Goal: Task Accomplishment & Management: Complete application form

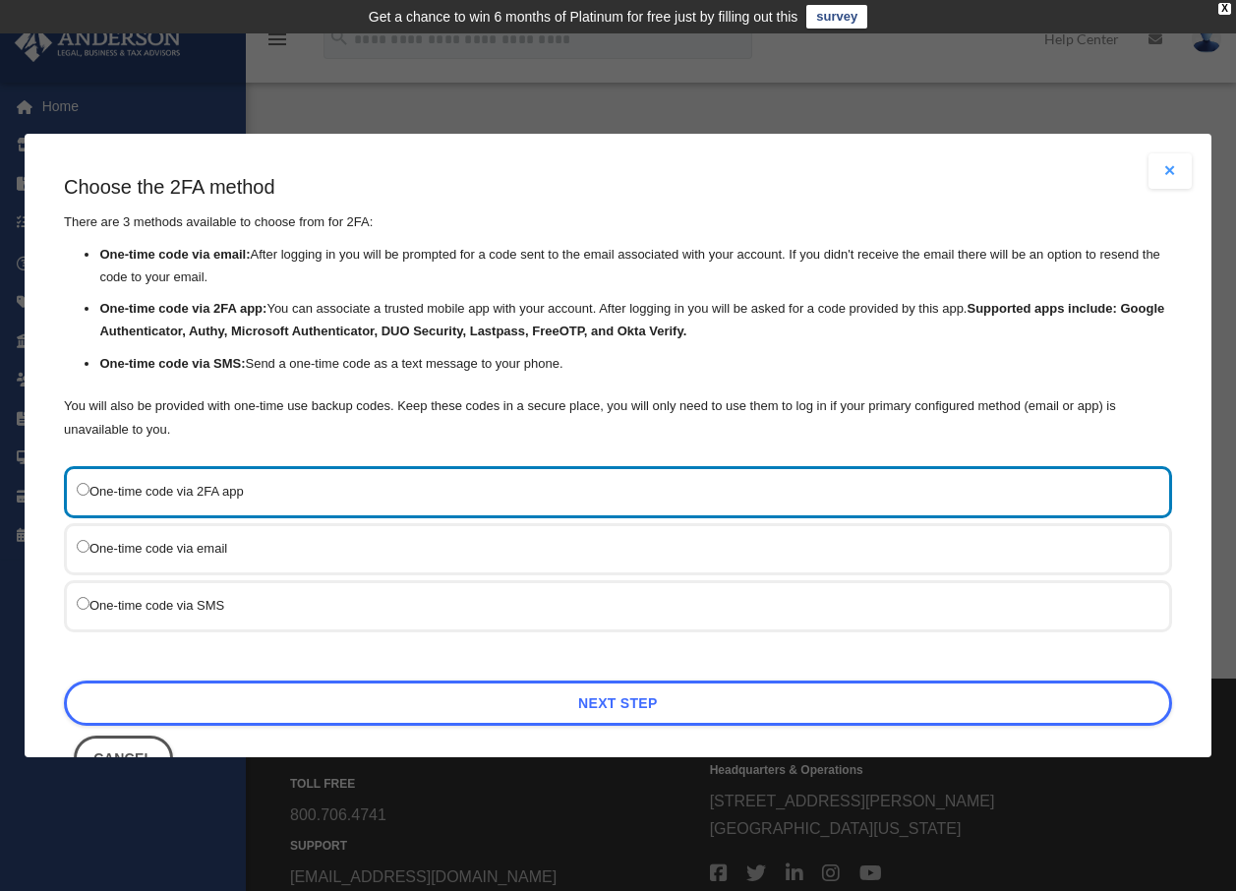
scroll to position [63, 0]
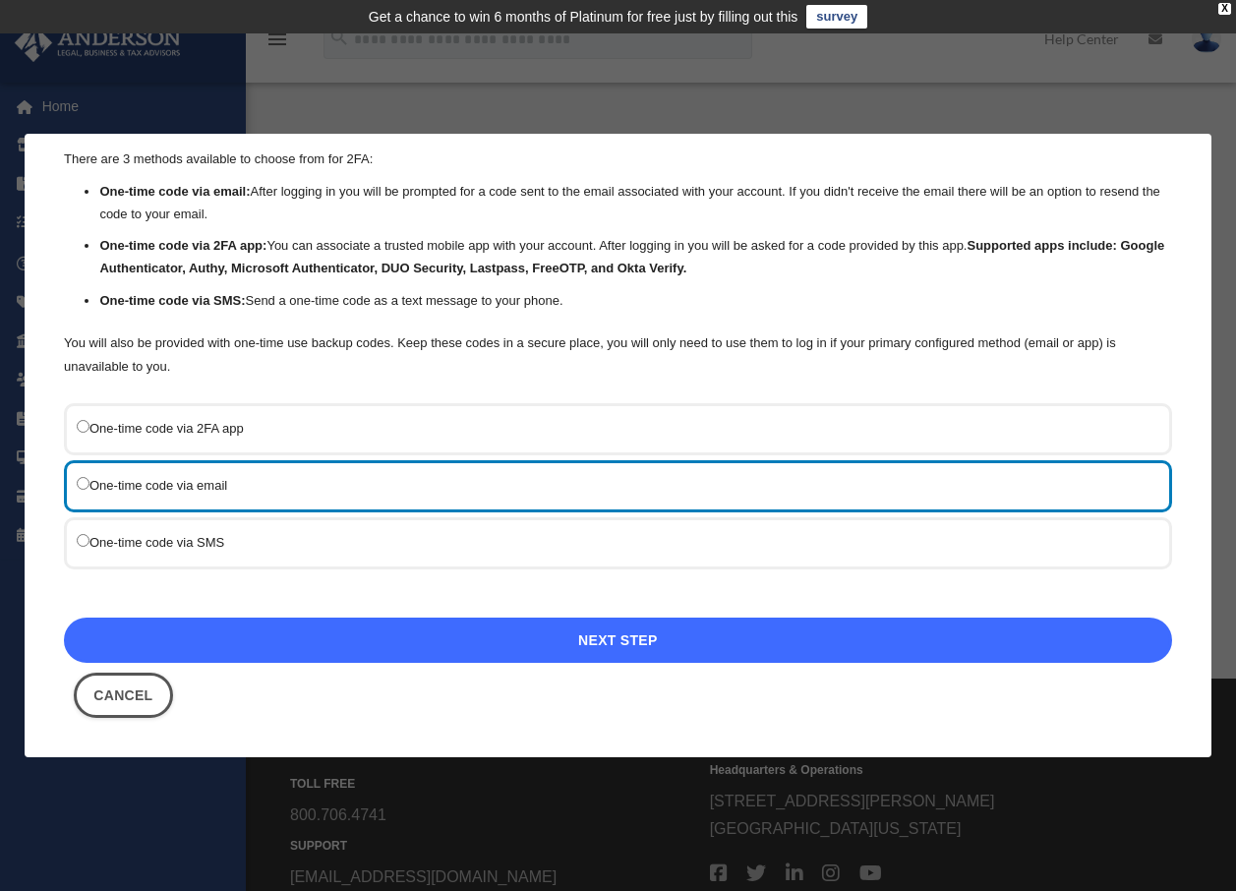
click at [600, 636] on link "Next Step" at bounding box center [618, 640] width 1108 height 45
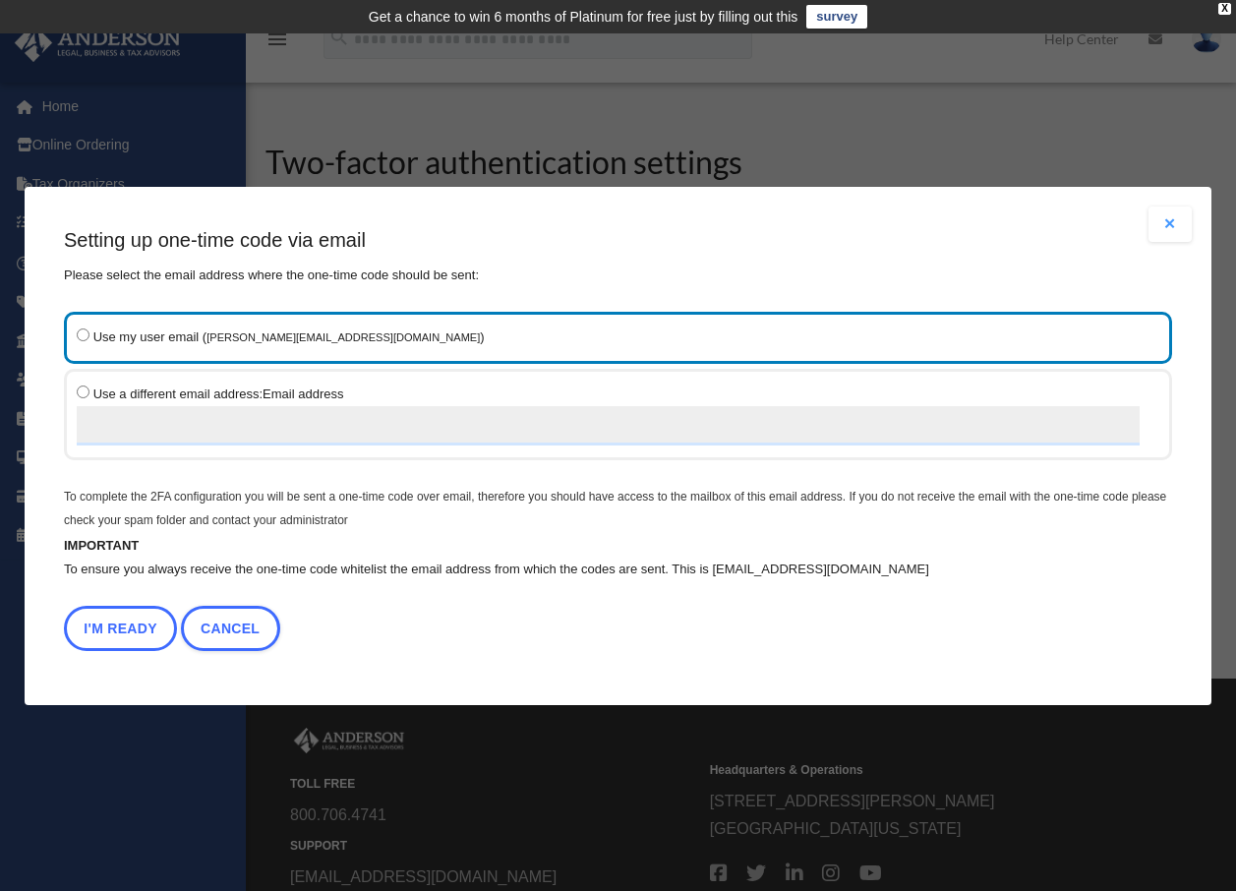
click at [122, 625] on button "I'm Ready" at bounding box center [120, 628] width 113 height 45
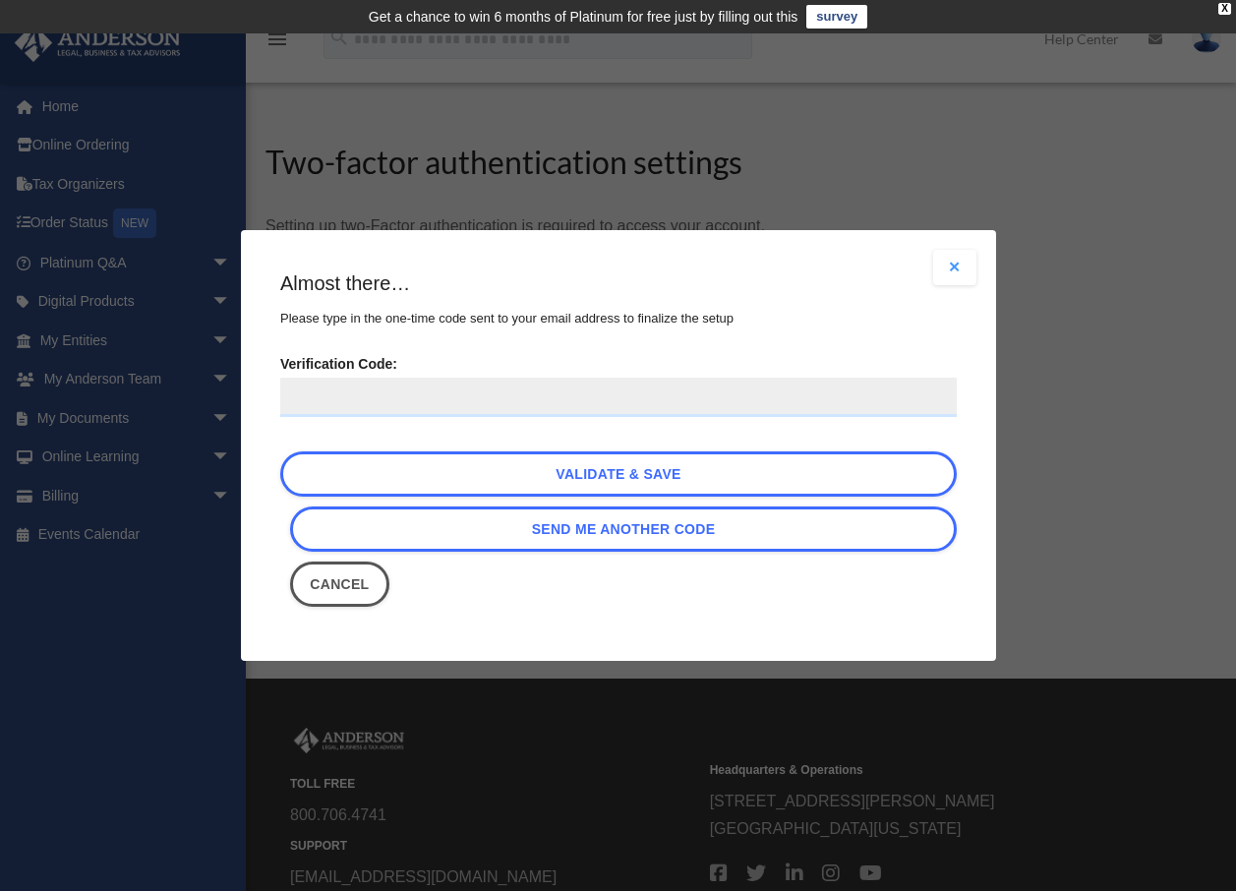
click at [439, 392] on input "Verification Code:" at bounding box center [618, 397] width 677 height 39
paste input "******"
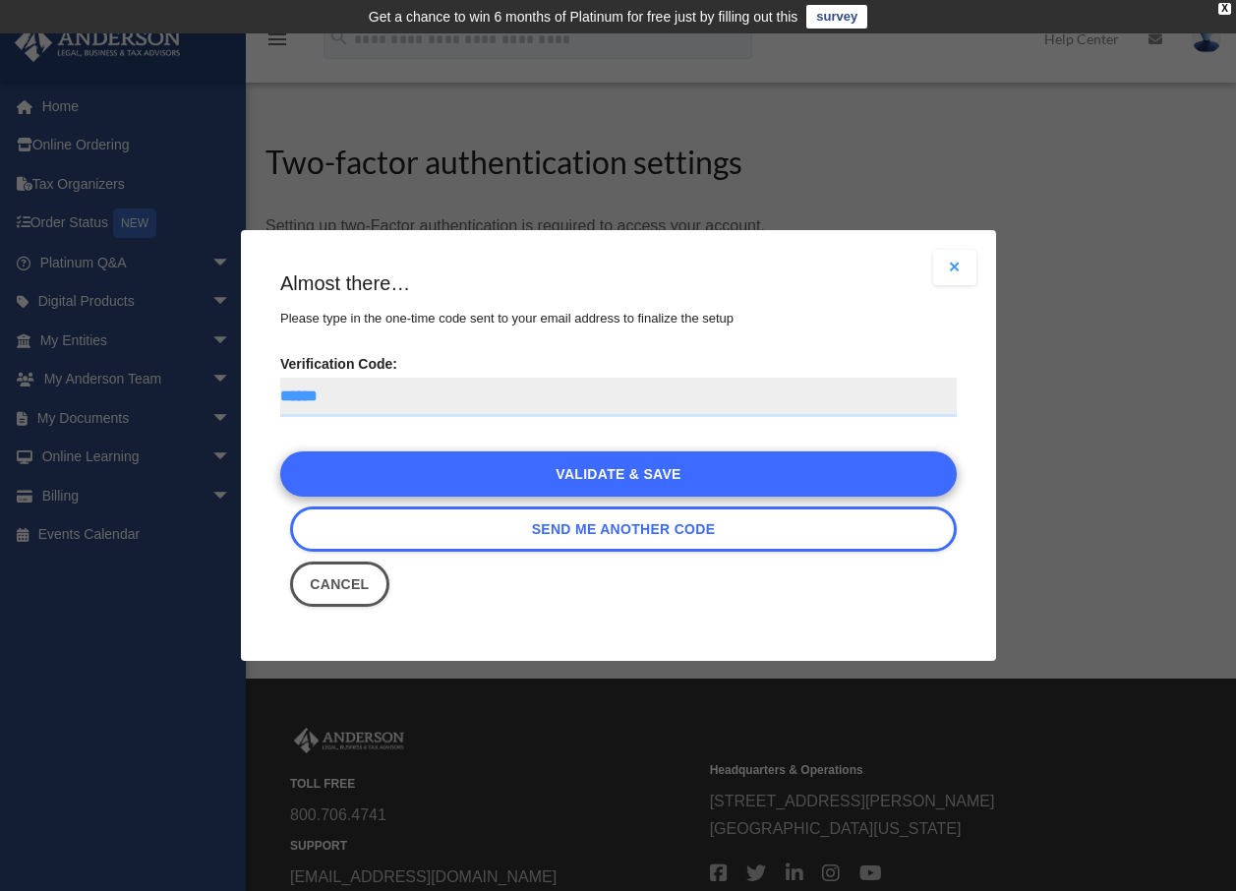
type input "******"
click at [593, 481] on link "Validate & Save" at bounding box center [618, 473] width 677 height 45
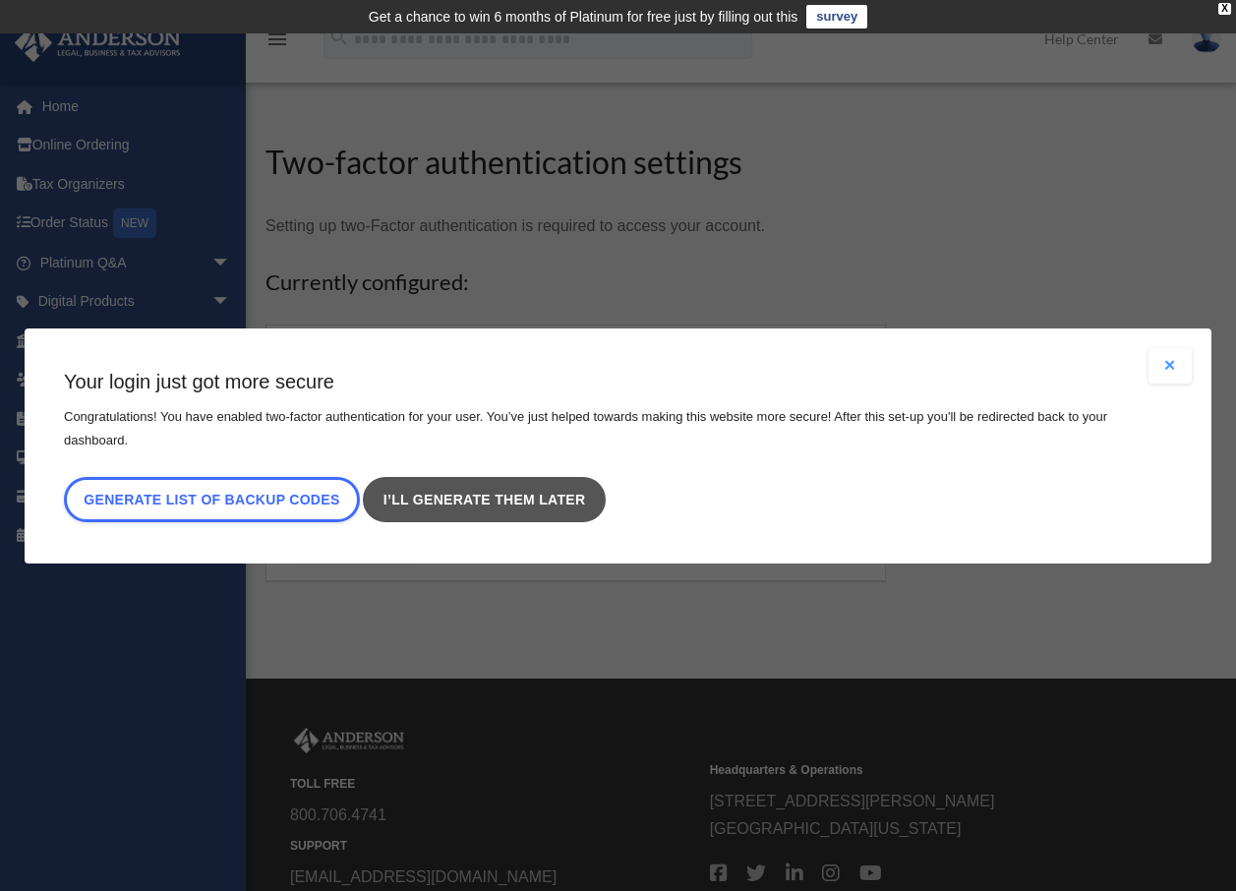
click at [519, 494] on link "I’ll generate them later" at bounding box center [485, 499] width 242 height 45
click at [486, 482] on link "I’ll generate them later" at bounding box center [485, 499] width 242 height 45
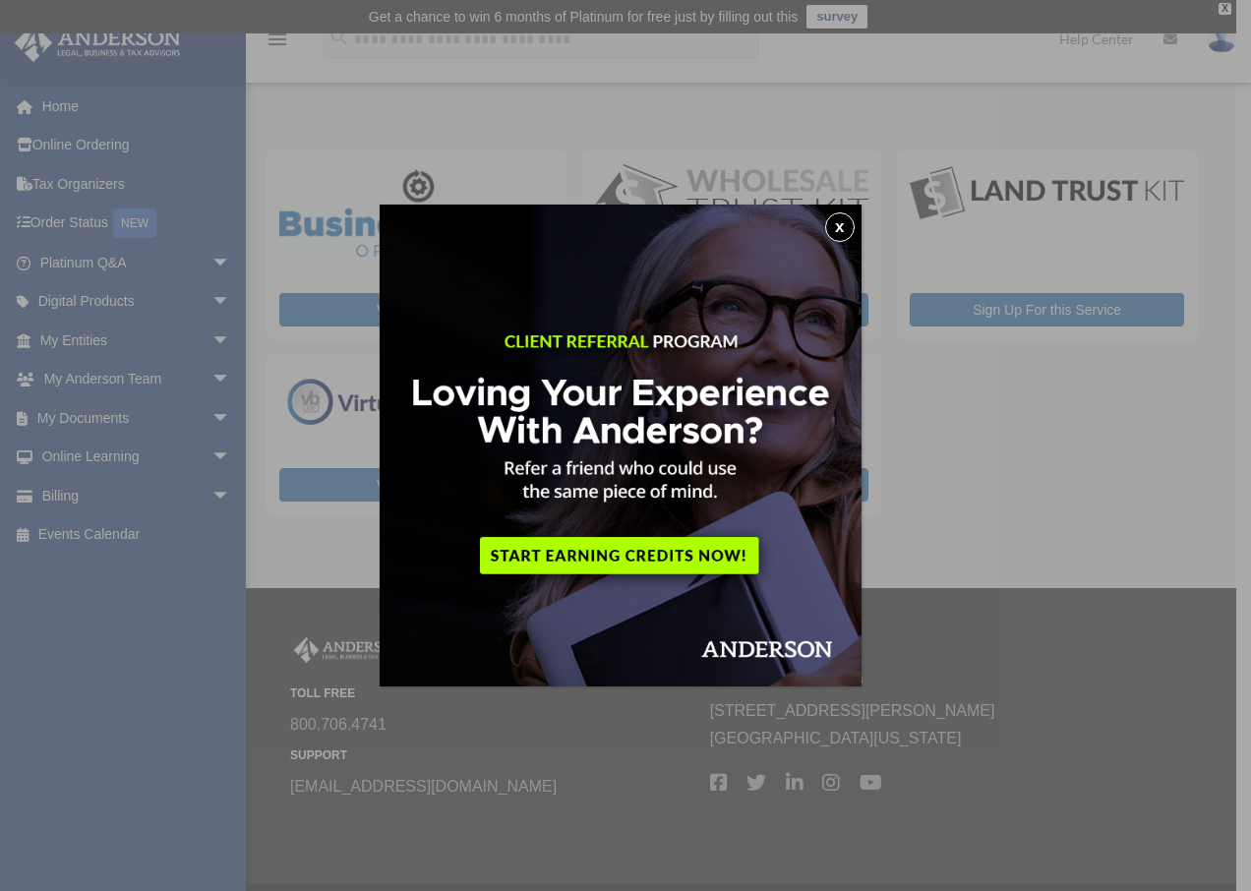
click at [846, 228] on button "x" at bounding box center [840, 227] width 30 height 30
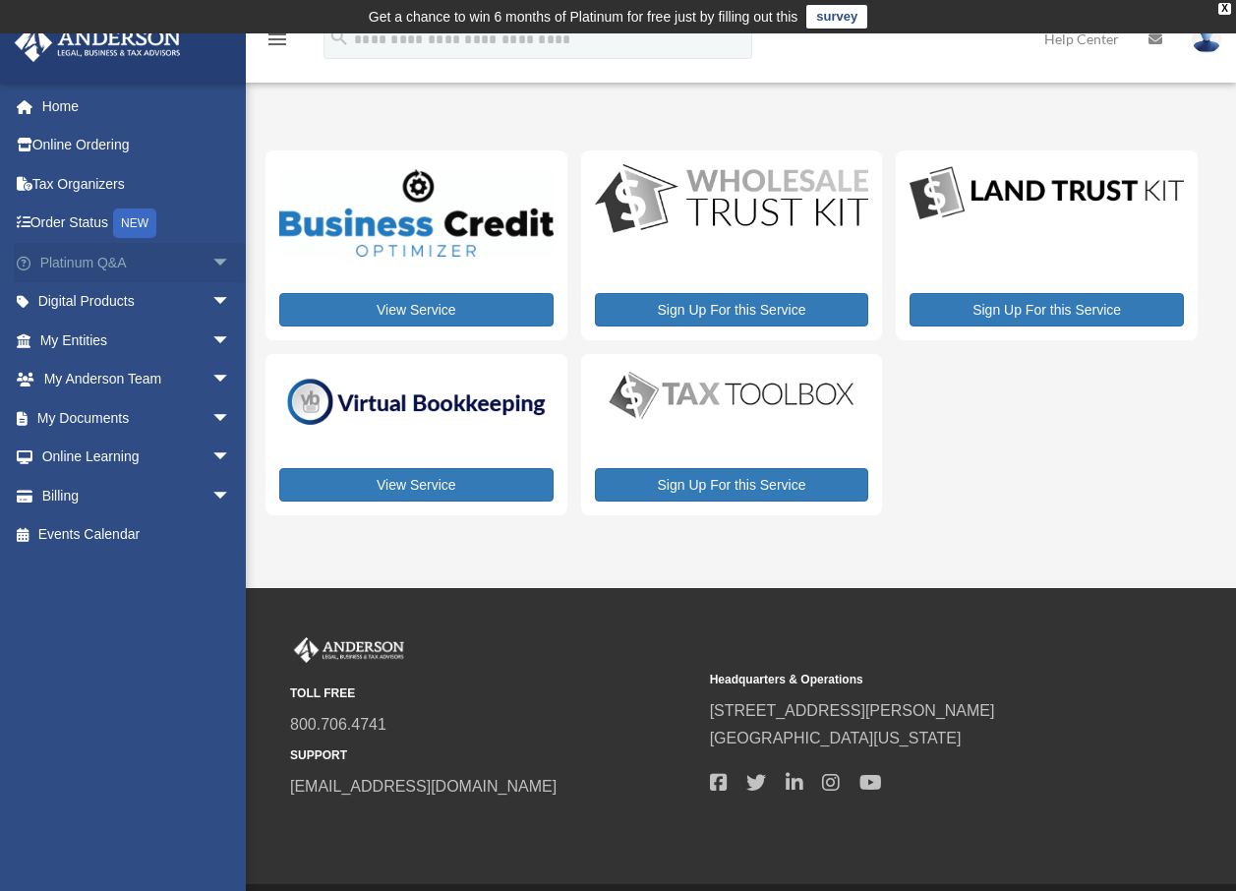
click at [211, 259] on span "arrow_drop_down" at bounding box center [230, 263] width 39 height 40
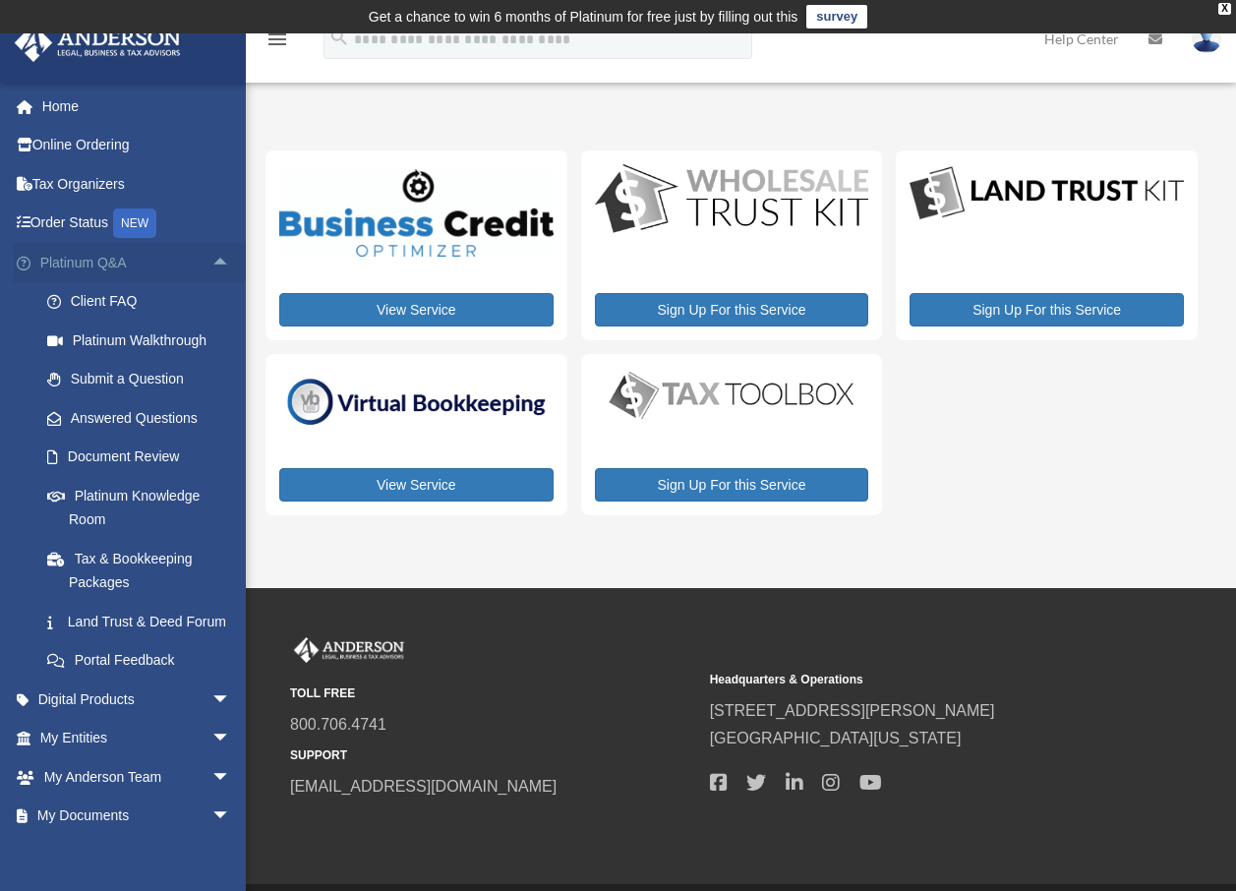
click at [211, 260] on span "arrow_drop_up" at bounding box center [230, 263] width 39 height 40
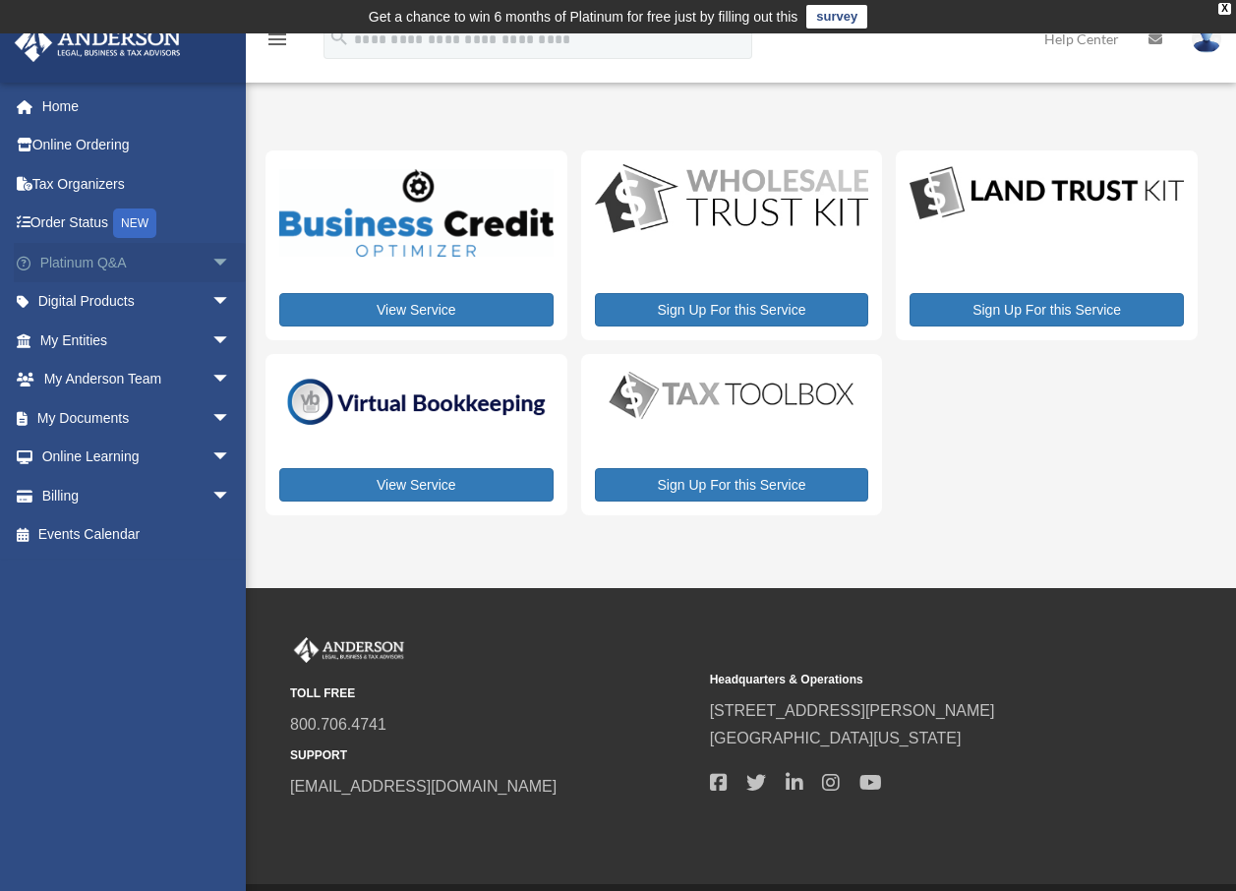
click at [211, 258] on span "arrow_drop_down" at bounding box center [230, 263] width 39 height 40
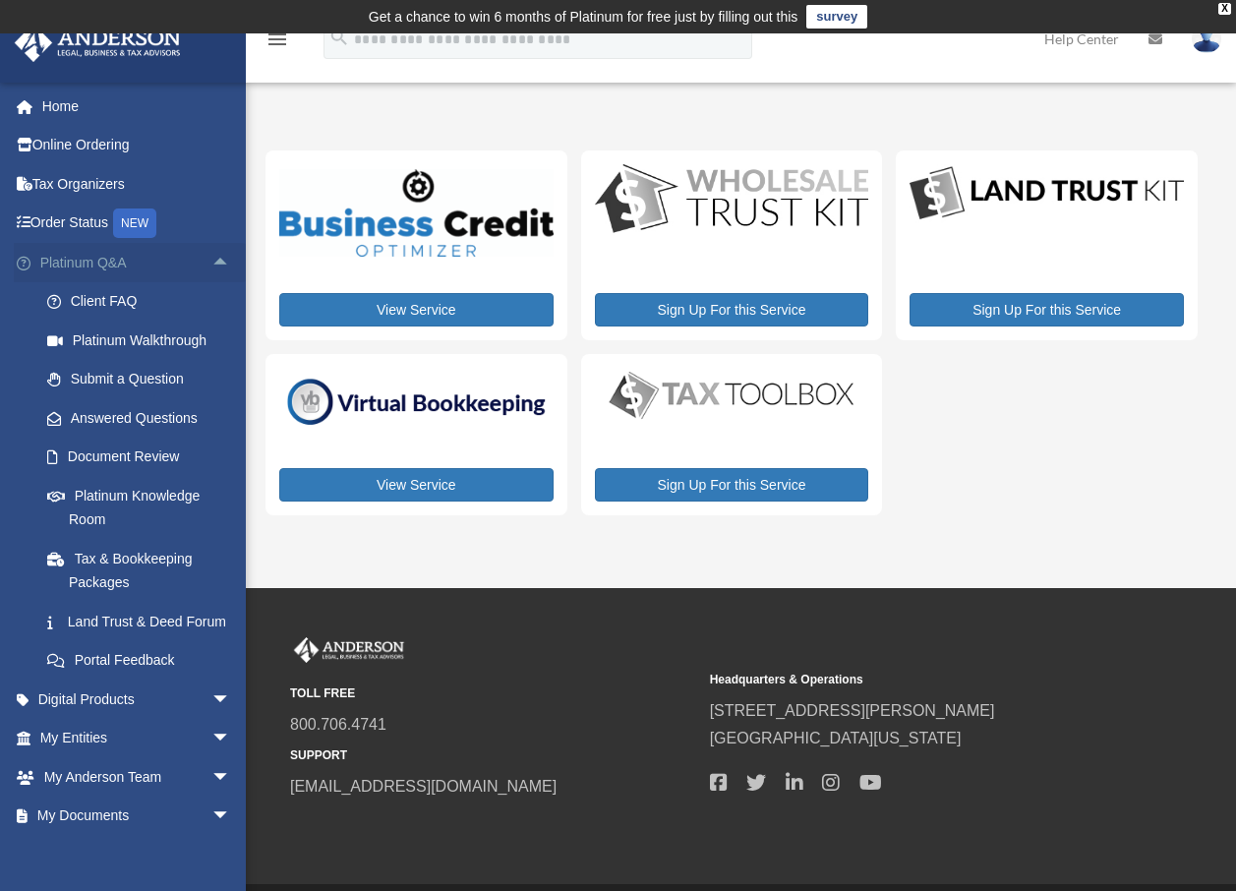
click at [211, 258] on span "arrow_drop_up" at bounding box center [230, 263] width 39 height 40
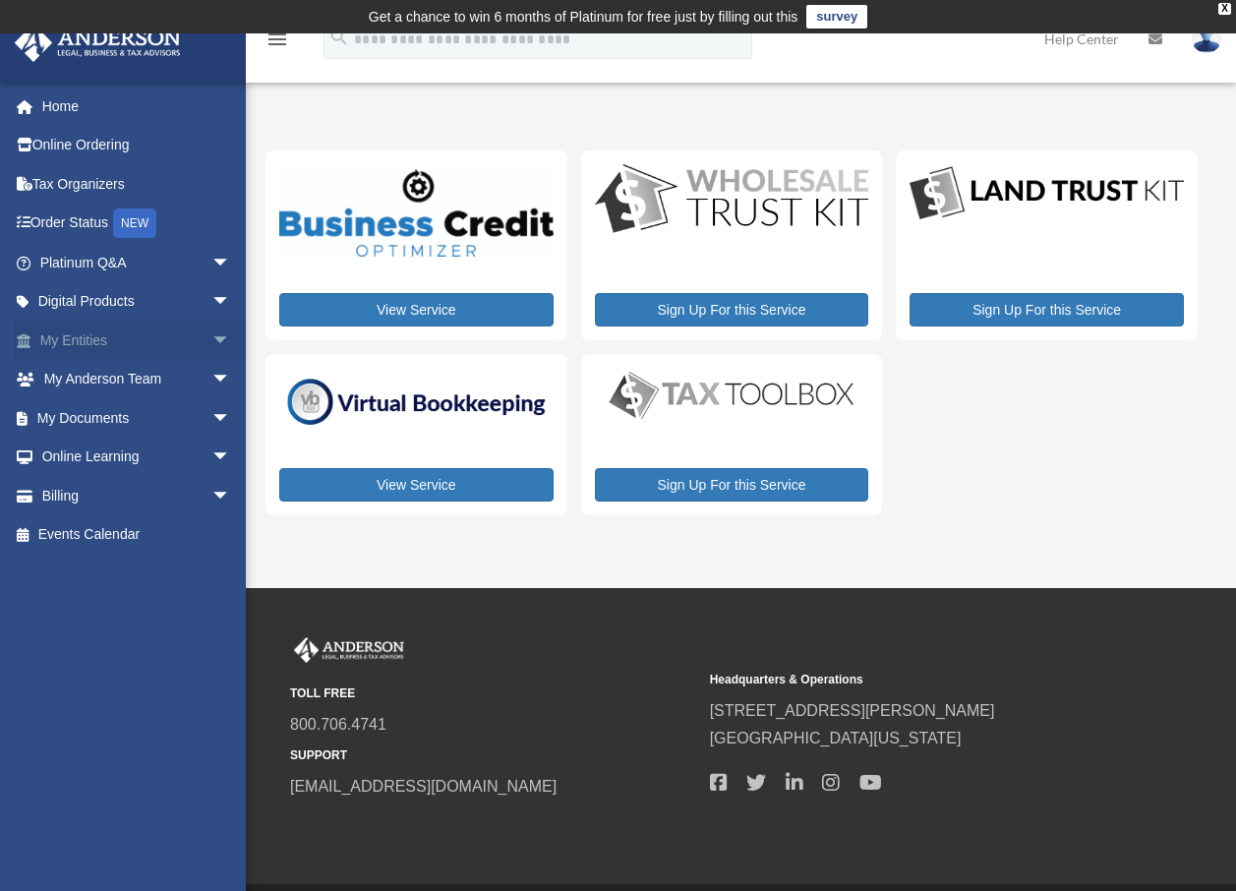
click at [211, 334] on span "arrow_drop_down" at bounding box center [230, 341] width 39 height 40
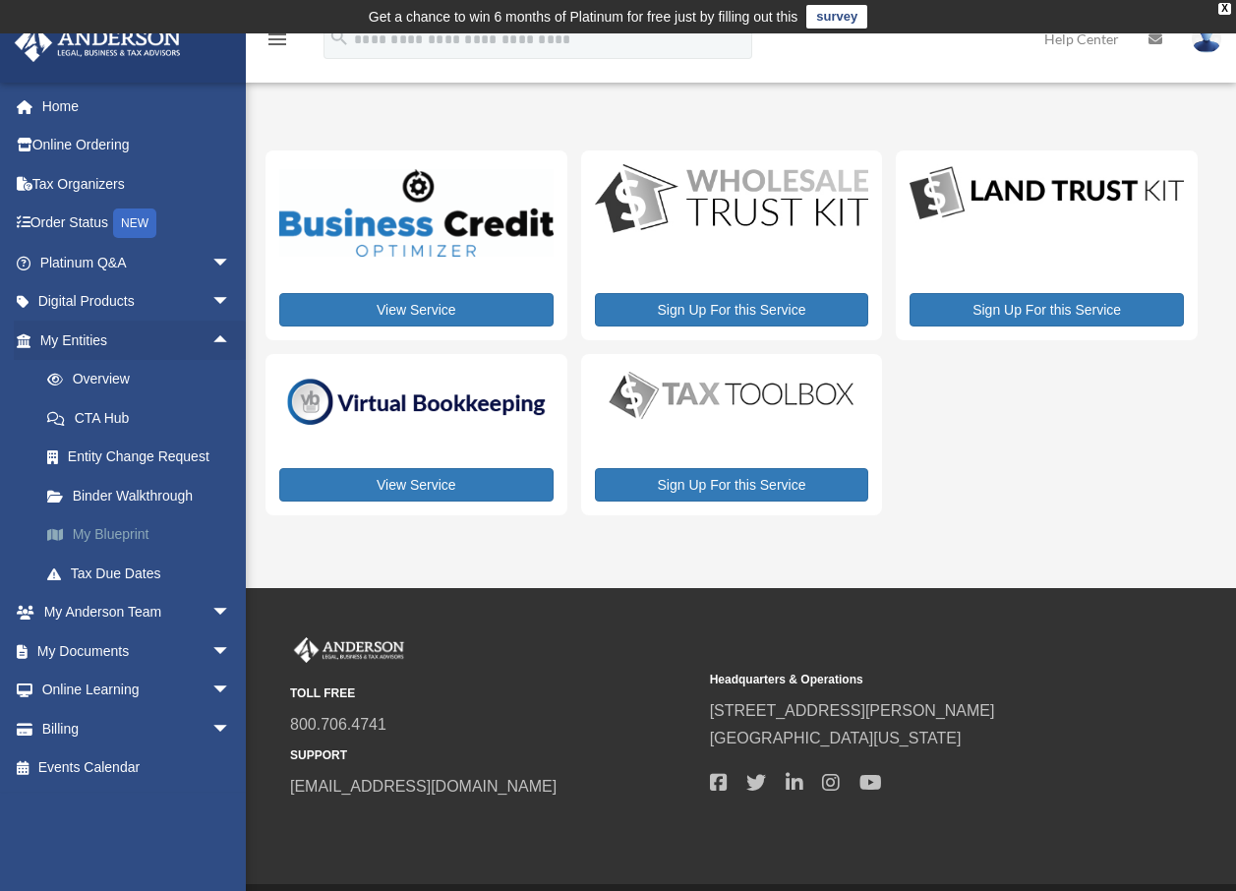
click at [129, 538] on link "My Blueprint" at bounding box center [144, 534] width 233 height 39
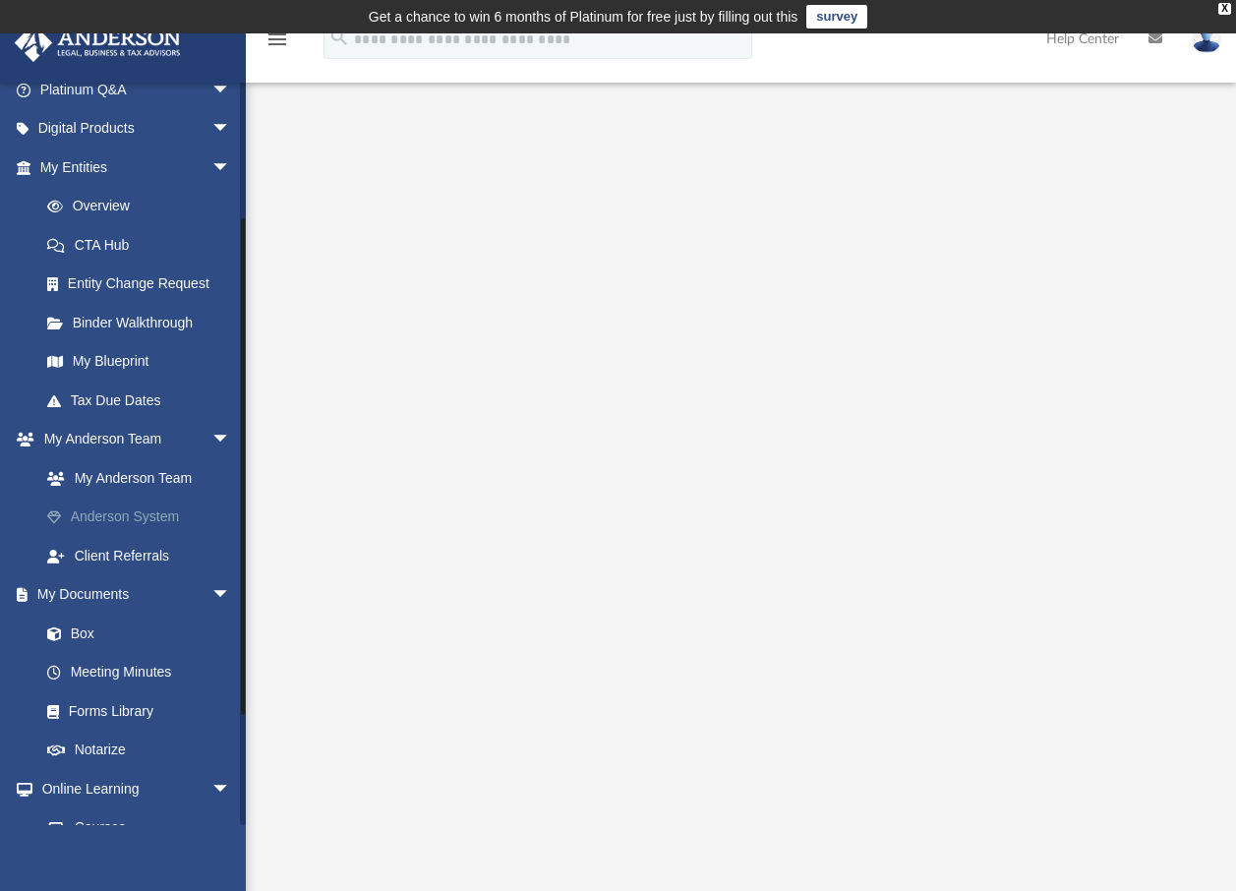
scroll to position [197, 0]
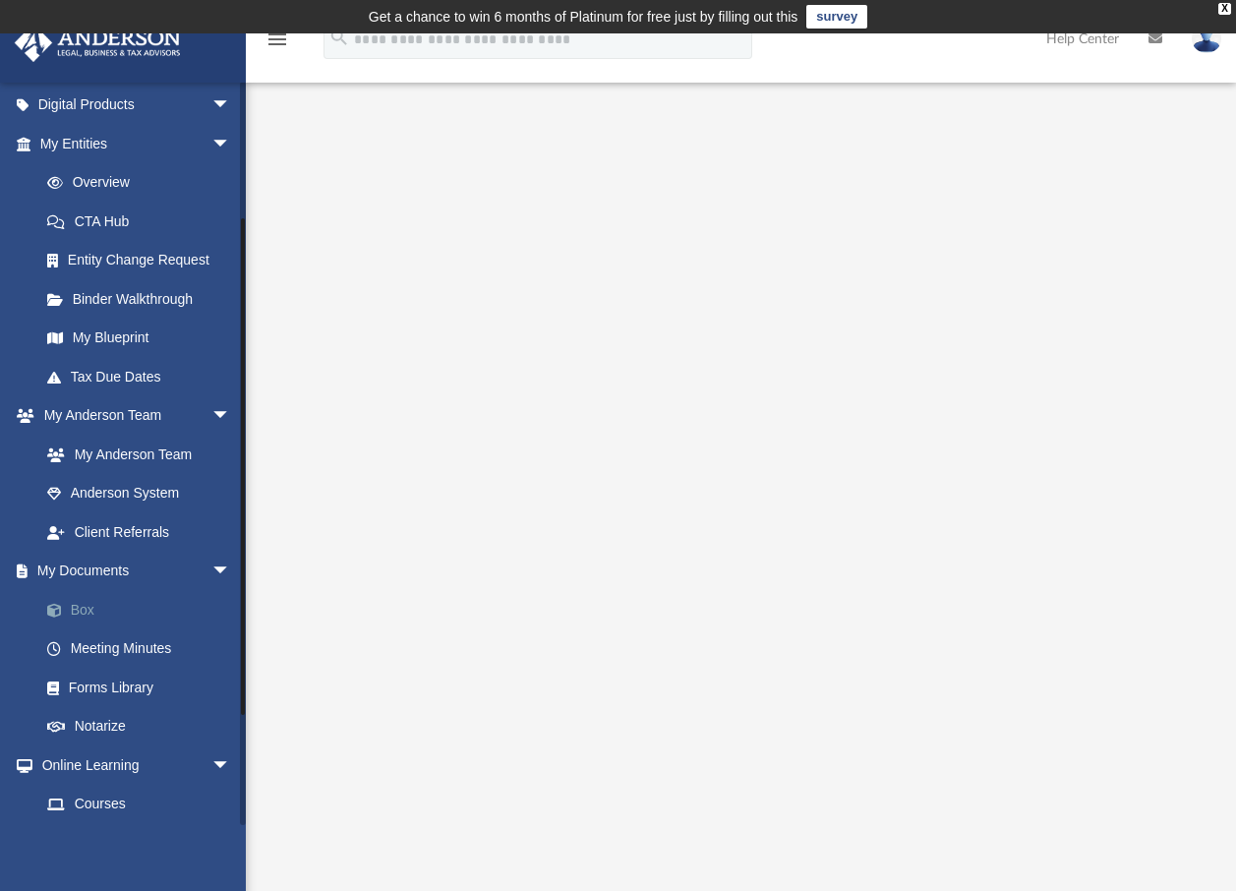
click at [81, 610] on link "Box" at bounding box center [144, 609] width 233 height 39
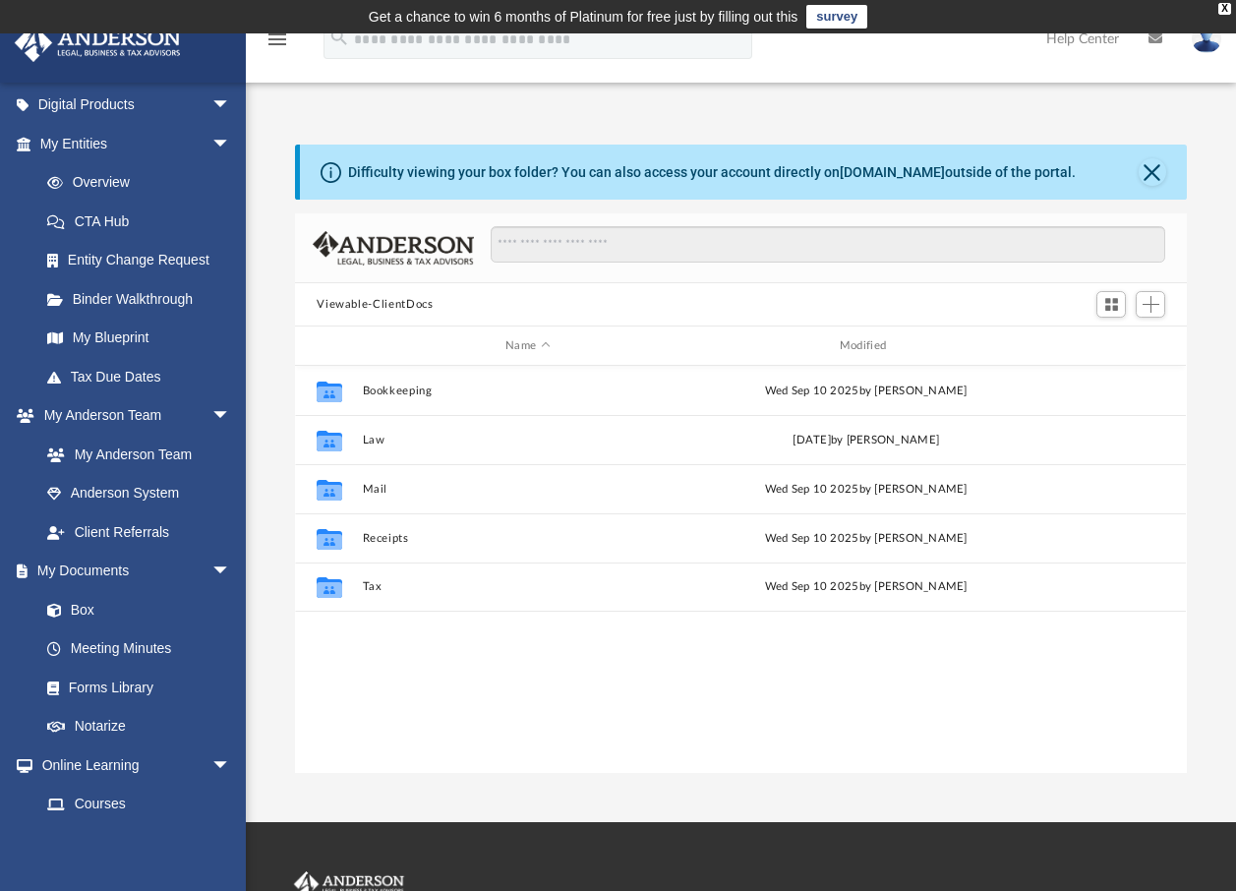
scroll to position [433, 877]
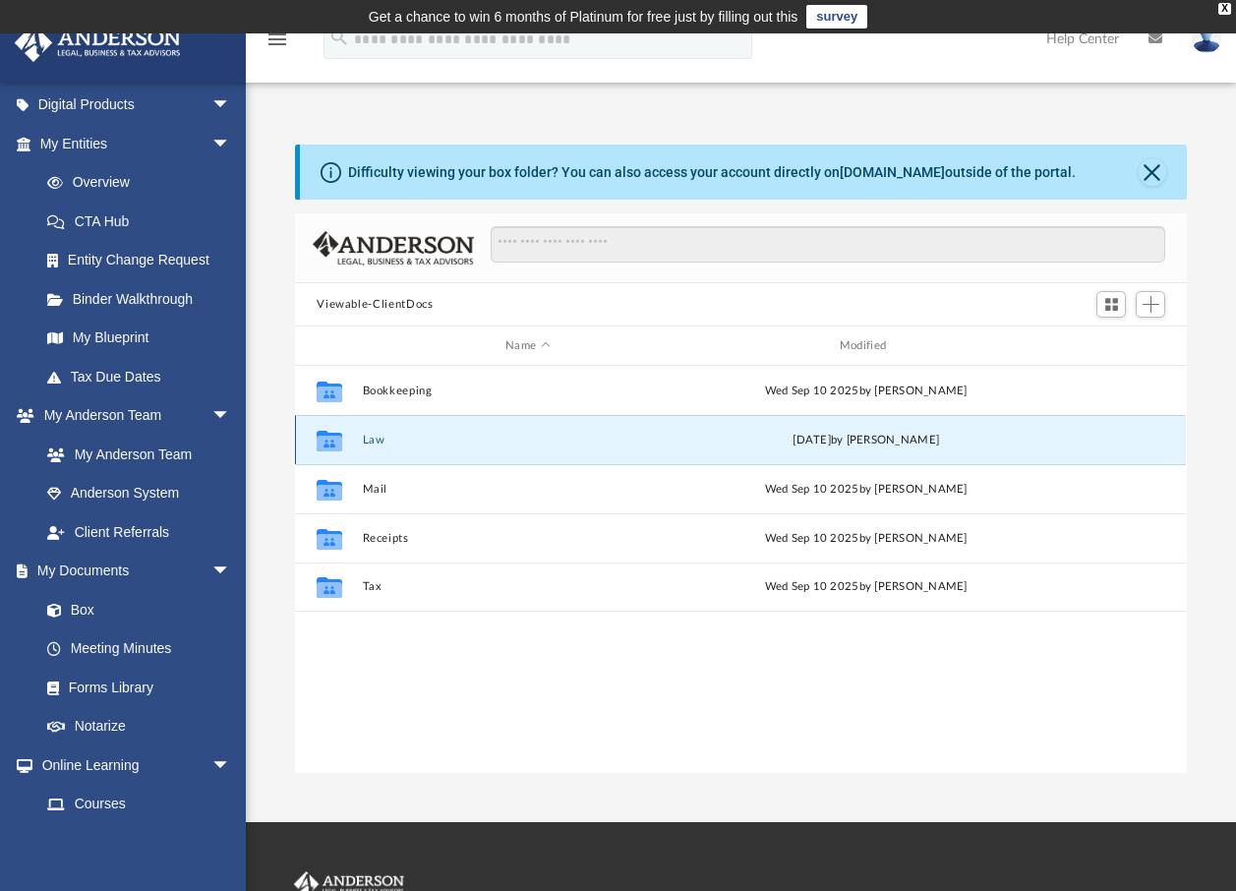
click at [386, 436] on button "Law" at bounding box center [528, 440] width 330 height 13
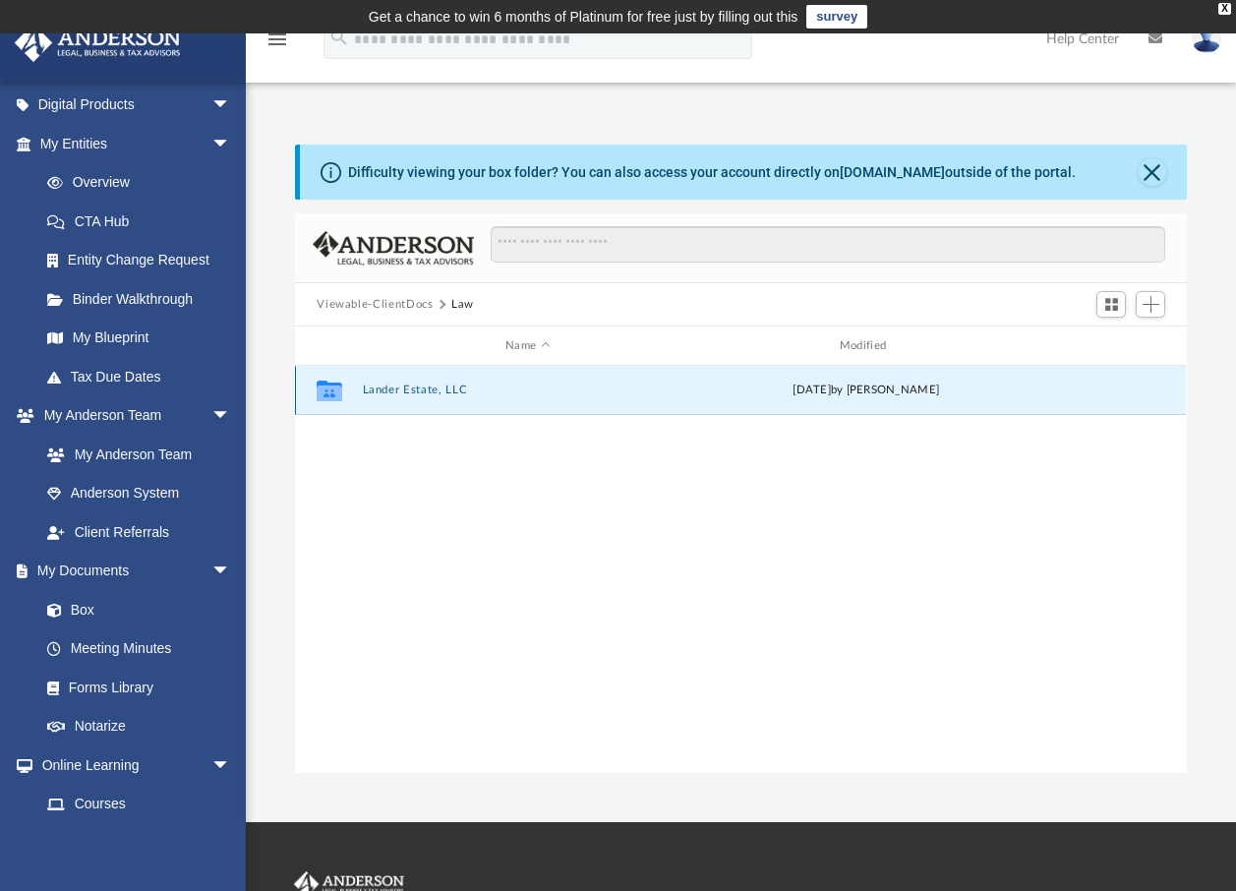
click at [404, 390] on button "Lander Estate, LLC" at bounding box center [528, 390] width 330 height 13
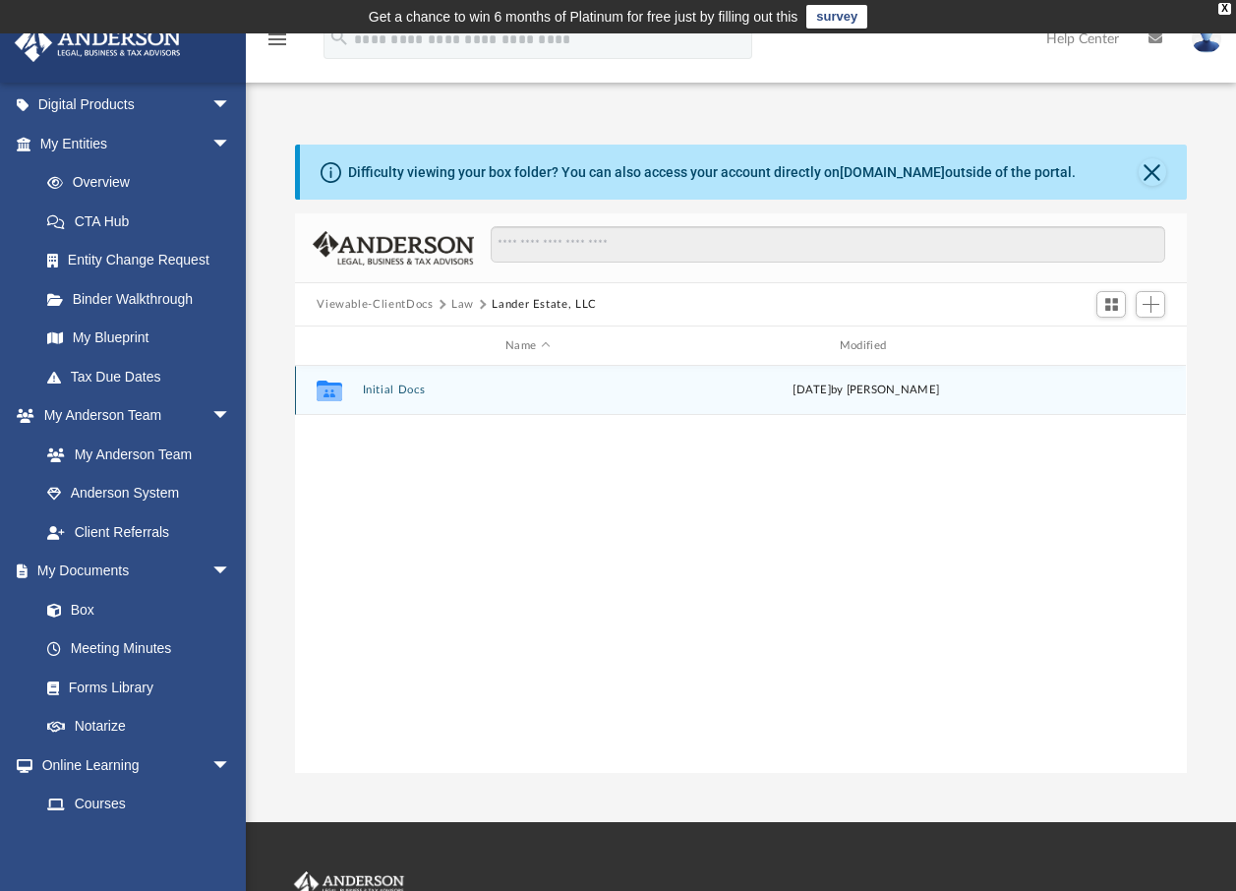
click at [397, 394] on button "Initial Docs" at bounding box center [528, 390] width 330 height 13
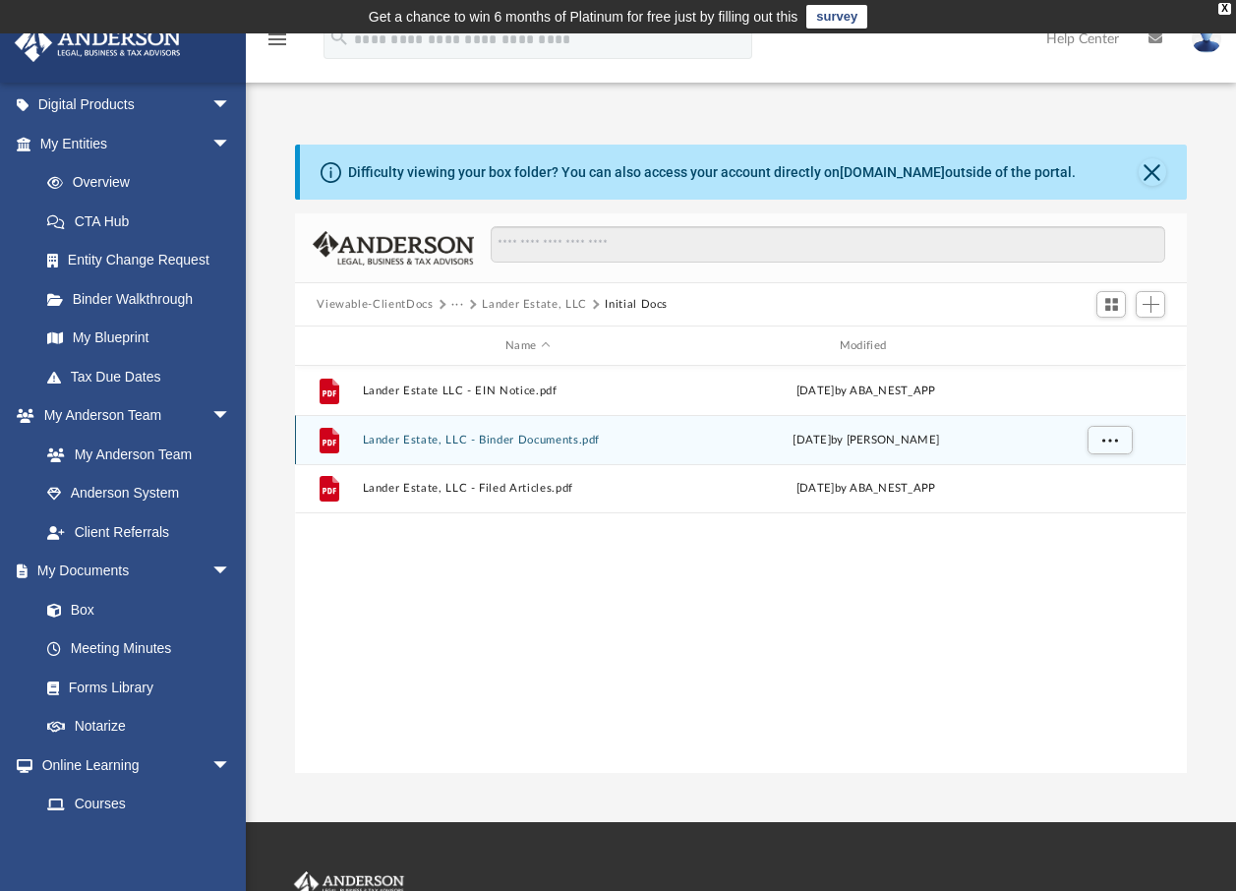
click at [418, 440] on button "Lander Estate, LLC - Binder Documents.pdf" at bounding box center [528, 440] width 330 height 13
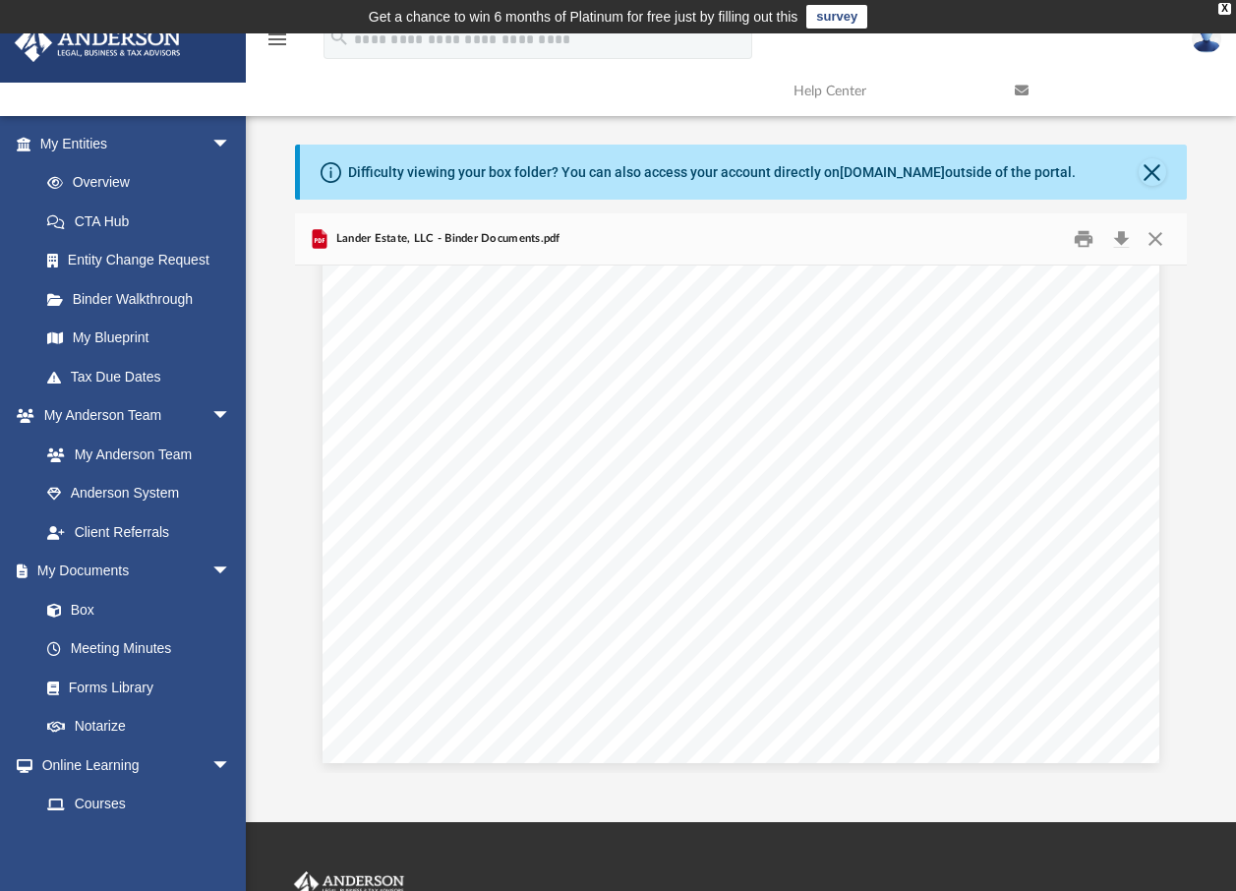
scroll to position [77371, 0]
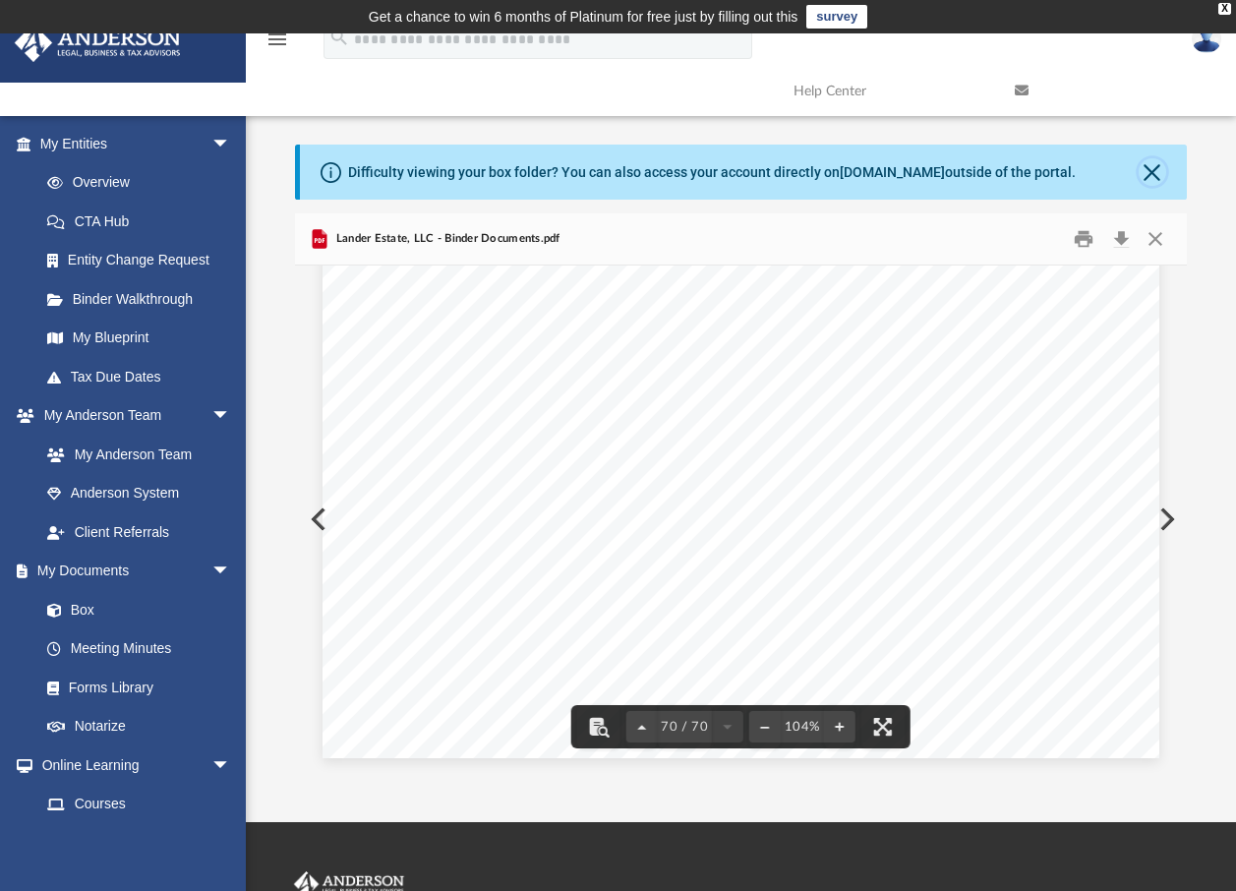
click at [1153, 171] on button "Close" at bounding box center [1153, 172] width 28 height 28
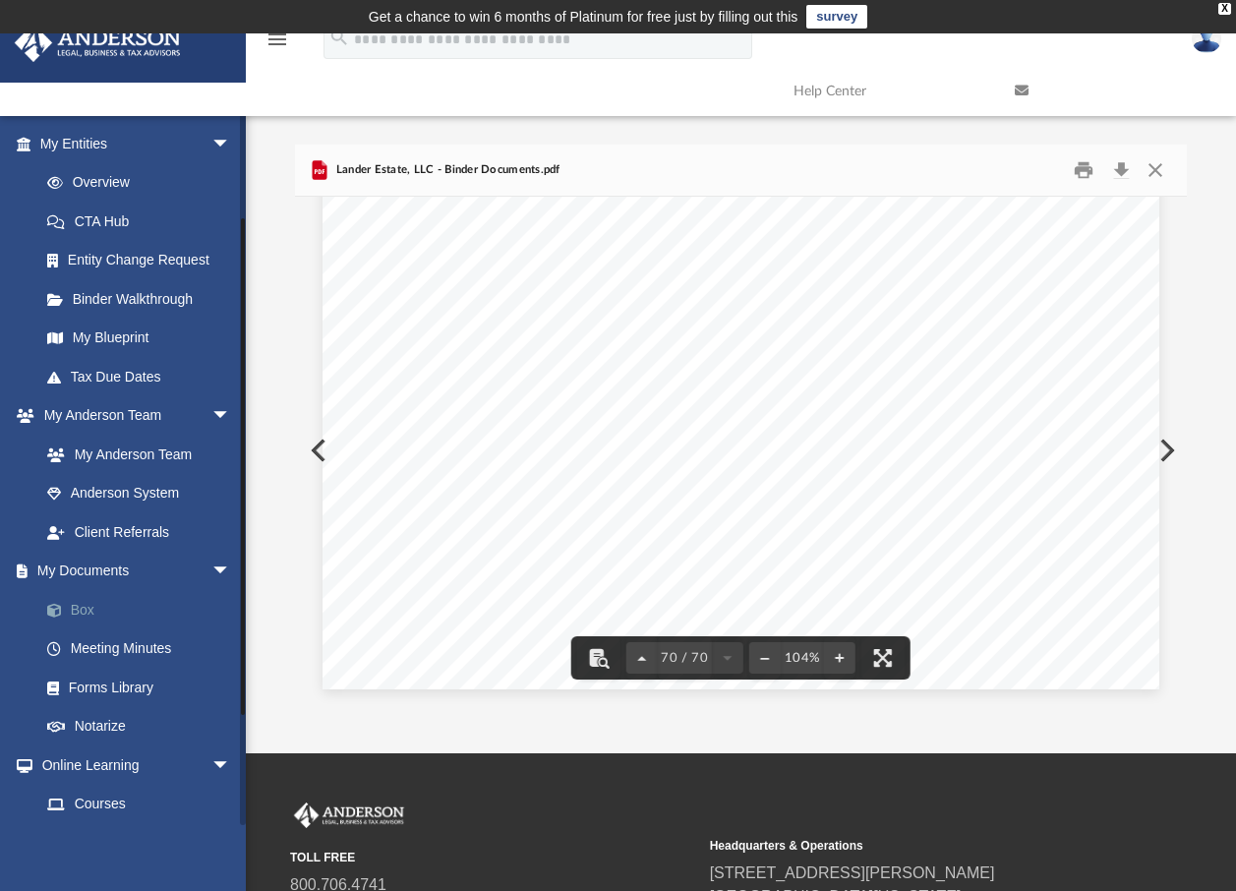
click at [89, 603] on link "Box" at bounding box center [144, 609] width 233 height 39
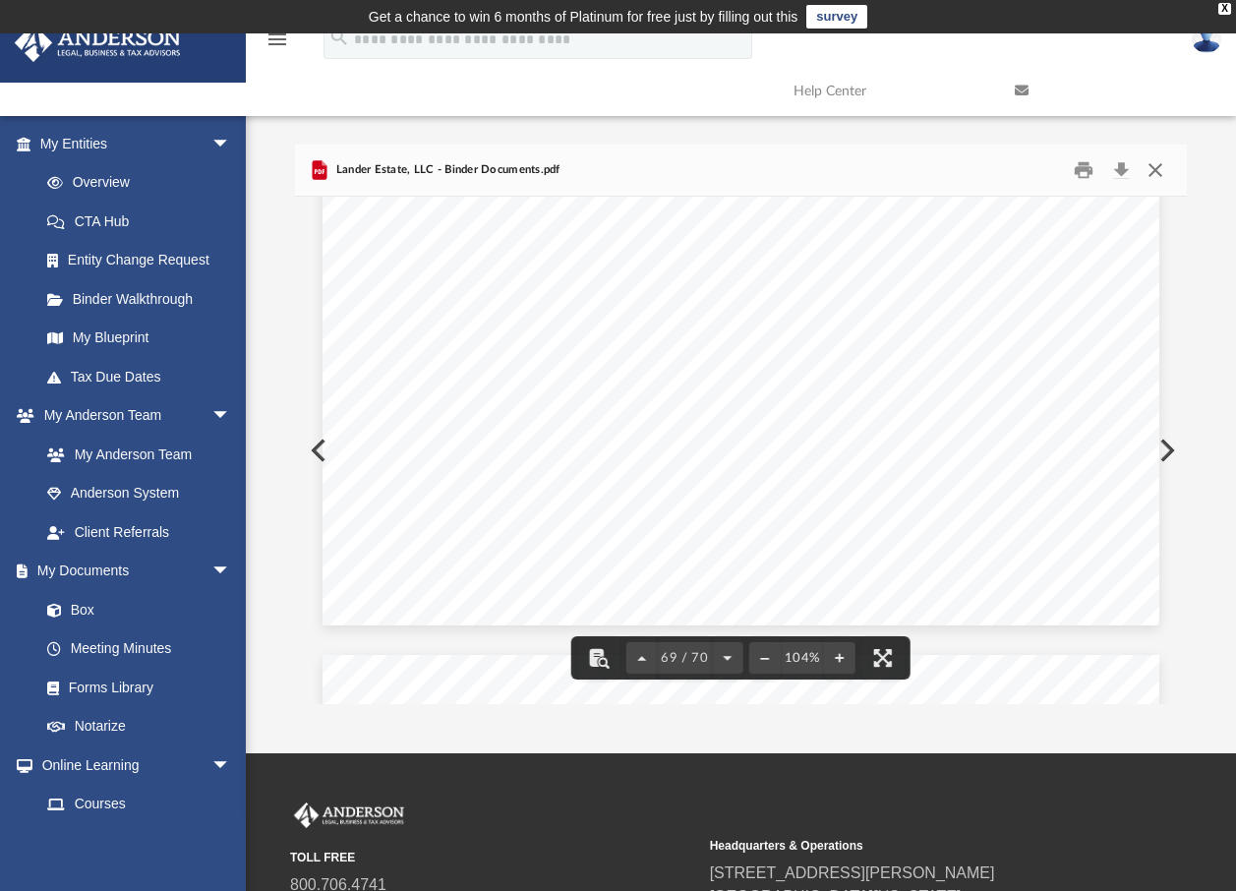
scroll to position [76289, 0]
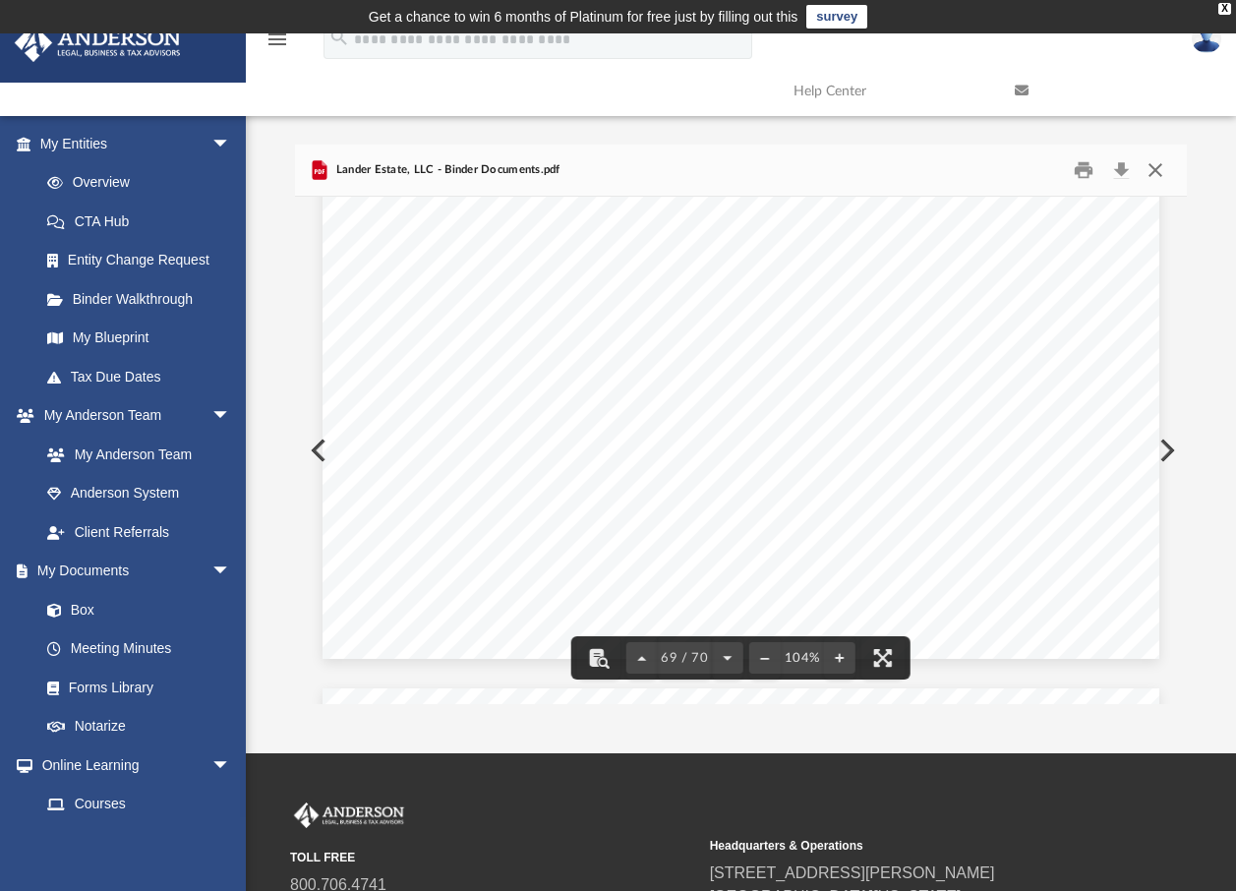
click at [1152, 170] on button "Close" at bounding box center [1155, 170] width 35 height 30
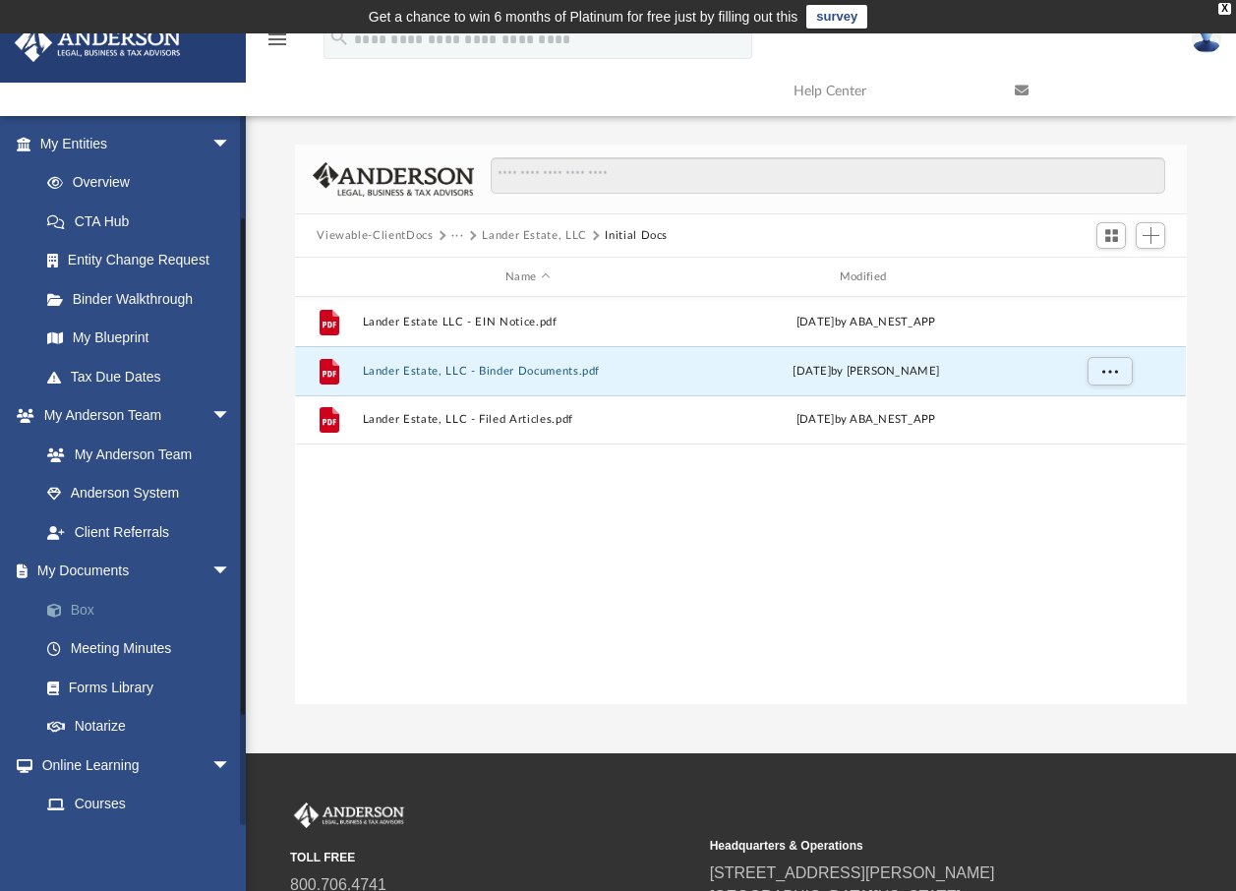
click at [72, 605] on link "Box" at bounding box center [144, 609] width 233 height 39
click at [87, 570] on link "My Documents arrow_drop_down" at bounding box center [137, 571] width 247 height 39
click at [97, 639] on link "Meeting Minutes" at bounding box center [144, 648] width 233 height 39
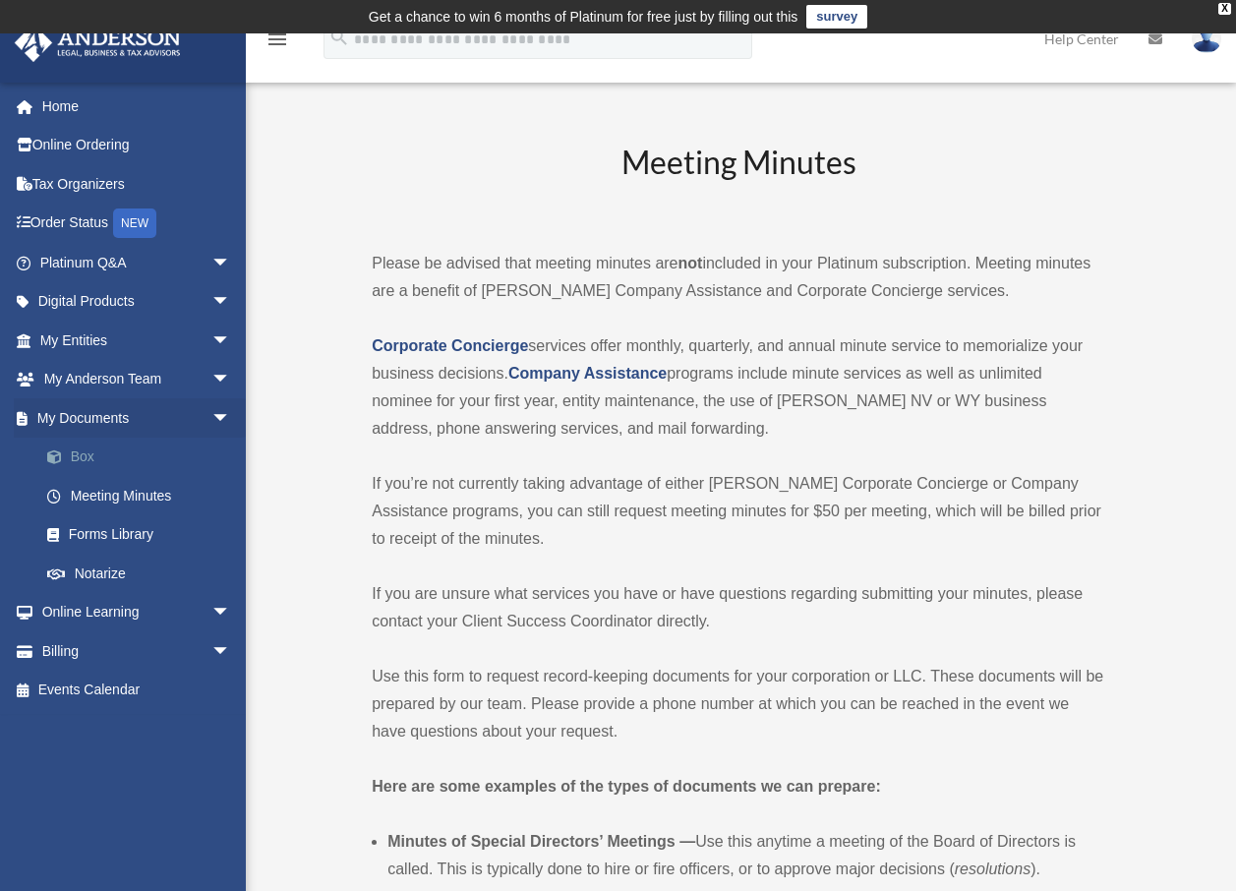
click at [90, 453] on link "Box" at bounding box center [144, 457] width 233 height 39
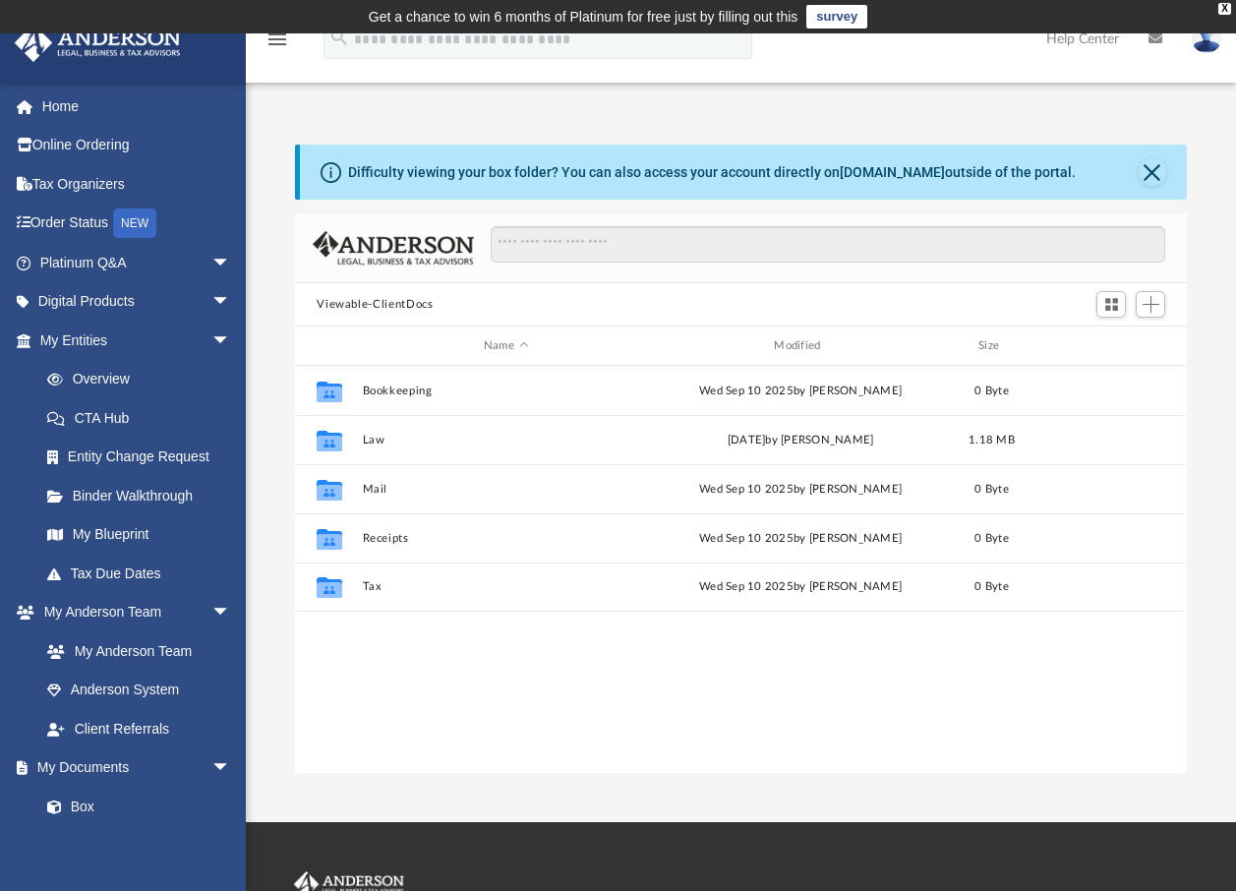
scroll to position [433, 877]
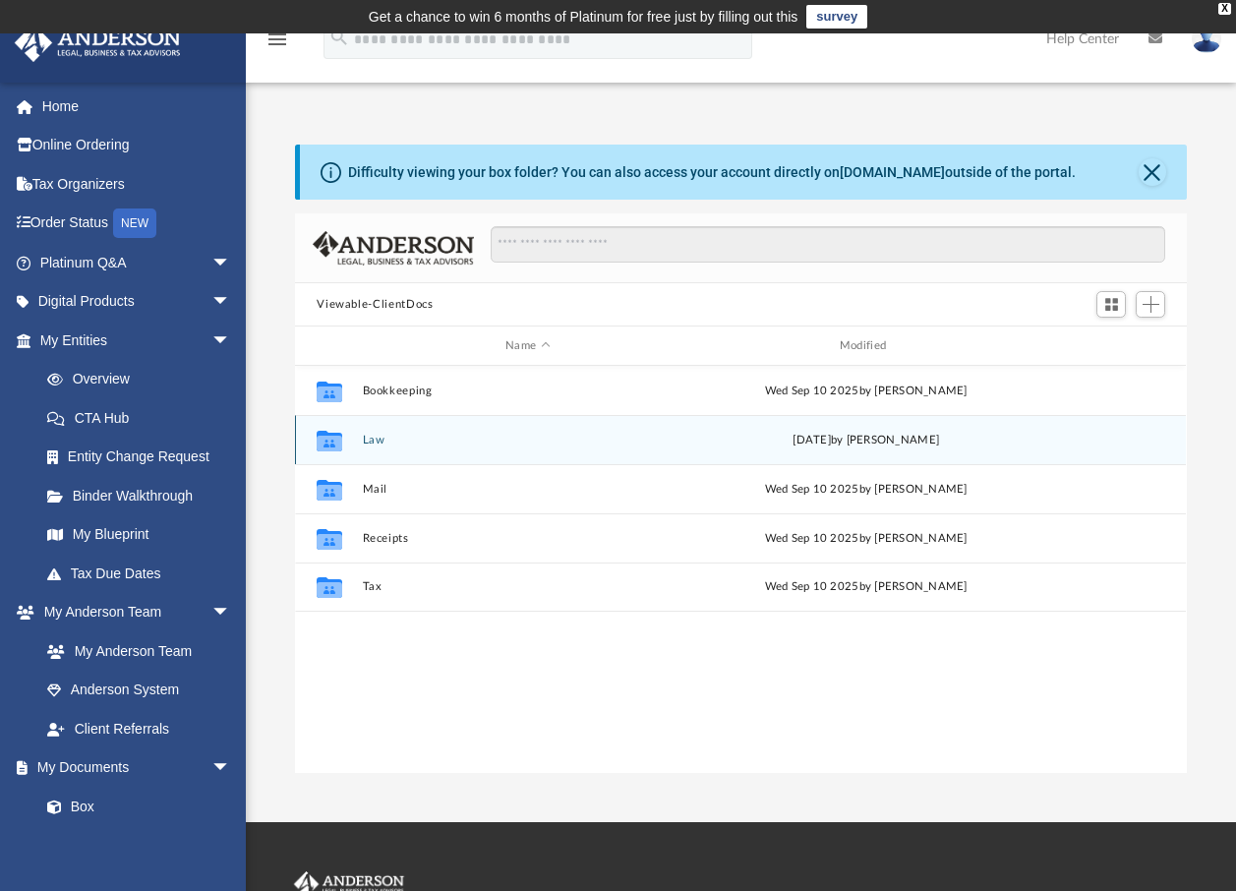
click at [399, 432] on div "Collaborated Folder Law [DATE] by [PERSON_NAME]" at bounding box center [740, 439] width 891 height 49
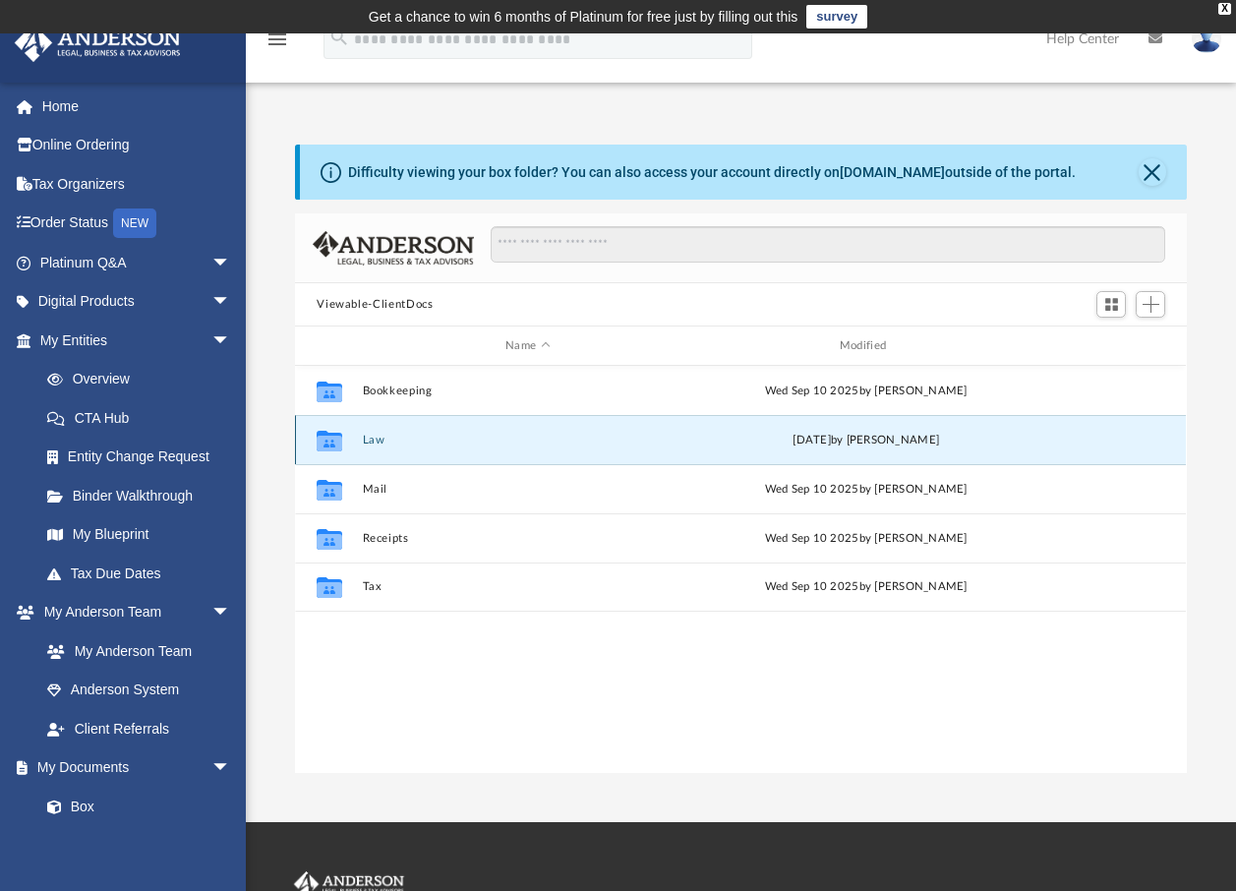
click at [375, 438] on button "Law" at bounding box center [528, 440] width 330 height 13
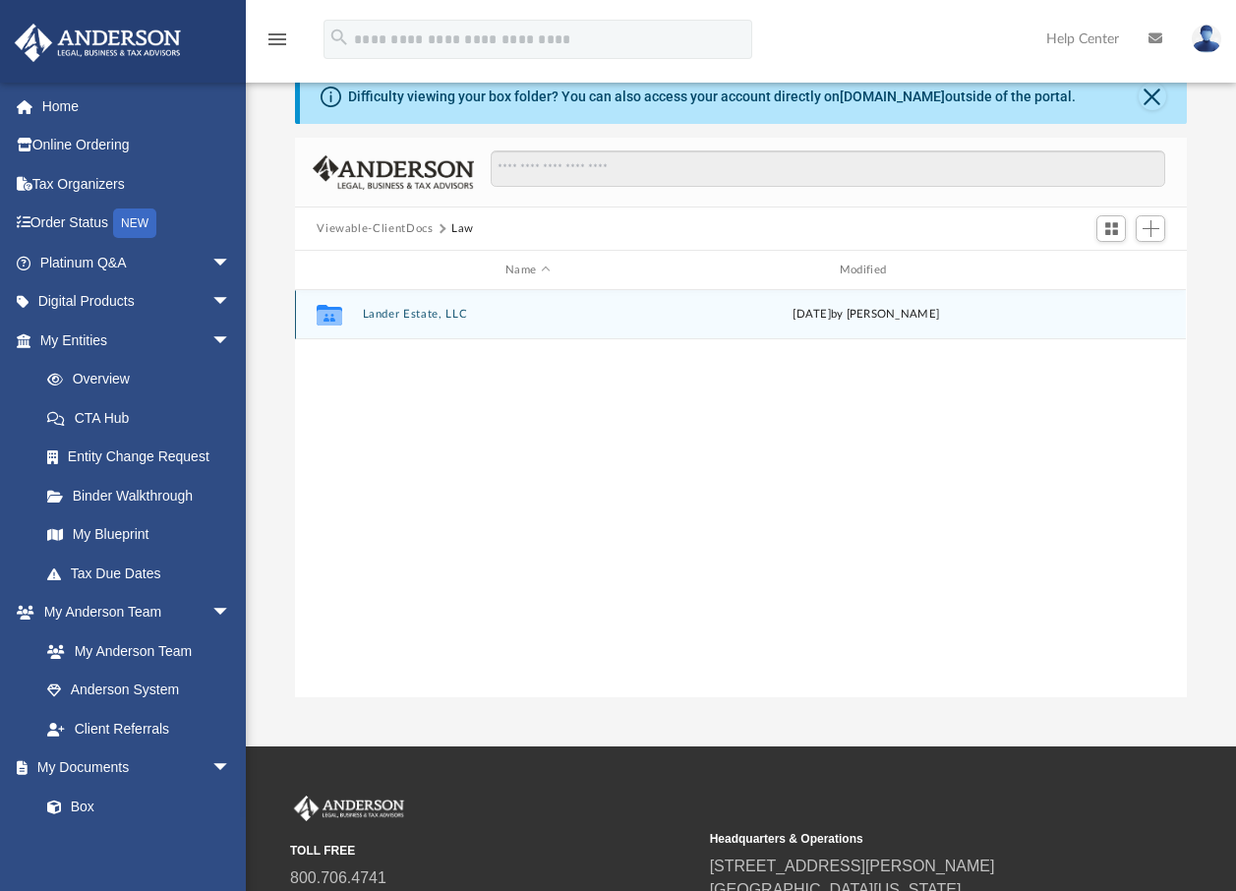
scroll to position [0, 0]
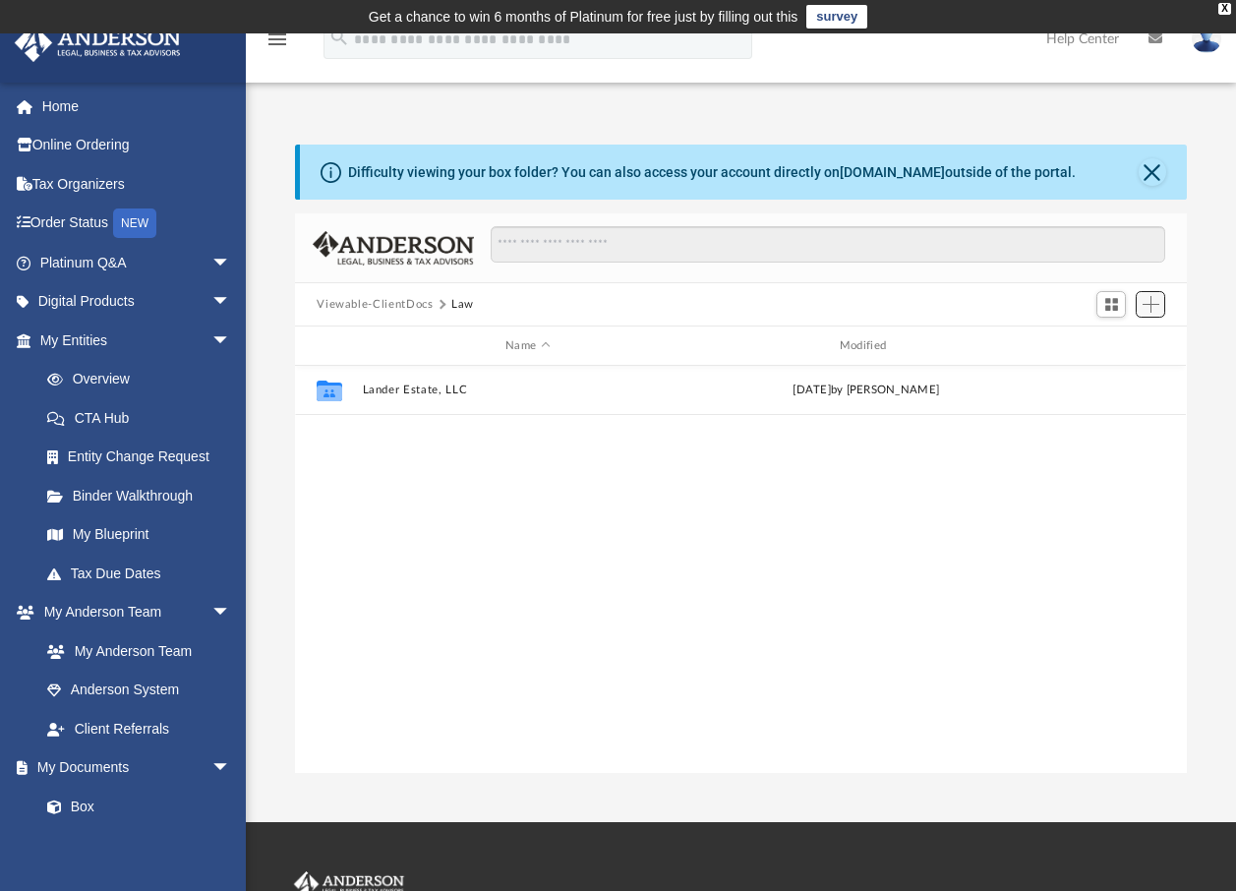
click at [1153, 306] on span "Add" at bounding box center [1151, 304] width 17 height 17
click at [1116, 336] on li "Upload" at bounding box center [1123, 343] width 63 height 21
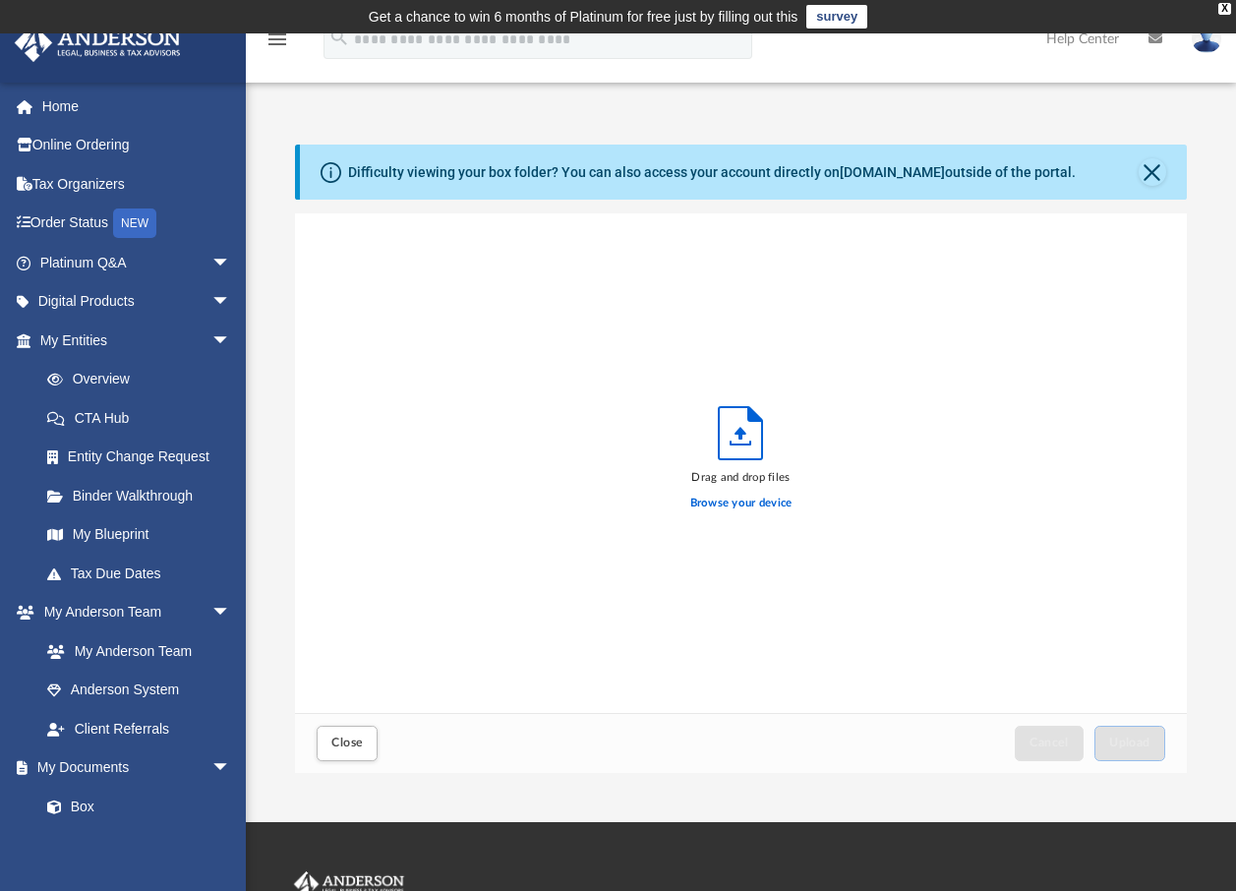
scroll to position [484, 877]
click at [1157, 176] on button "Close" at bounding box center [1153, 172] width 28 height 28
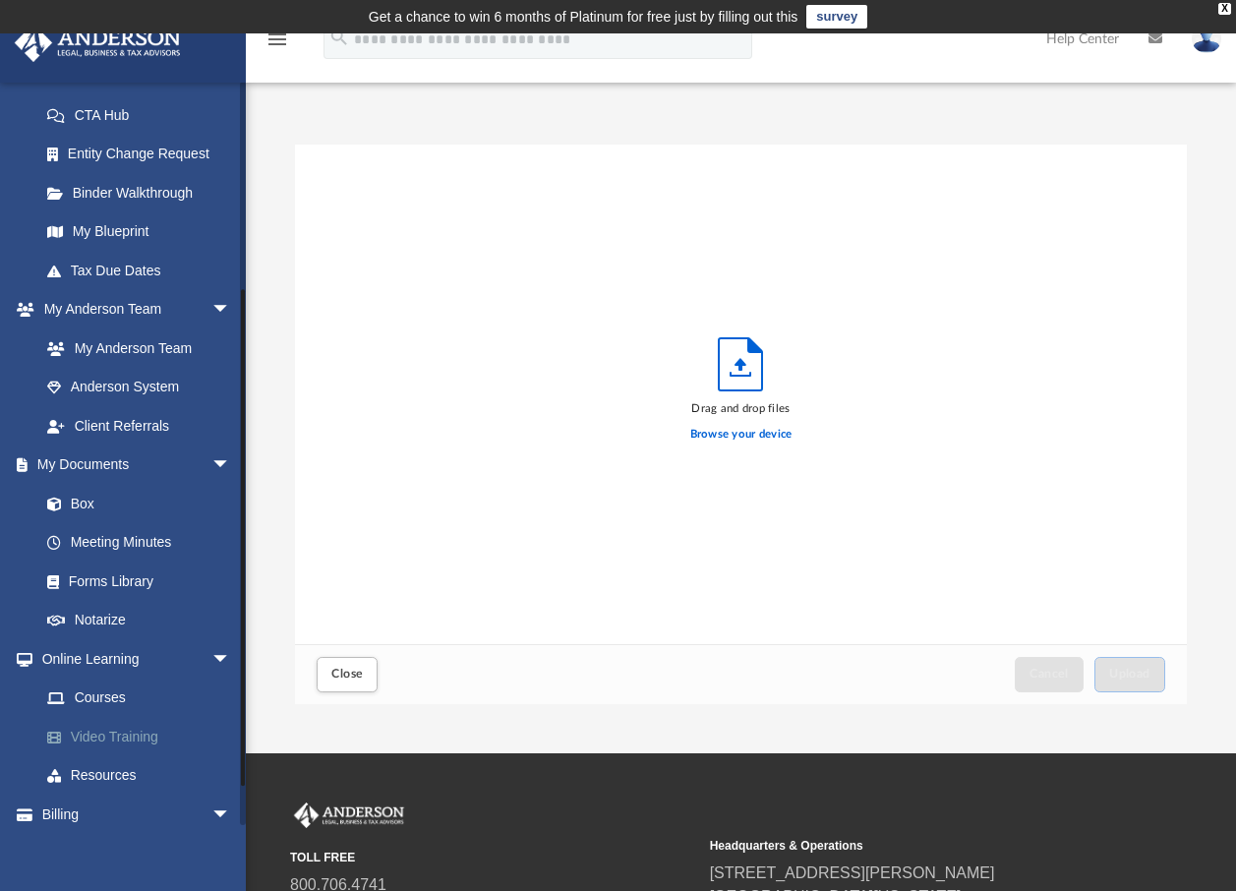
scroll to position [355, 0]
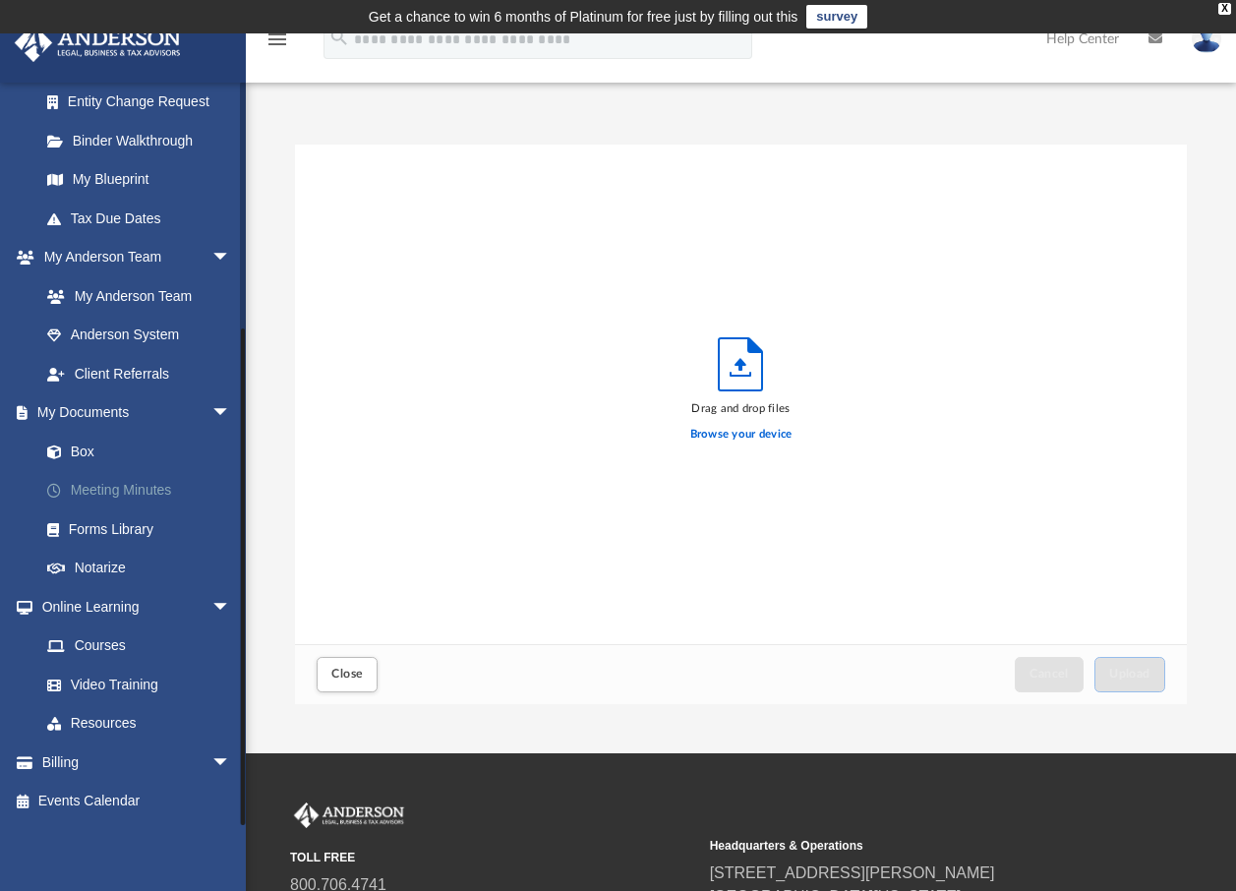
click at [130, 488] on link "Meeting Minutes" at bounding box center [144, 490] width 233 height 39
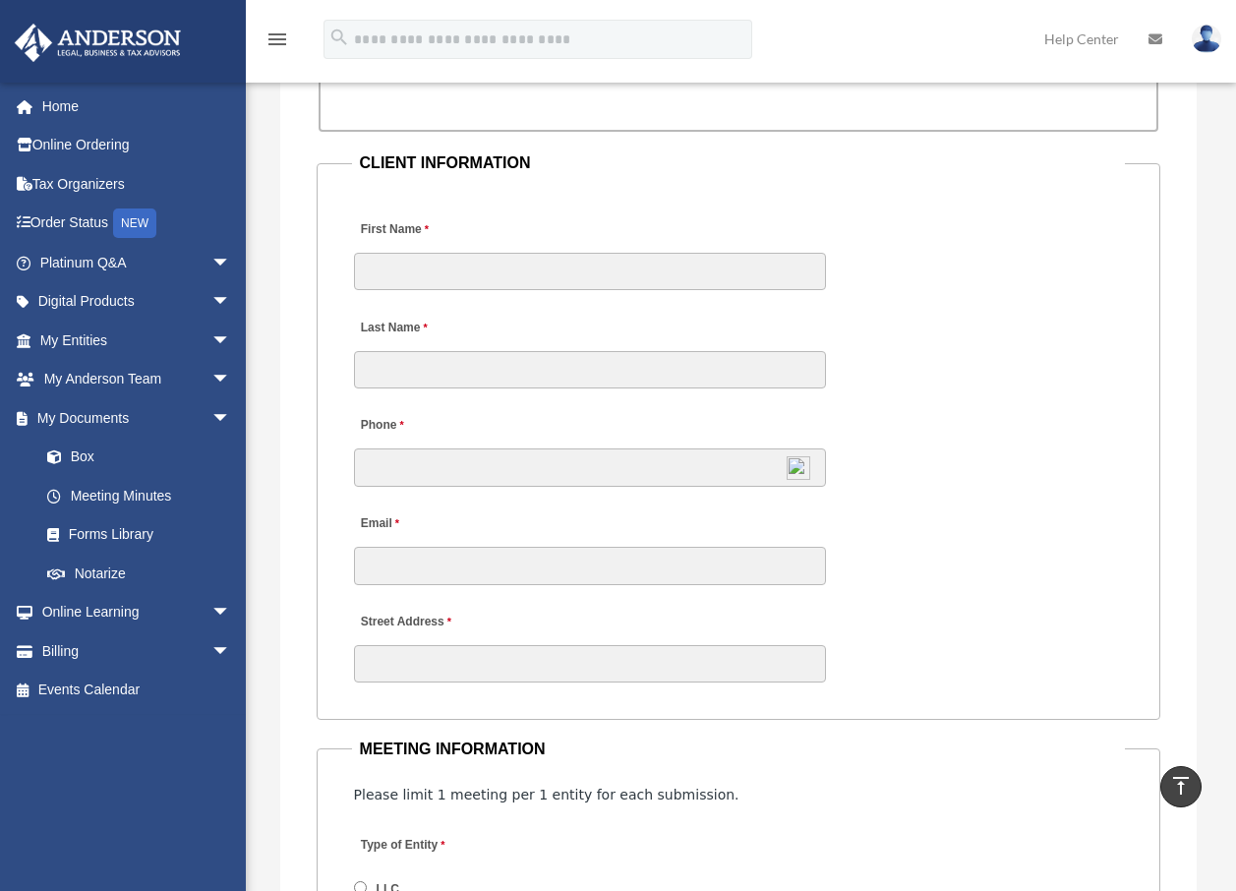
scroll to position [2262, 0]
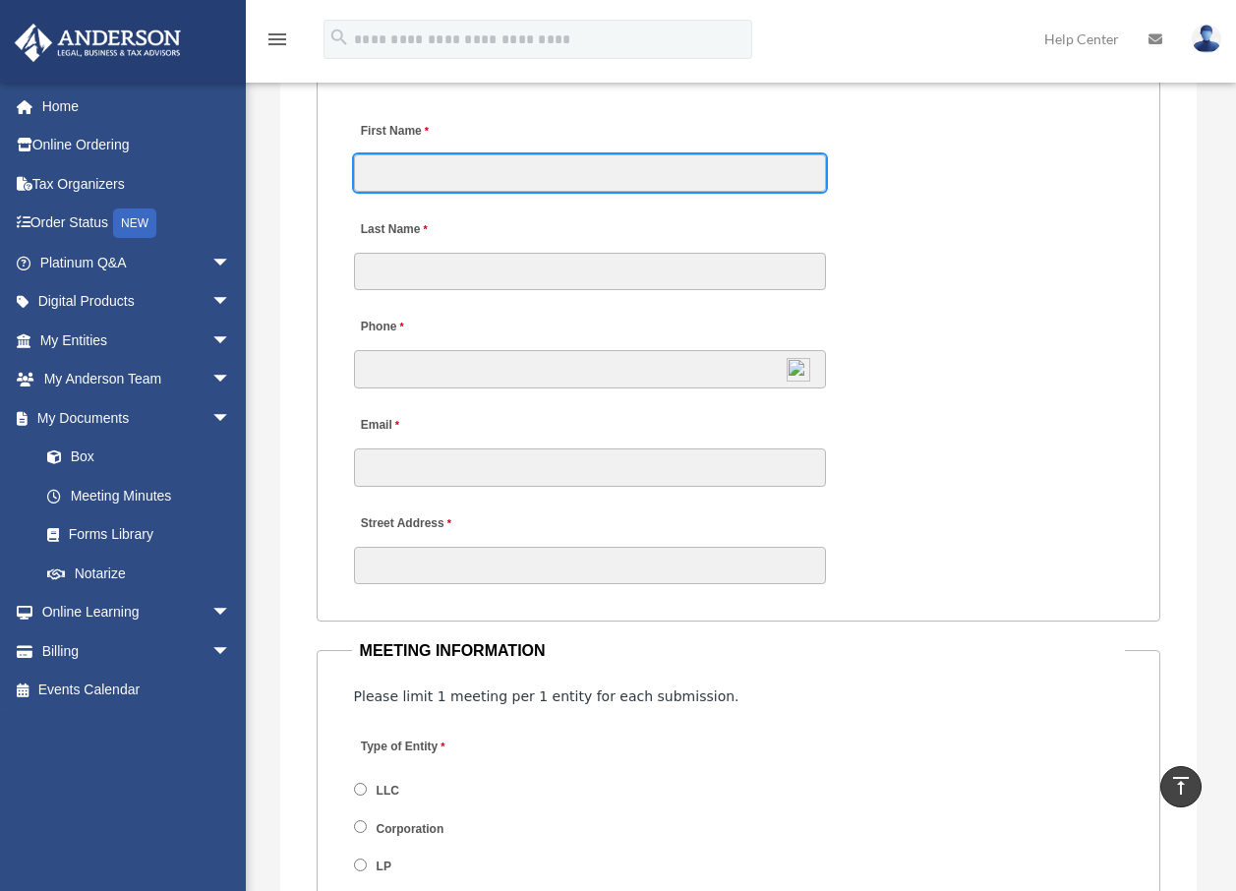
click at [439, 192] on input "First Name" at bounding box center [590, 172] width 472 height 37
type input "***"
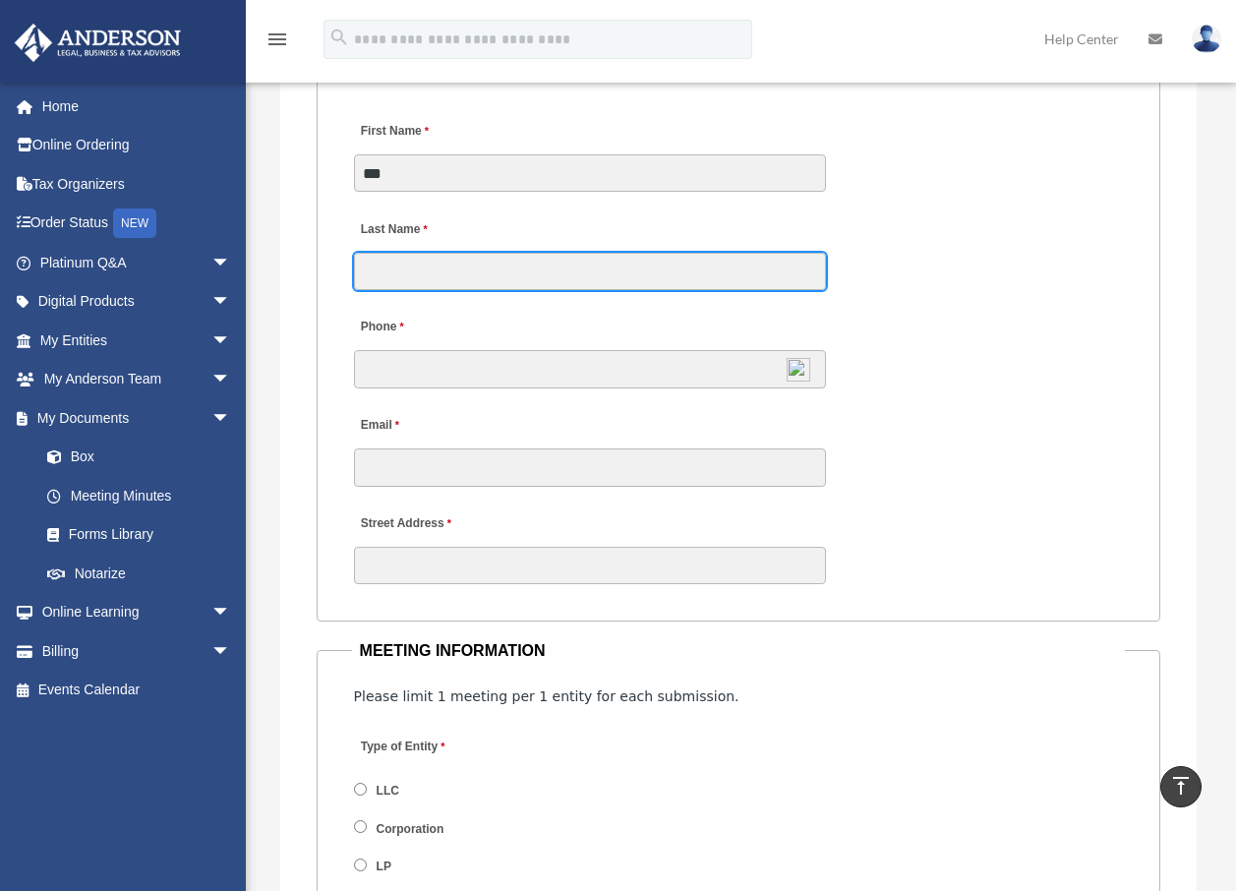
type input "***"
type input "**********"
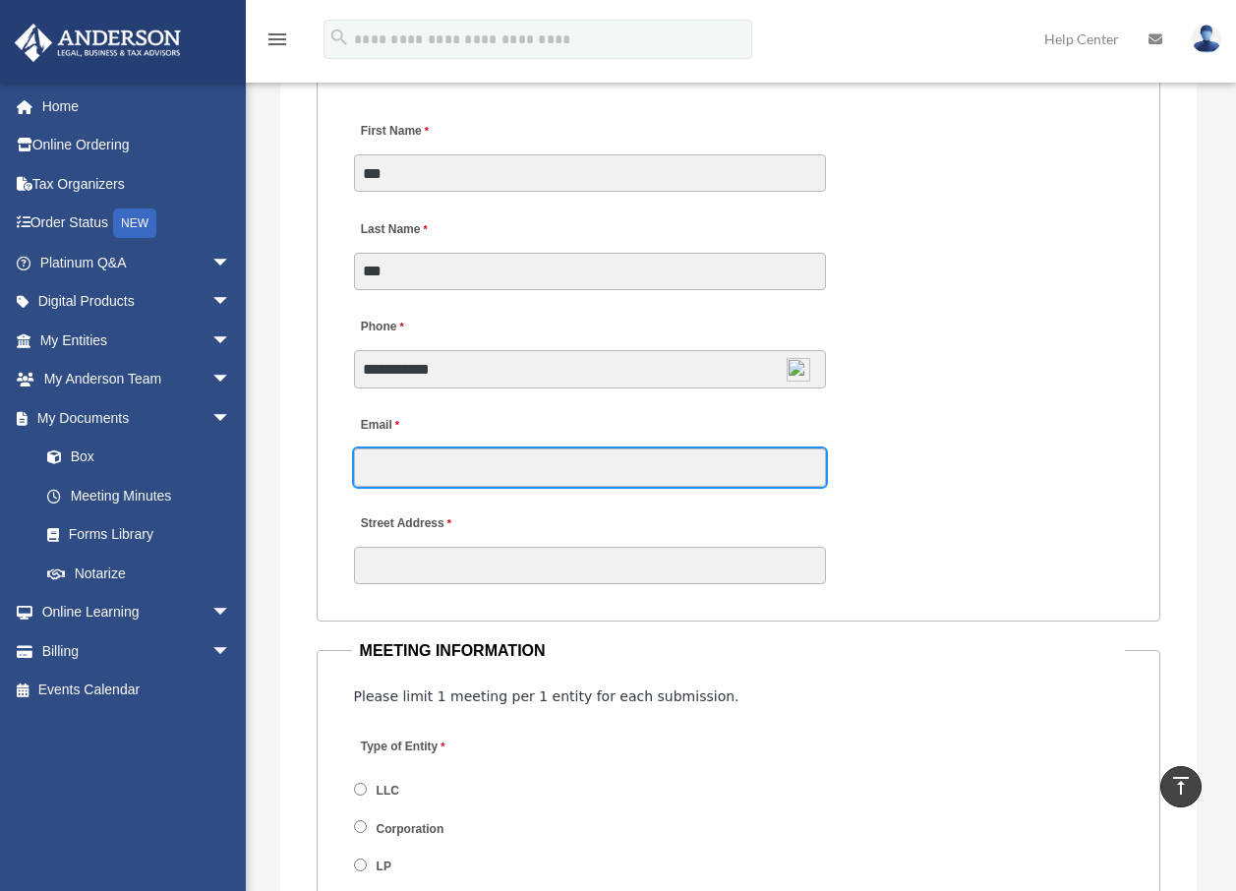
type input "**********"
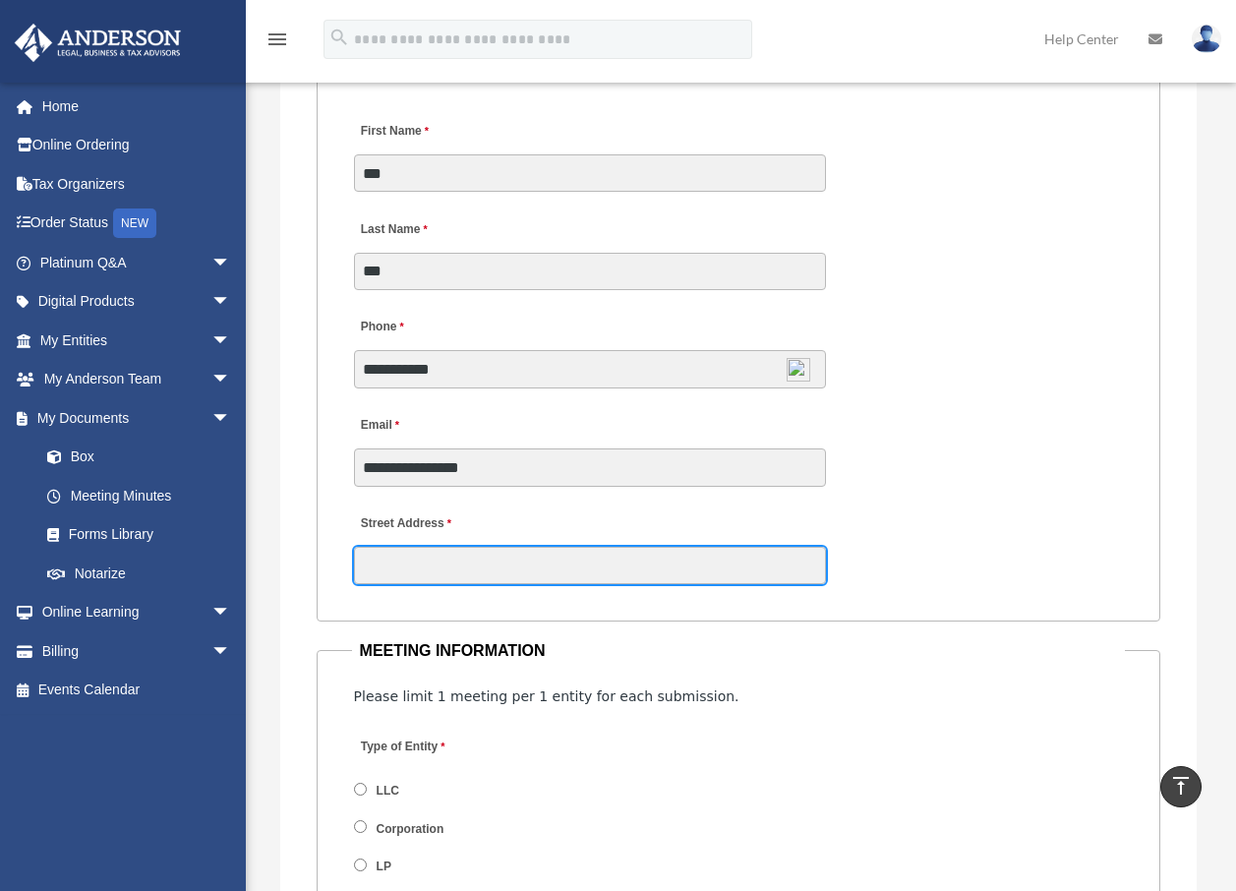
type input "**********"
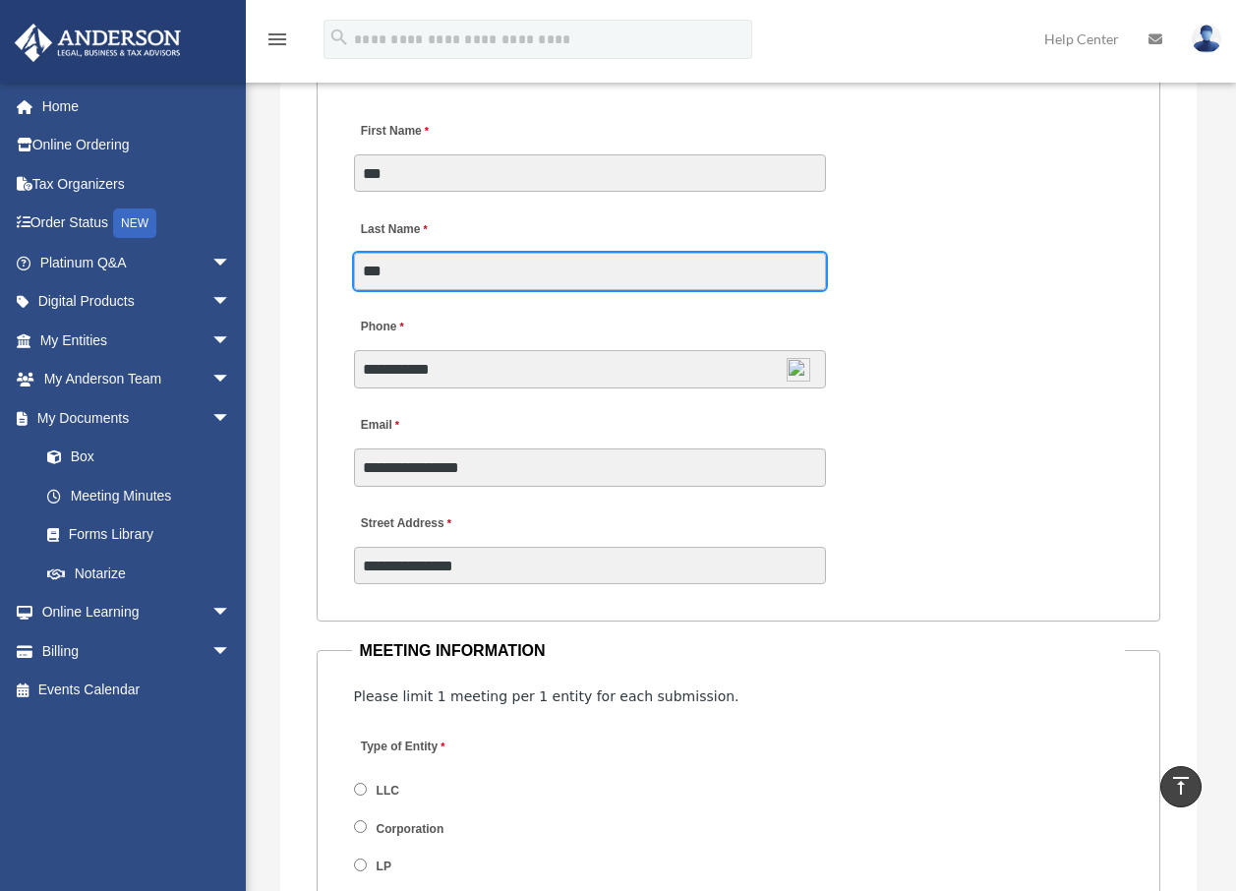
drag, startPoint x: 403, startPoint y: 304, endPoint x: 273, endPoint y: 313, distance: 130.1
click at [273, 313] on div "Meeting Minutes Please be advised that meeting minutes are not included in your…" at bounding box center [739, 389] width 946 height 5020
type input "*****"
drag, startPoint x: 880, startPoint y: 444, endPoint x: 870, endPoint y: 447, distance: 10.6
click at [880, 445] on div "**********" at bounding box center [739, 390] width 774 height 197
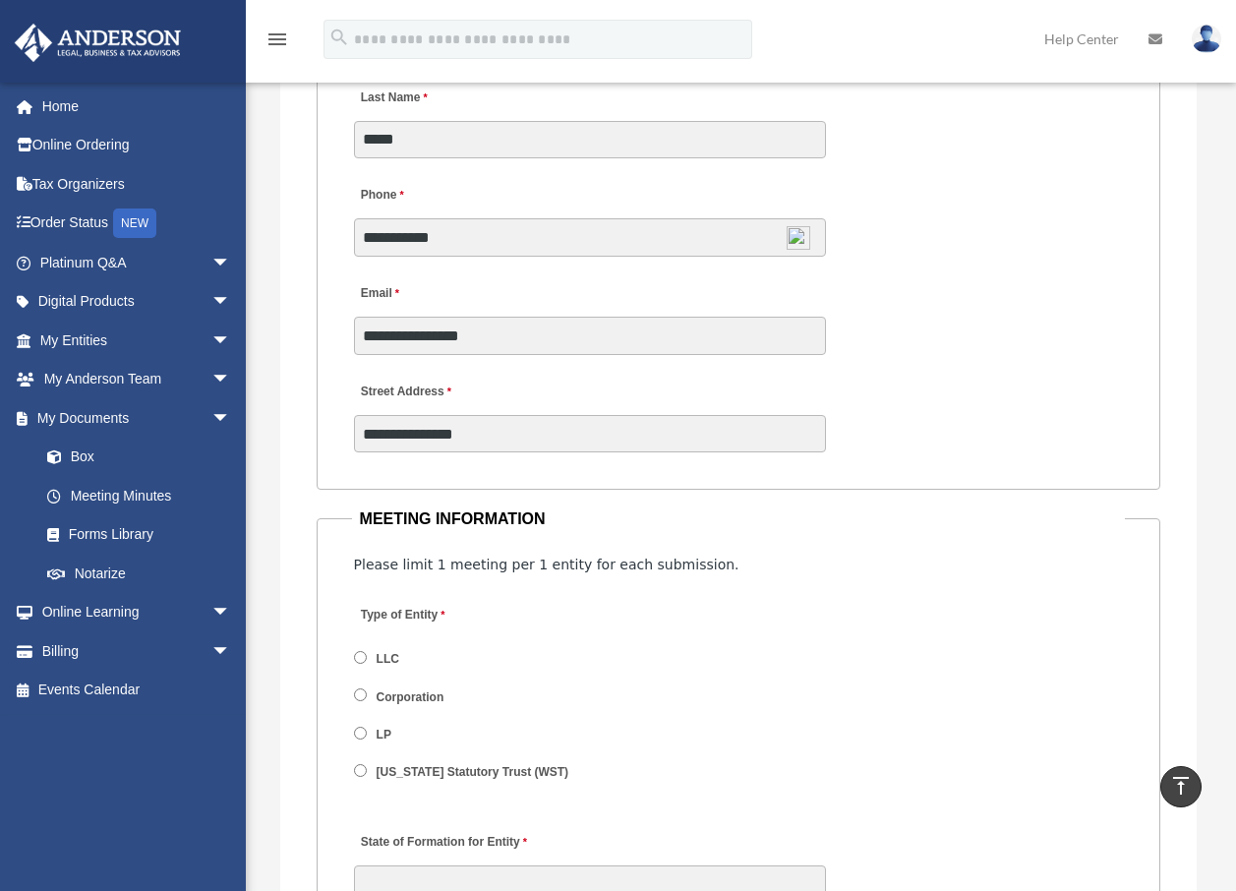
scroll to position [2459, 0]
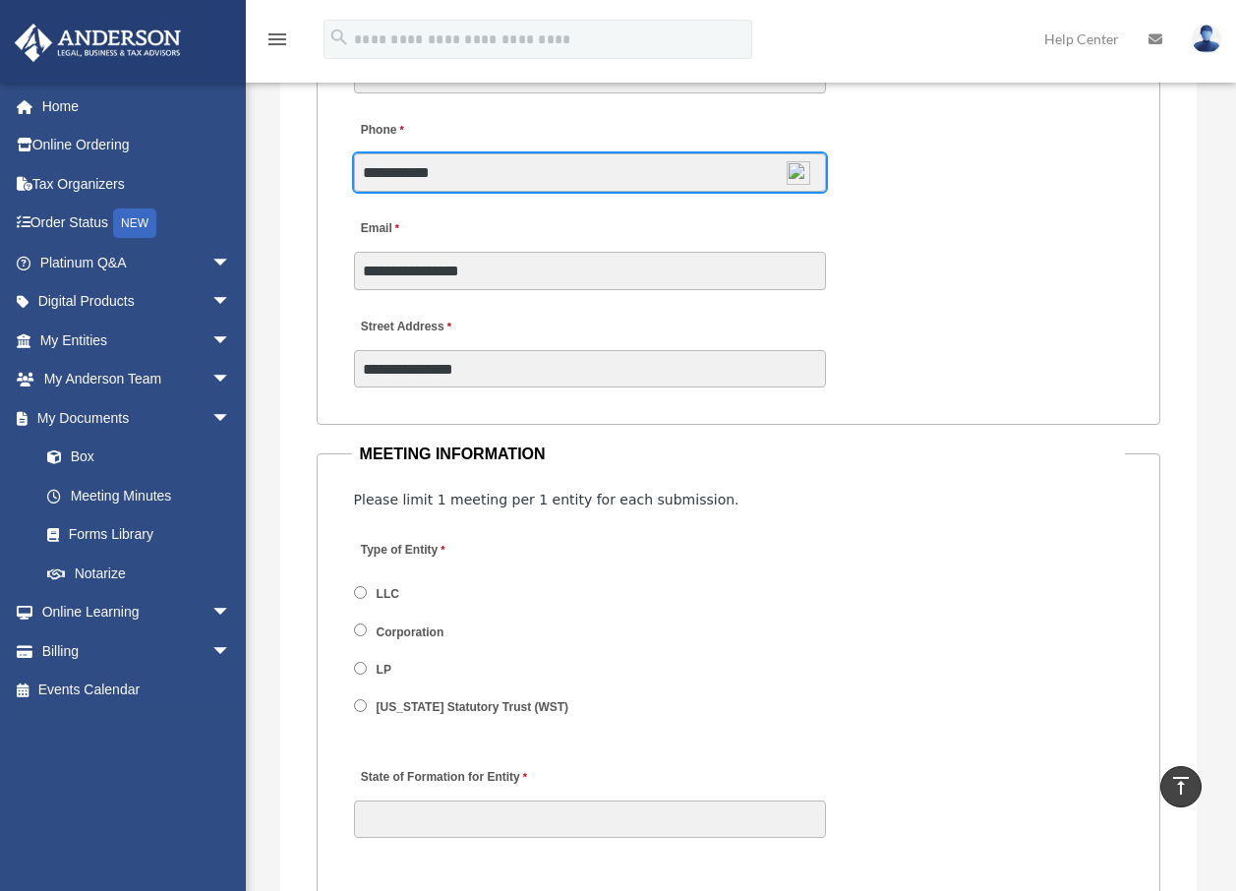
drag, startPoint x: 490, startPoint y: 200, endPoint x: 409, endPoint y: 208, distance: 81.1
click at [409, 191] on input "**********" at bounding box center [590, 171] width 472 height 37
type input "**********"
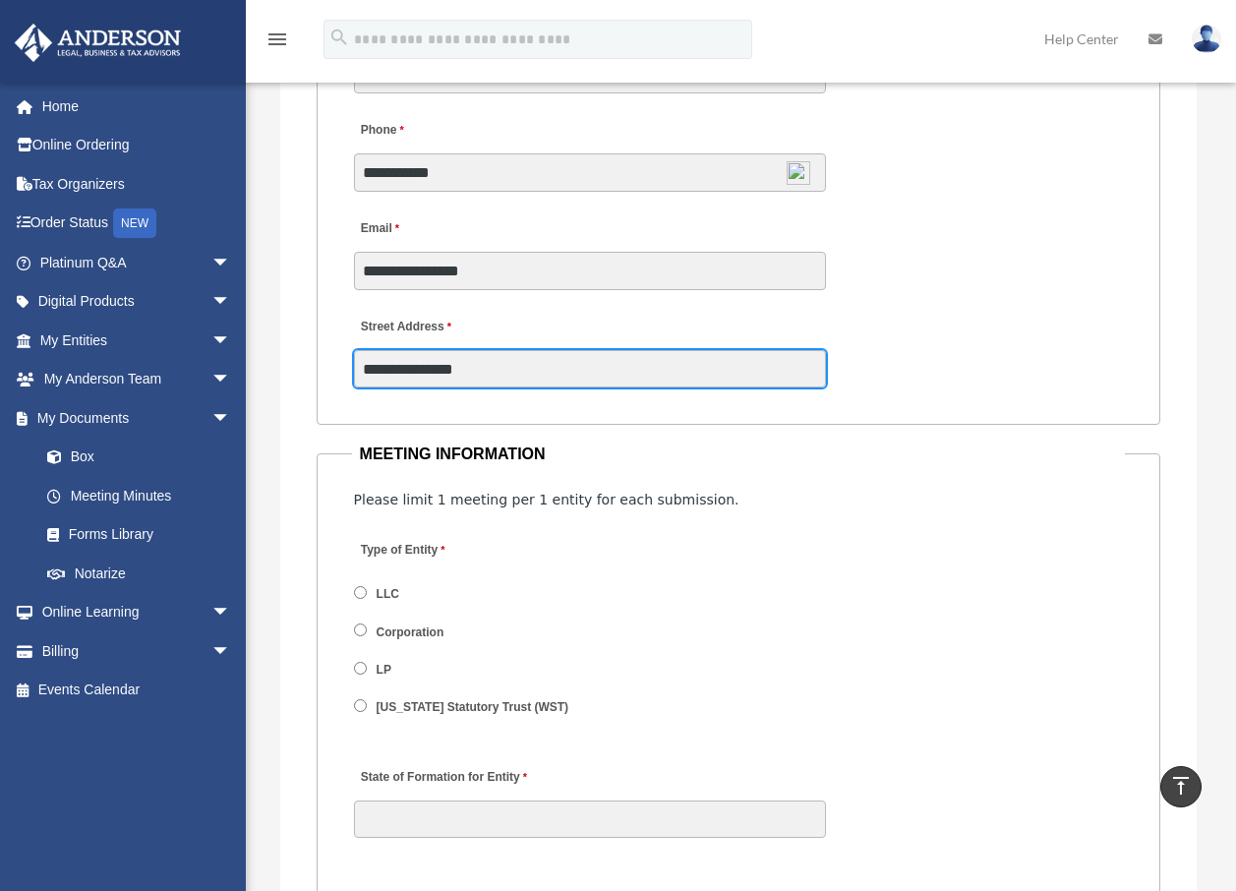
click at [506, 387] on input "**********" at bounding box center [590, 368] width 472 height 37
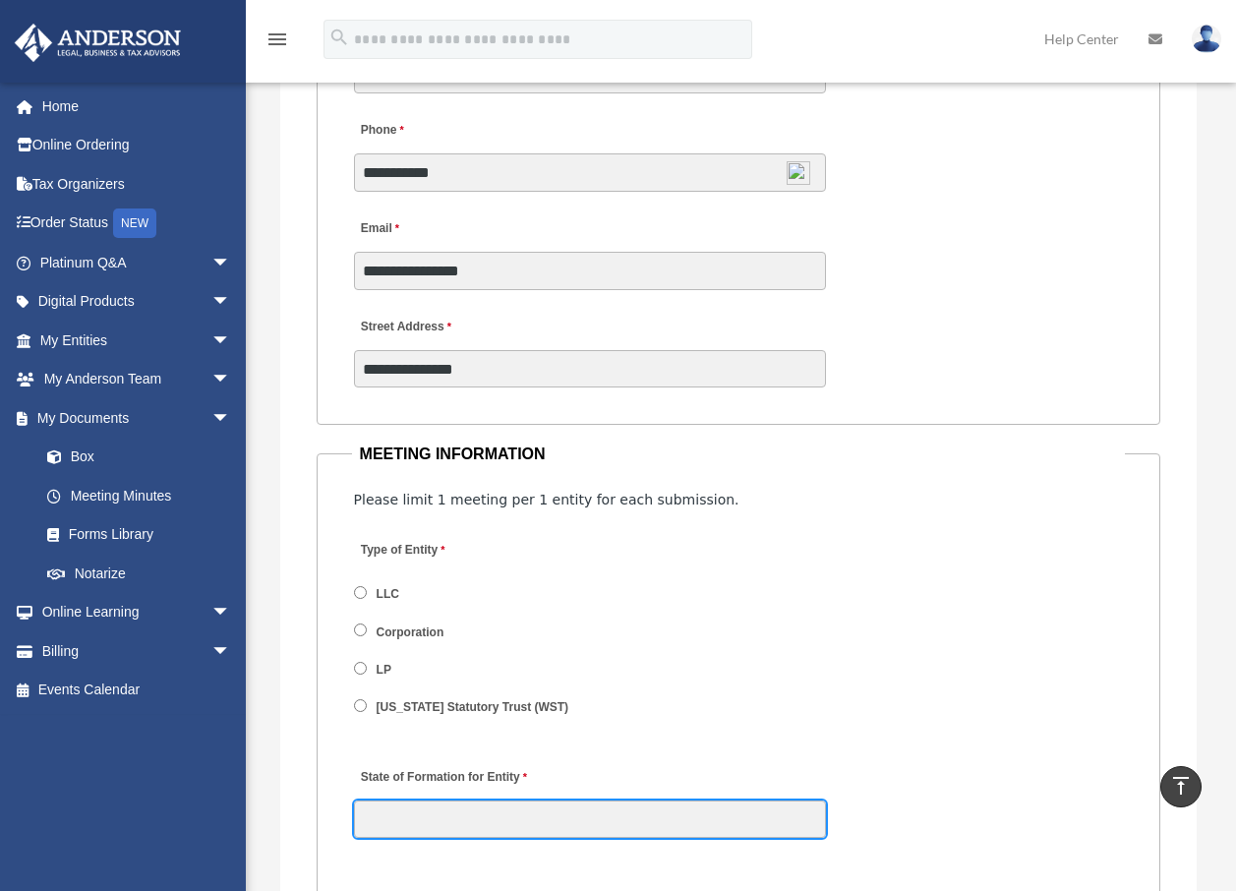
type input "**"
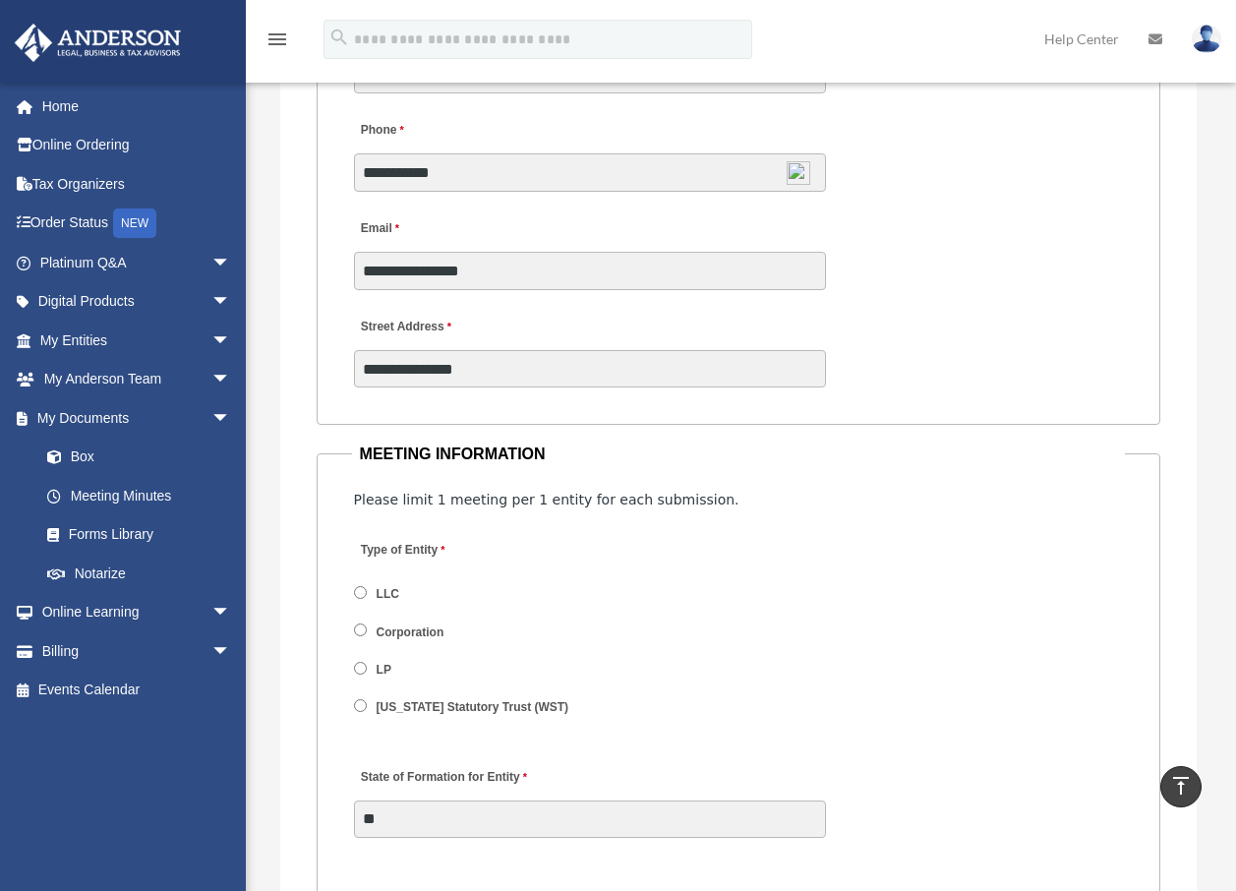
type input "**********"
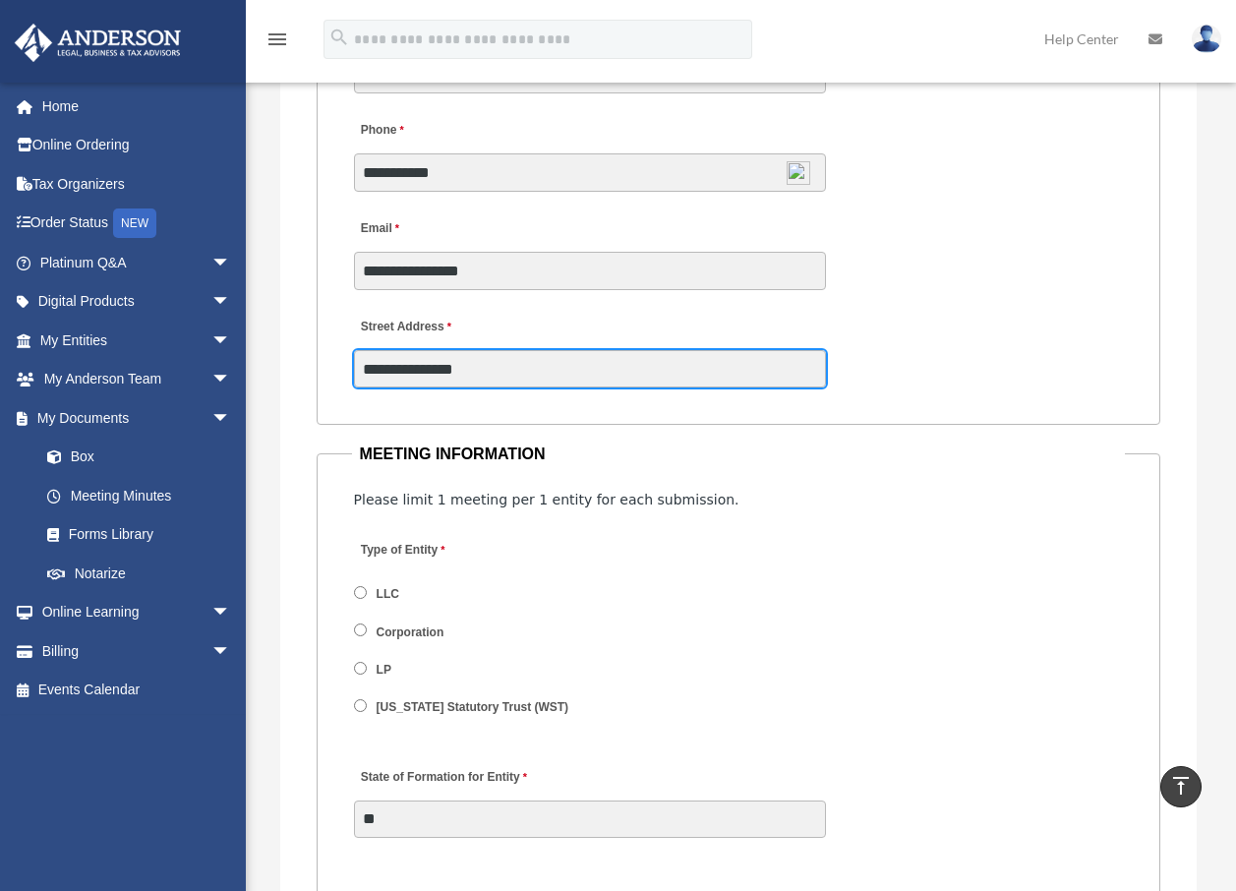
click at [521, 387] on input "**********" at bounding box center [590, 368] width 472 height 37
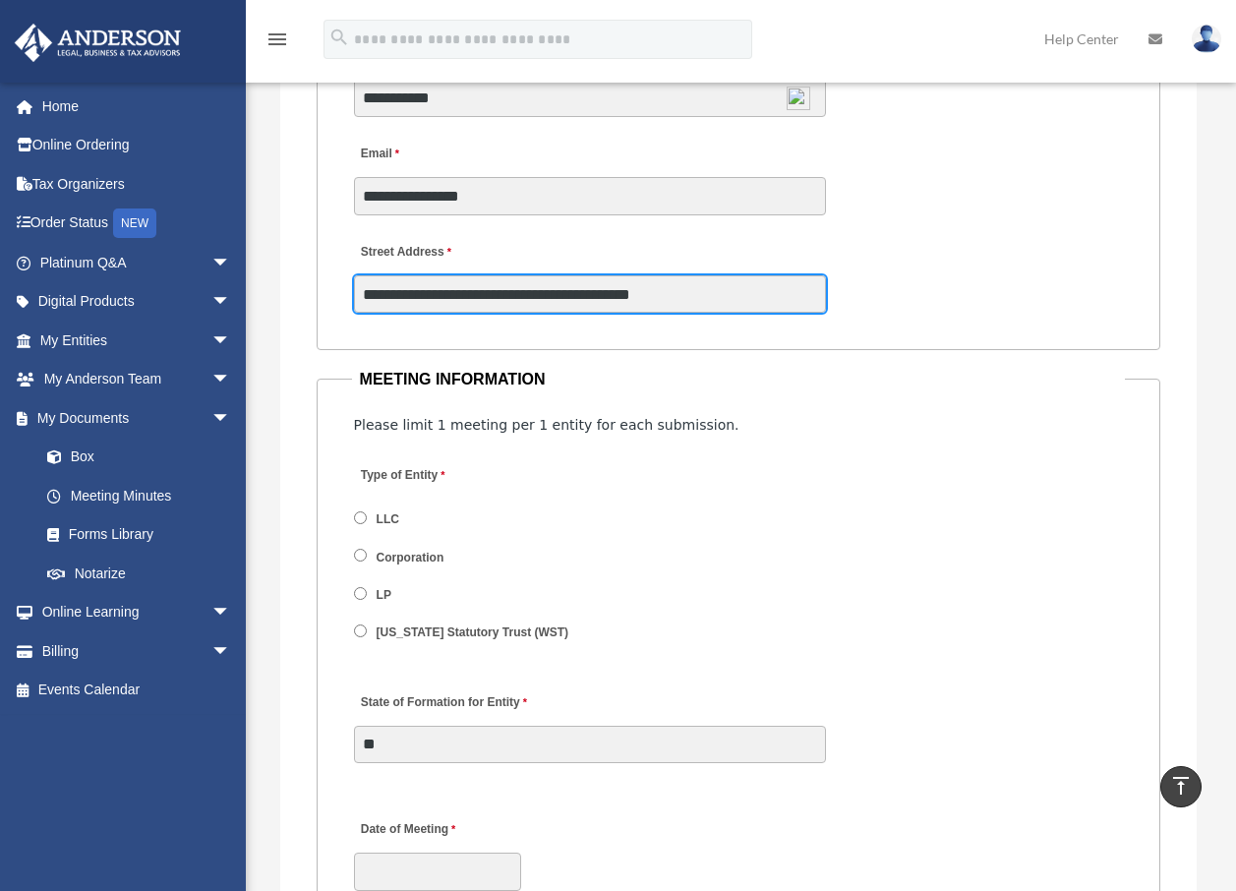
scroll to position [2655, 0]
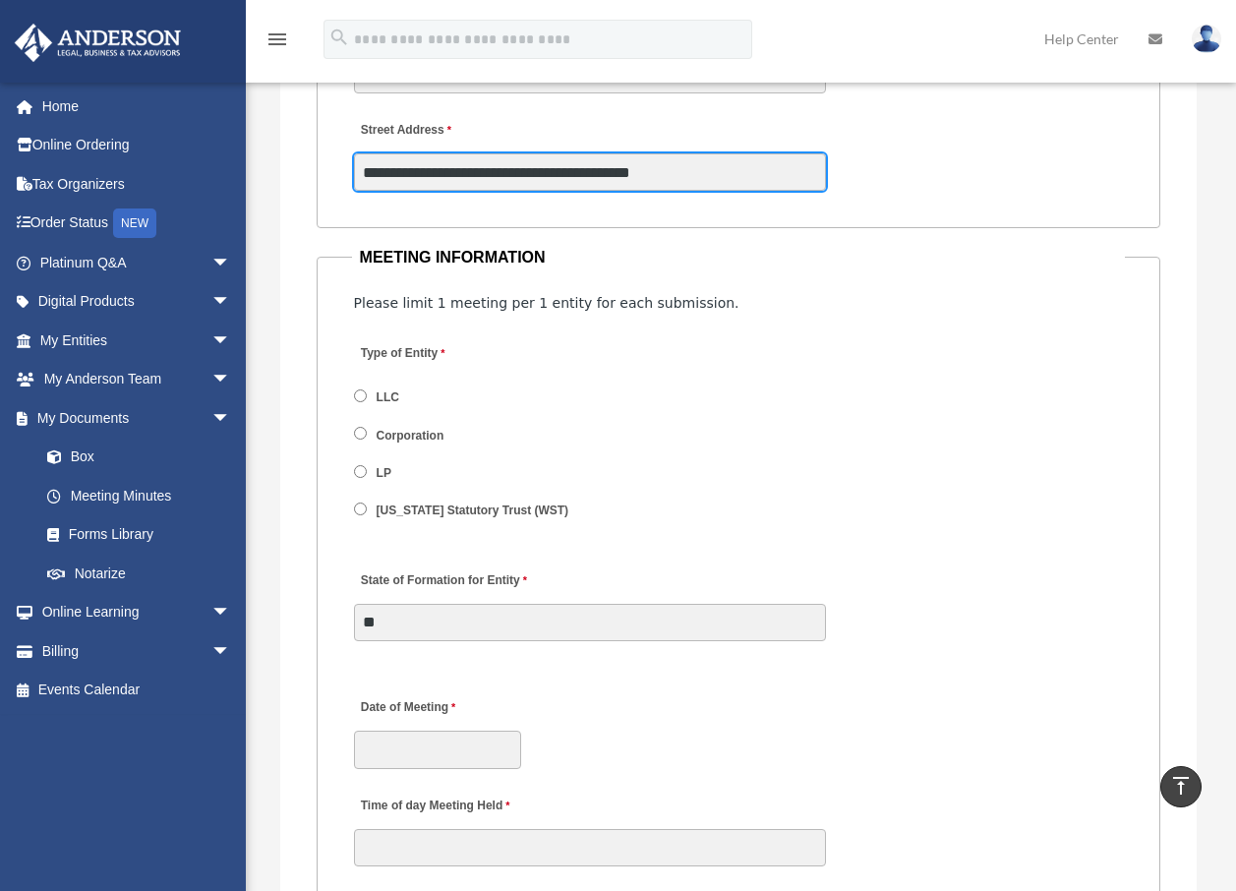
type input "**********"
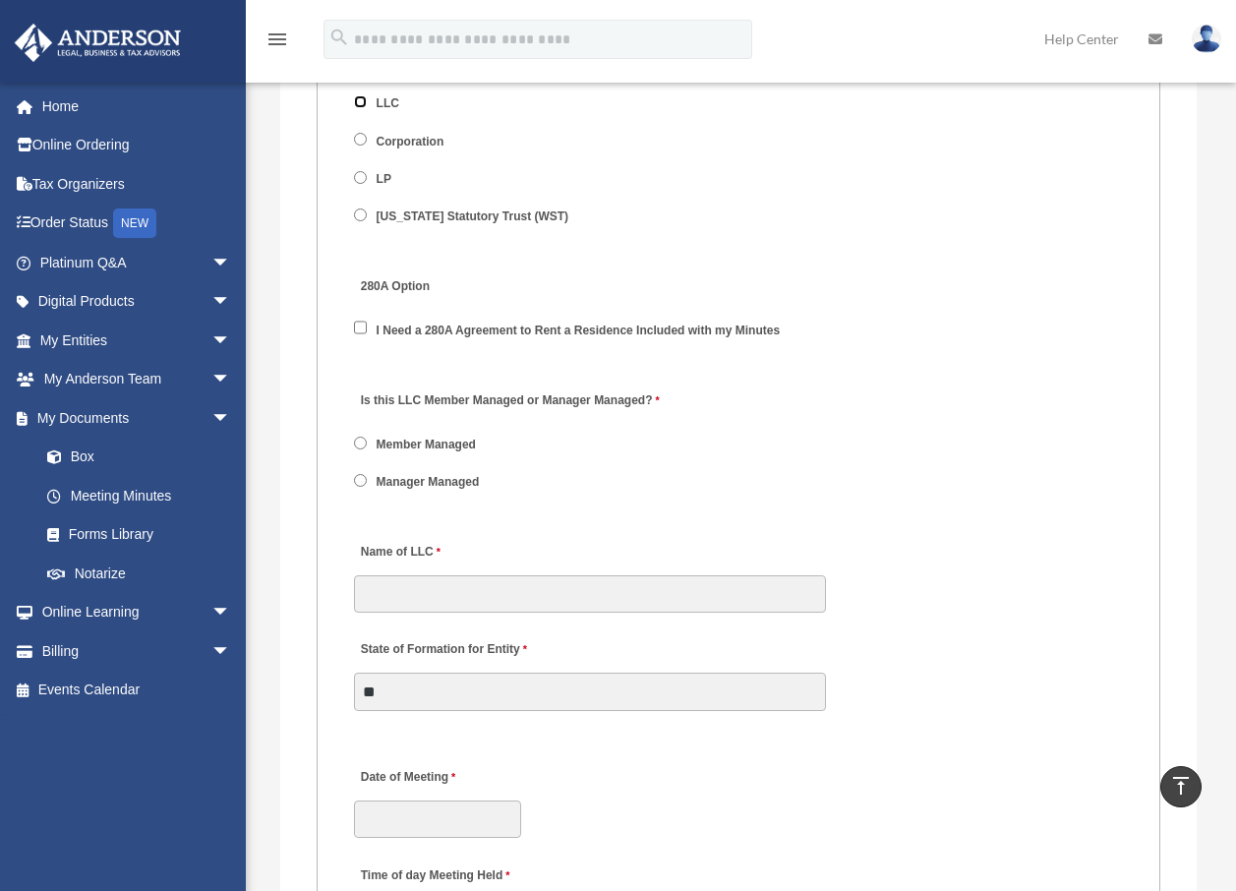
scroll to position [2950, 0]
click at [480, 612] on input "Name of LLC" at bounding box center [590, 592] width 472 height 37
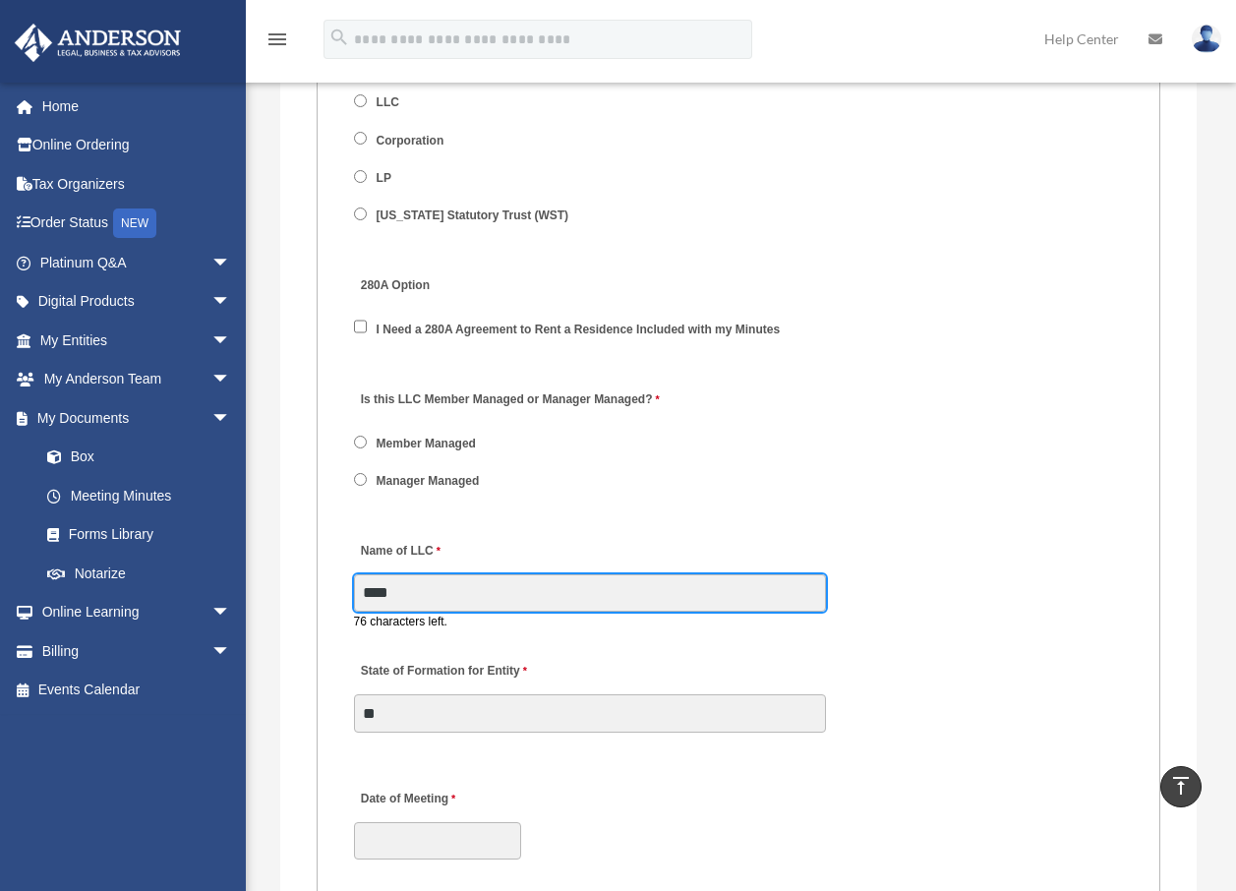
type input "**********"
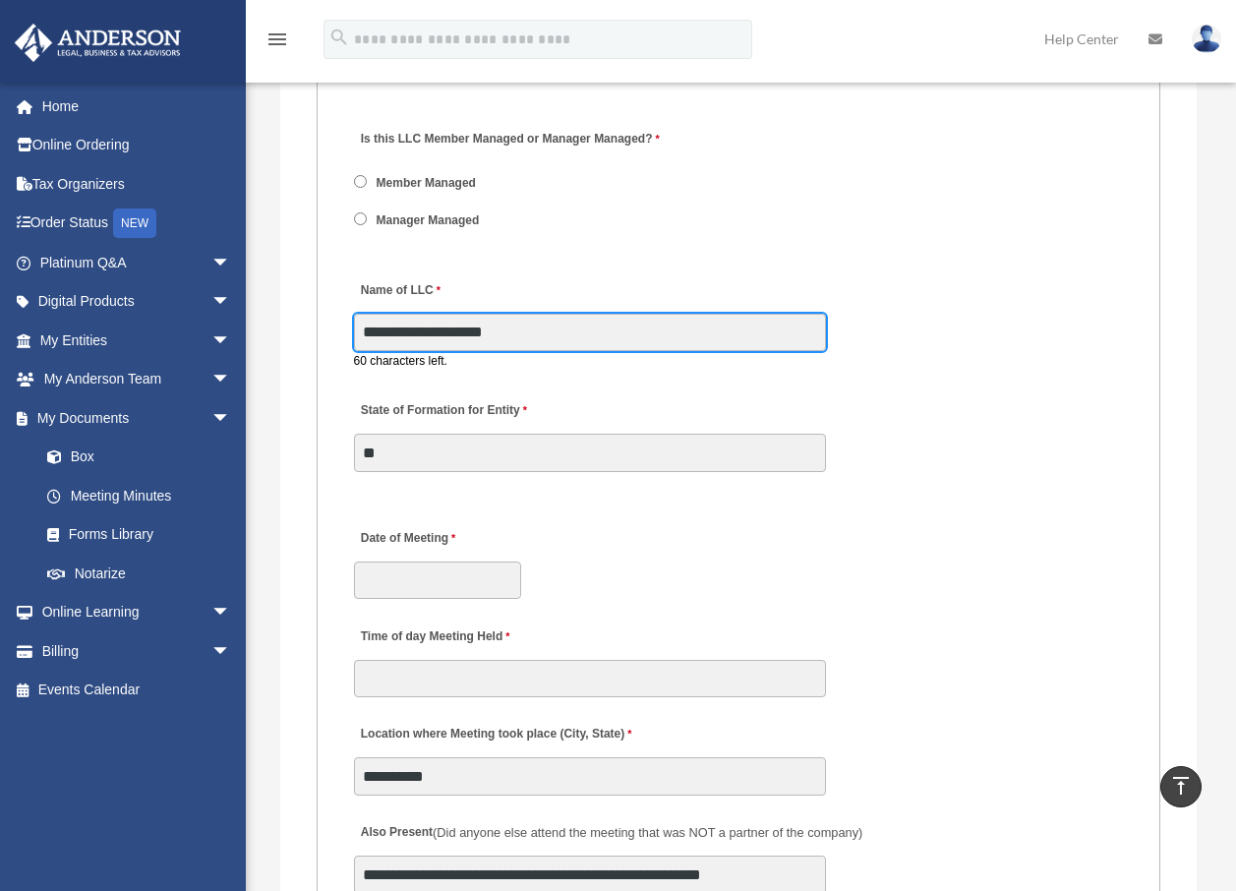
scroll to position [3245, 0]
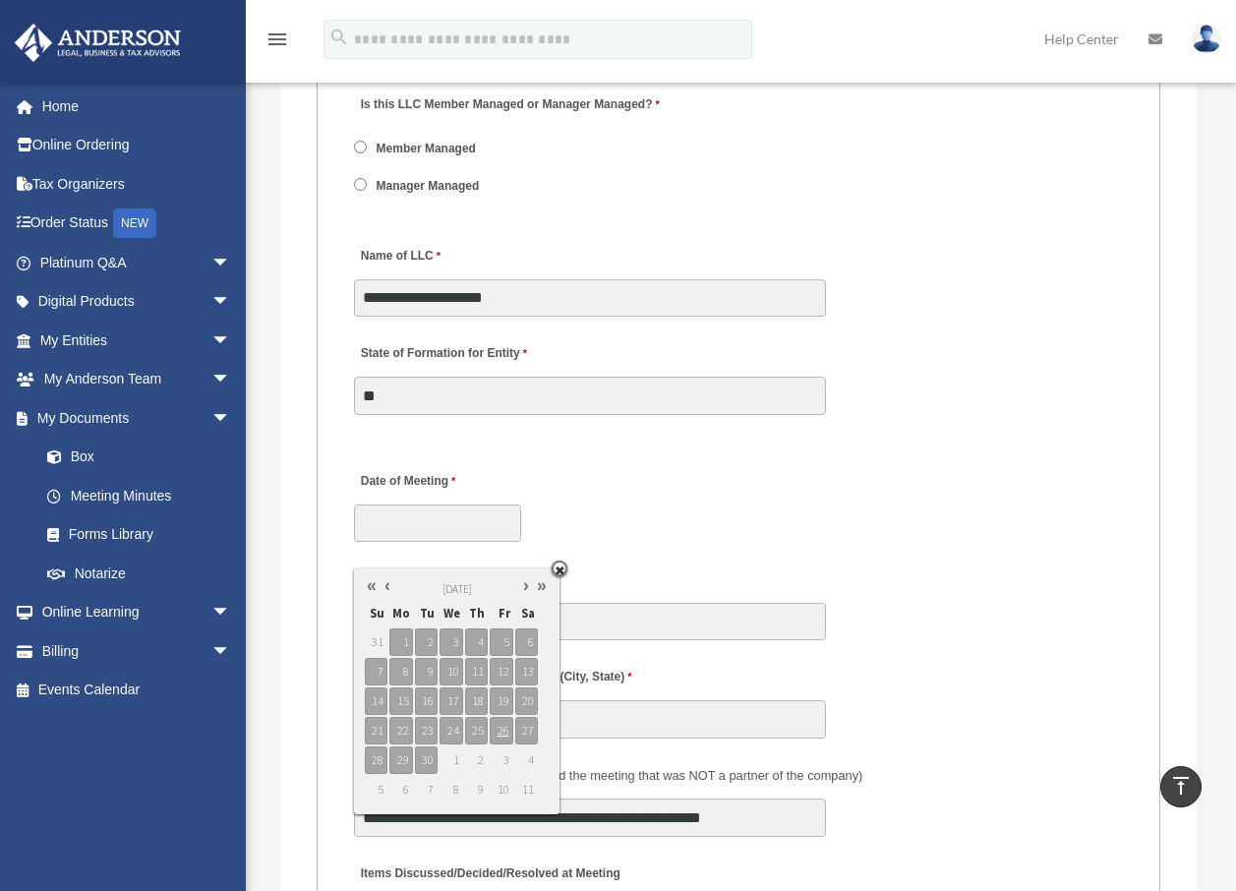
click at [751, 538] on div "Date of Meeting" at bounding box center [739, 500] width 774 height 87
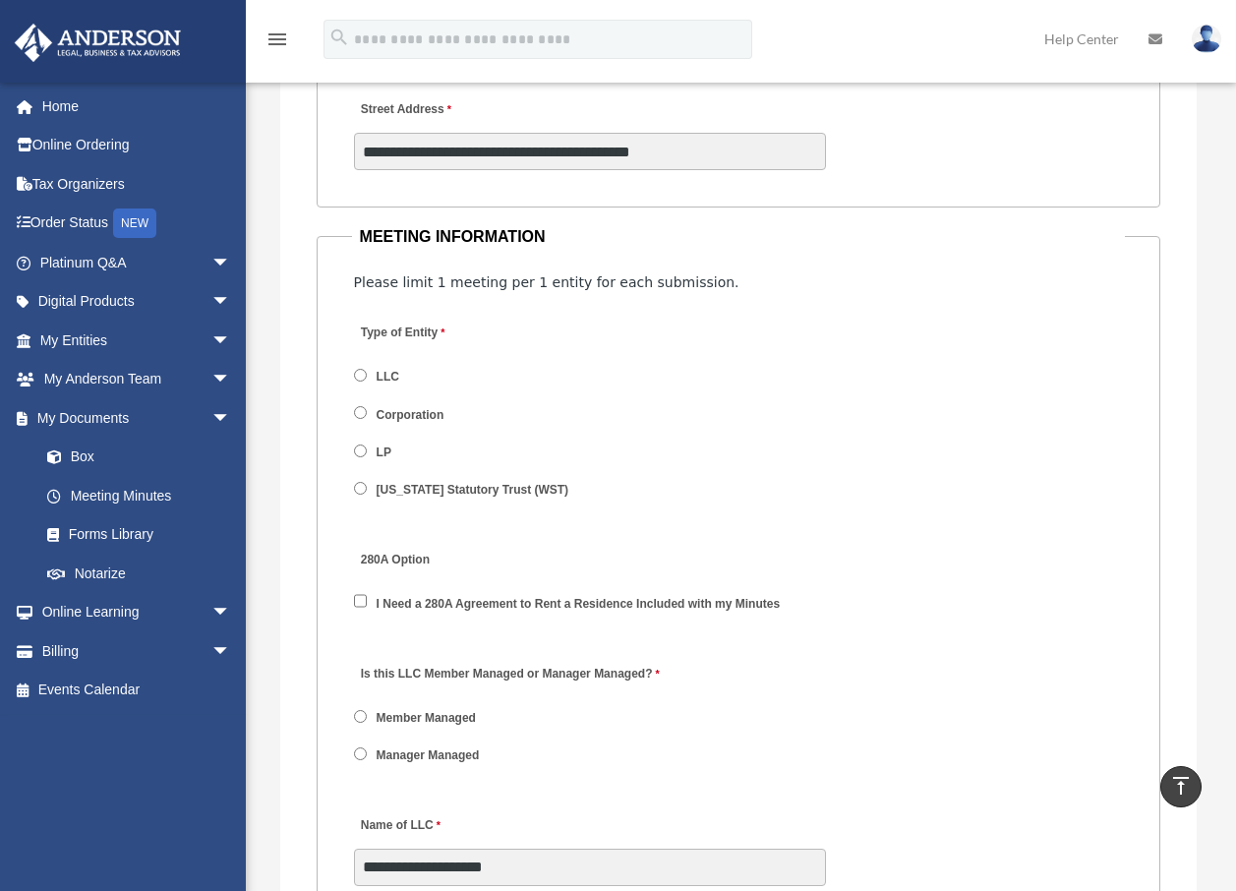
scroll to position [2343, 0]
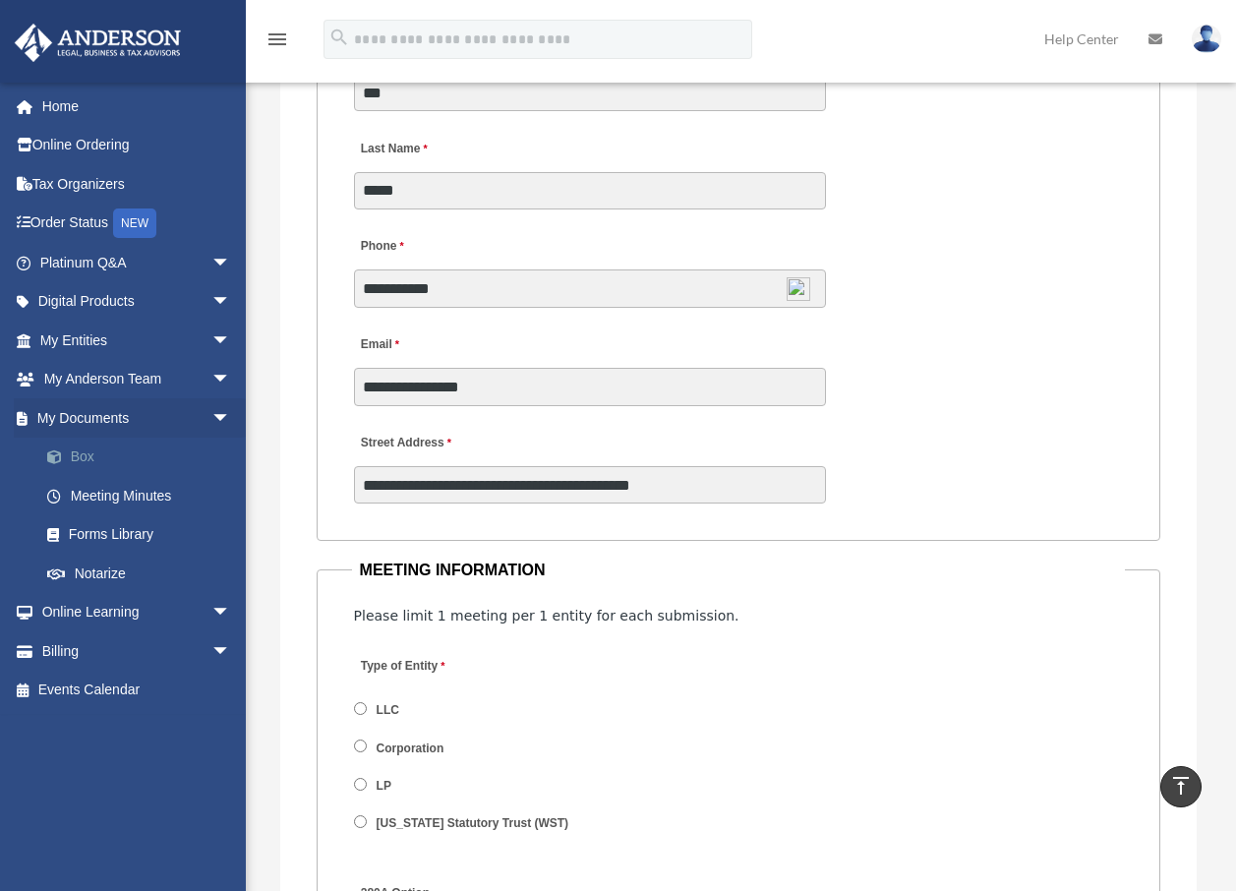
click at [92, 452] on link "Box" at bounding box center [144, 457] width 233 height 39
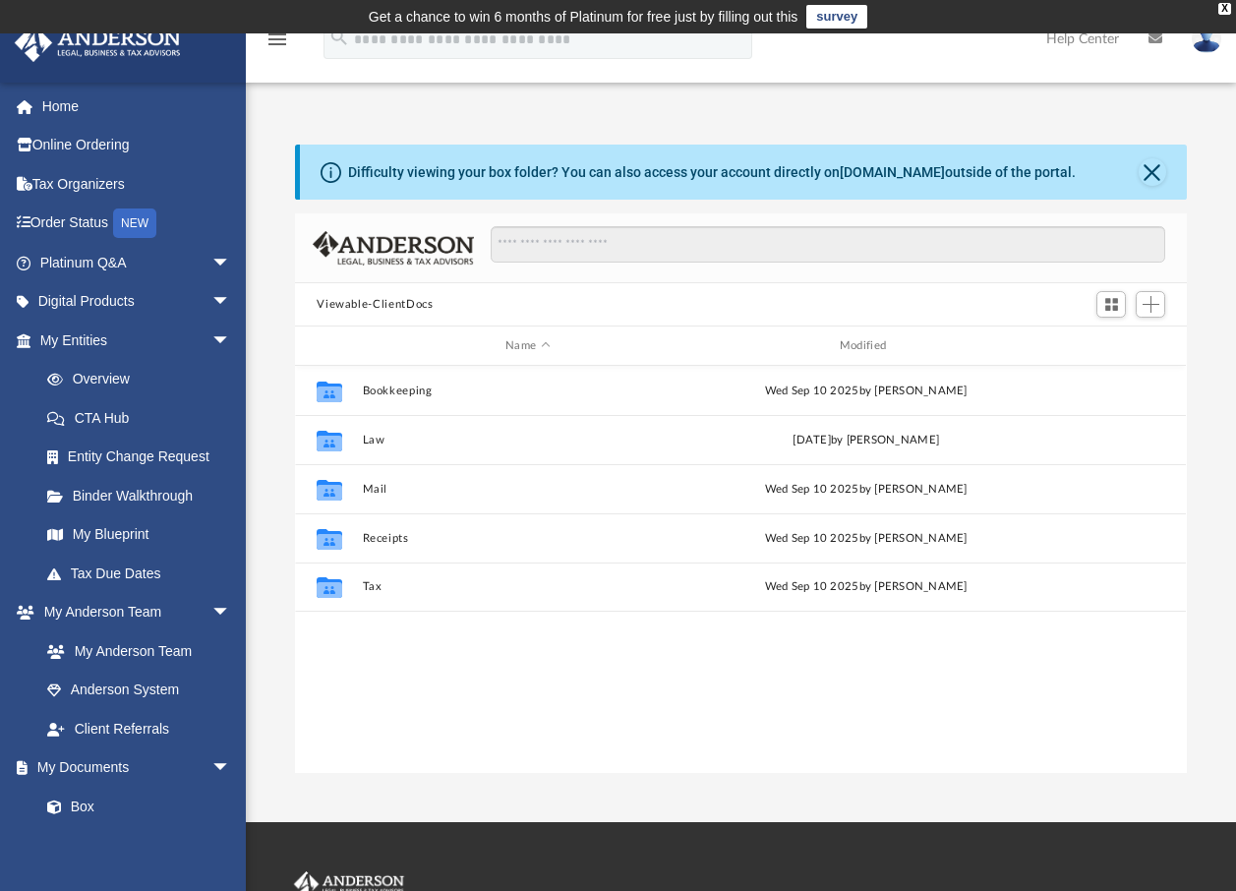
scroll to position [433, 877]
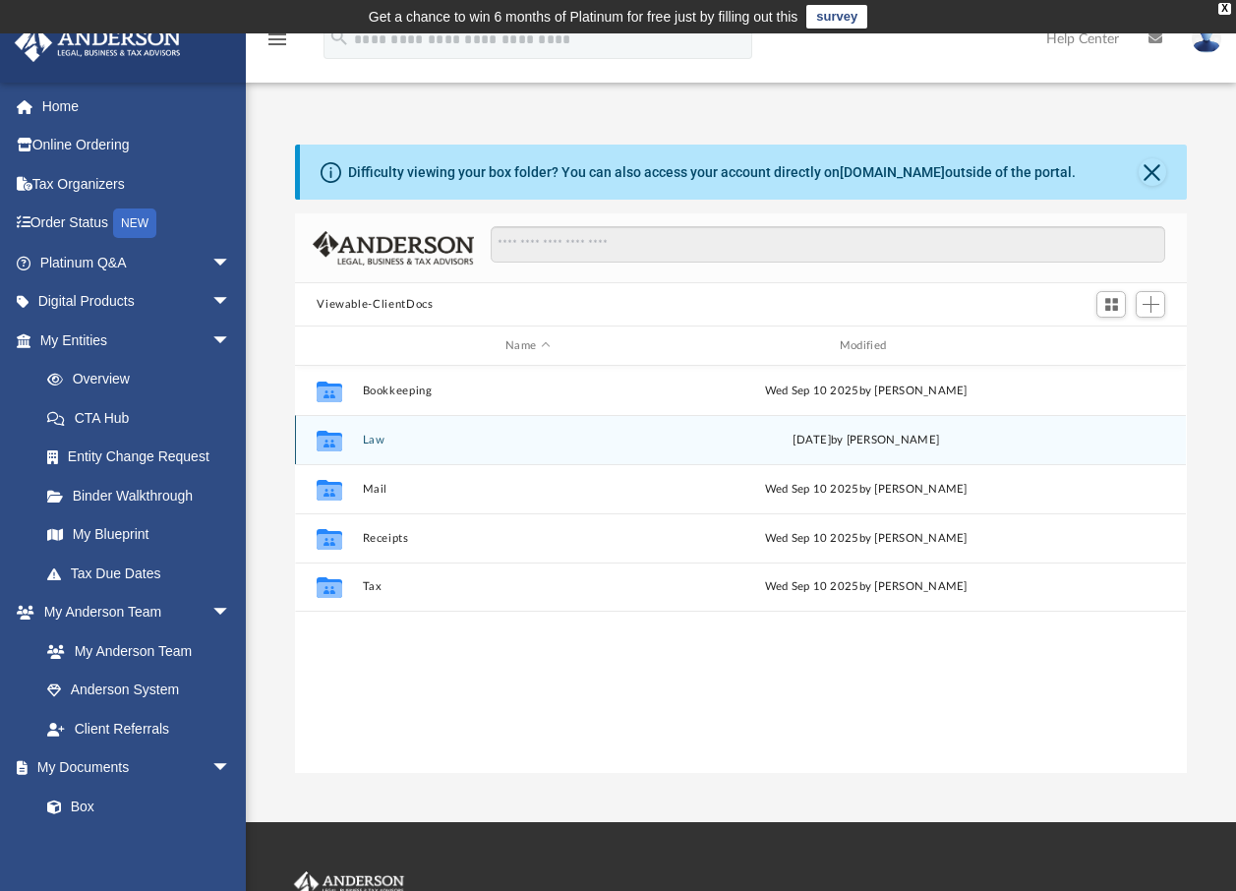
click at [373, 438] on button "Law" at bounding box center [528, 440] width 330 height 13
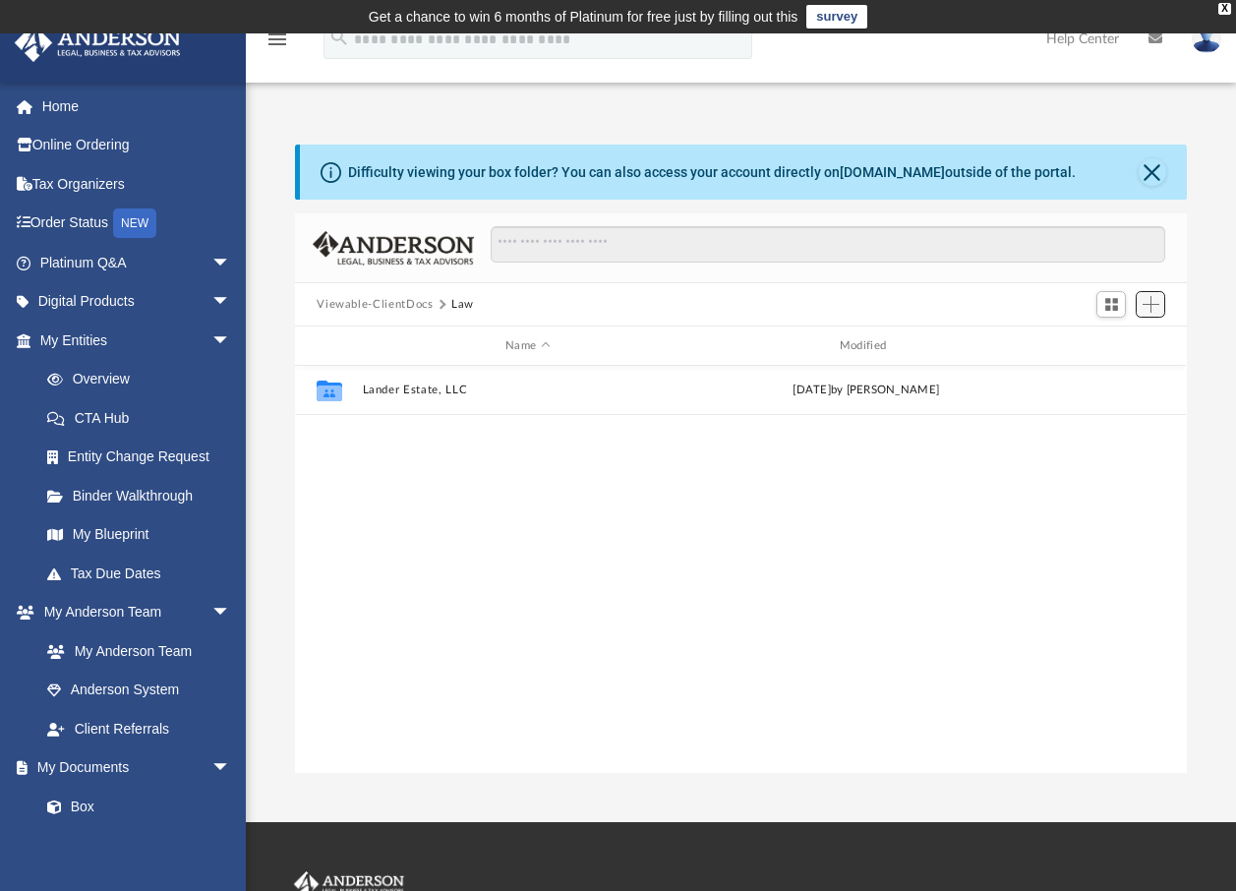
click at [1152, 298] on span "Add" at bounding box center [1151, 304] width 17 height 17
click at [1116, 340] on li "Upload" at bounding box center [1123, 343] width 63 height 21
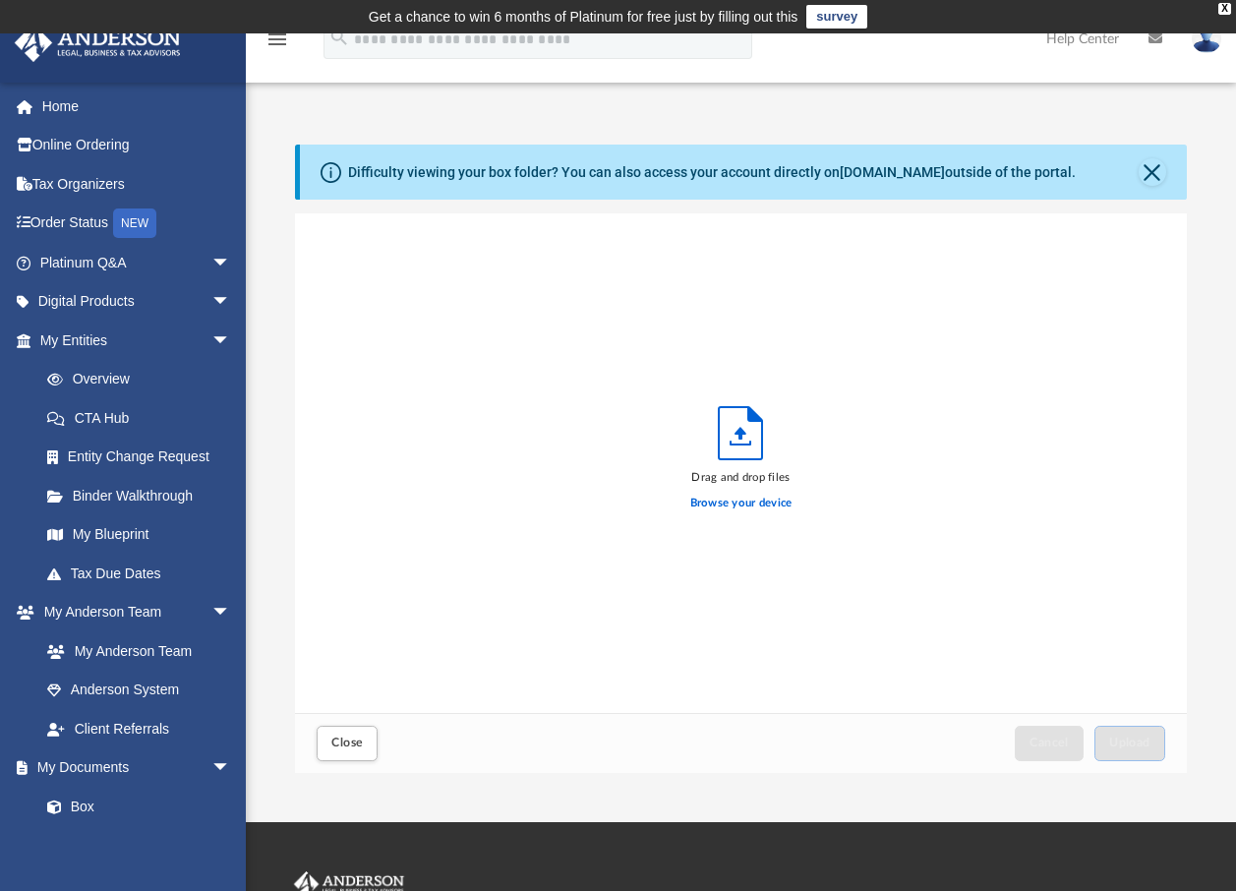
scroll to position [484, 877]
click at [735, 432] on icon "Upload" at bounding box center [740, 433] width 43 height 52
click at [743, 505] on label "Browse your device" at bounding box center [741, 504] width 102 height 18
click at [0, 0] on input "Browse your device" at bounding box center [0, 0] width 0 height 0
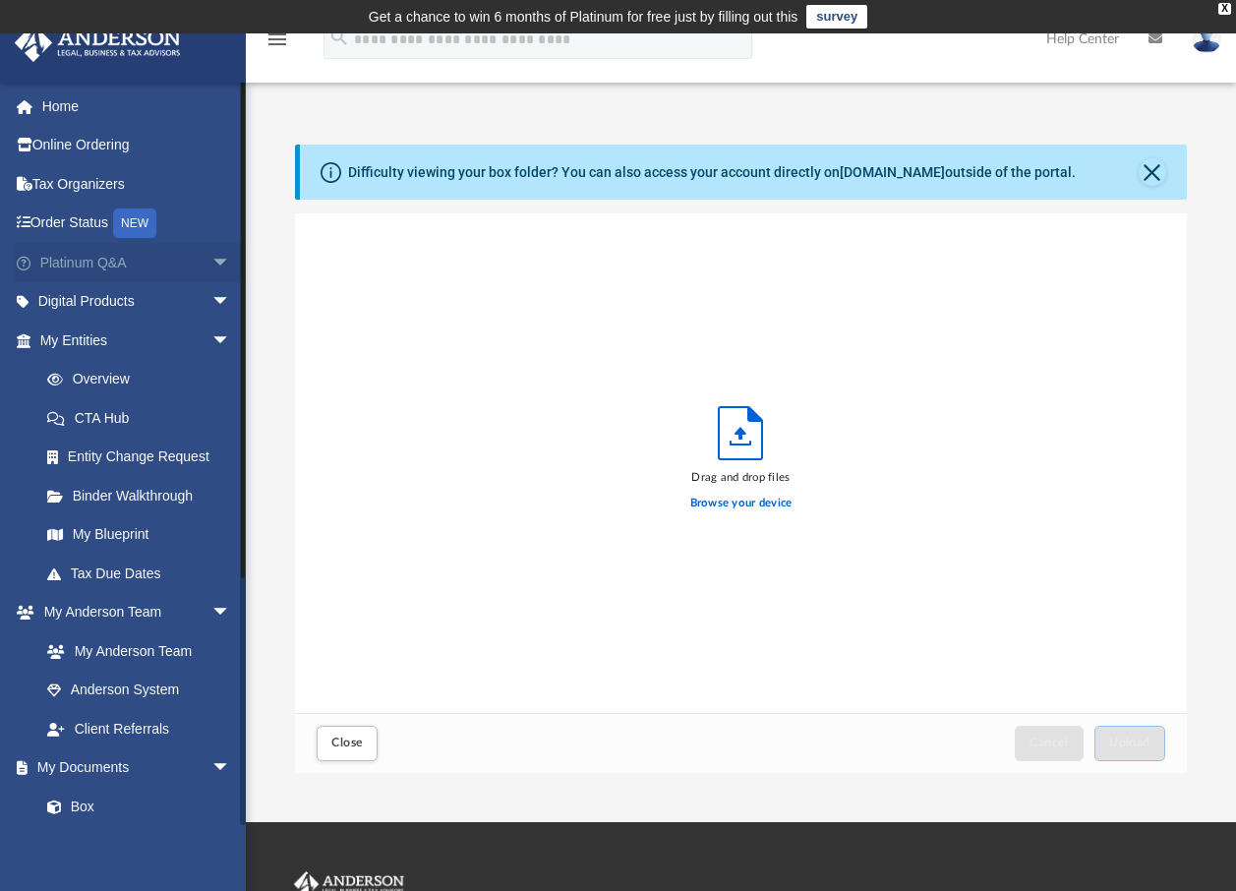
click at [89, 256] on link "Platinum Q&A arrow_drop_down" at bounding box center [137, 262] width 247 height 39
click at [211, 262] on span "arrow_drop_down" at bounding box center [230, 263] width 39 height 40
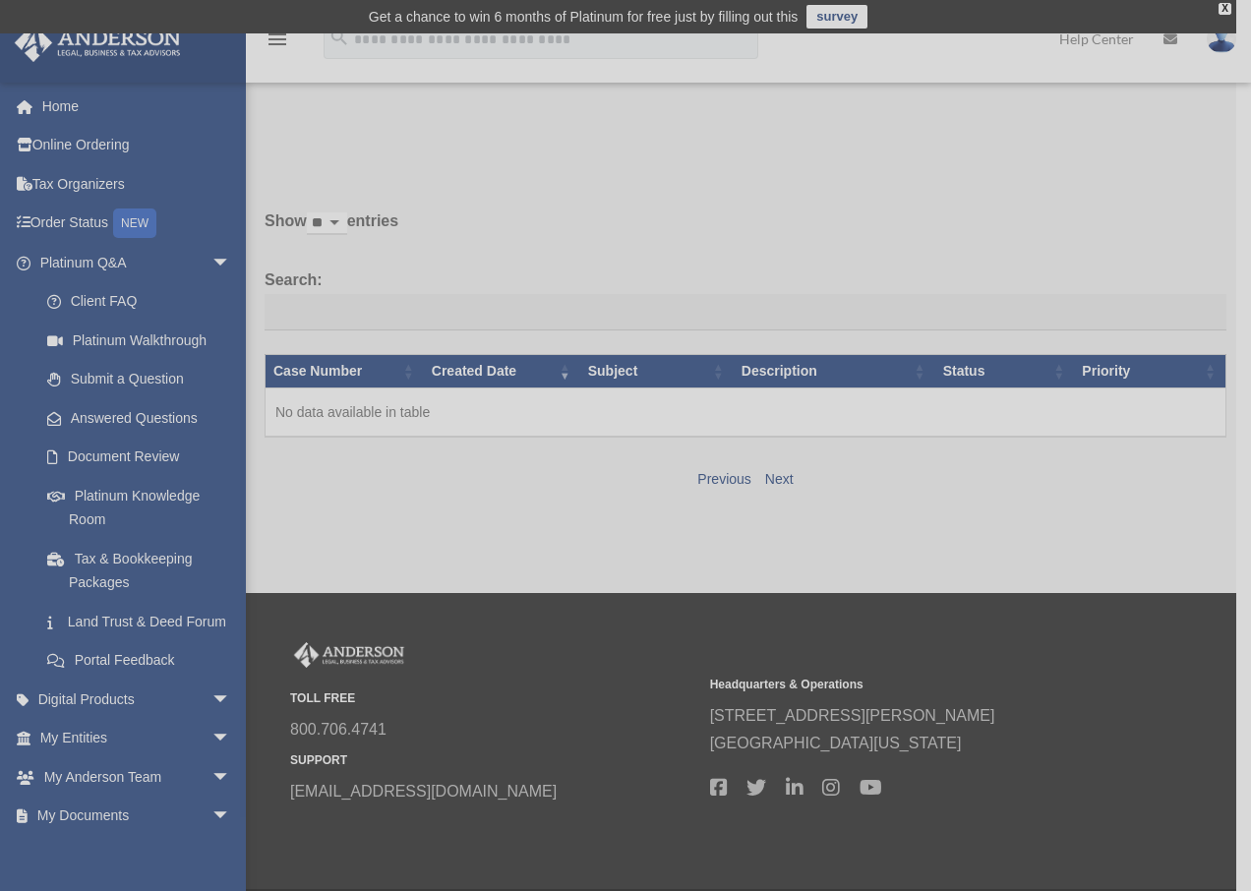
click at [102, 298] on div "x" at bounding box center [625, 445] width 1251 height 891
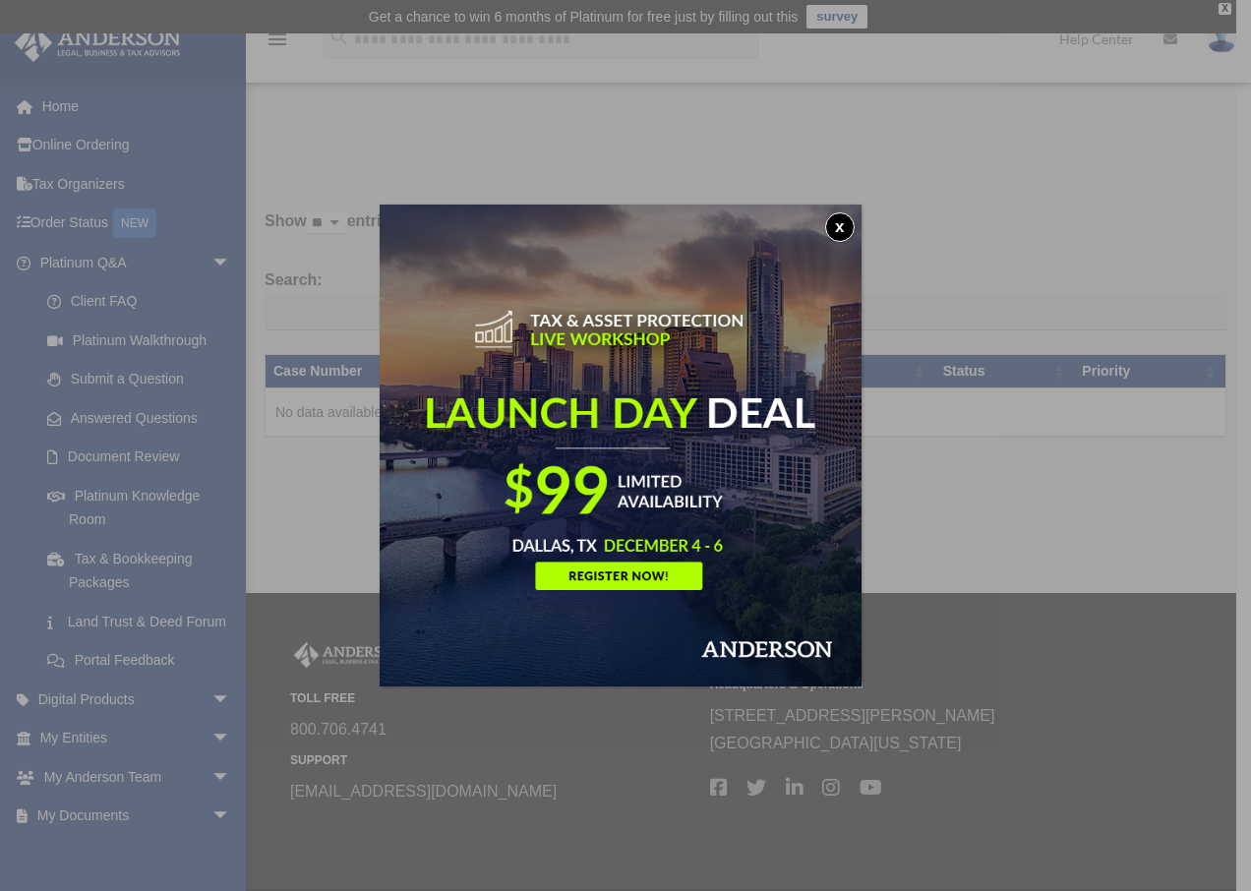
click at [835, 225] on button "x" at bounding box center [840, 227] width 30 height 30
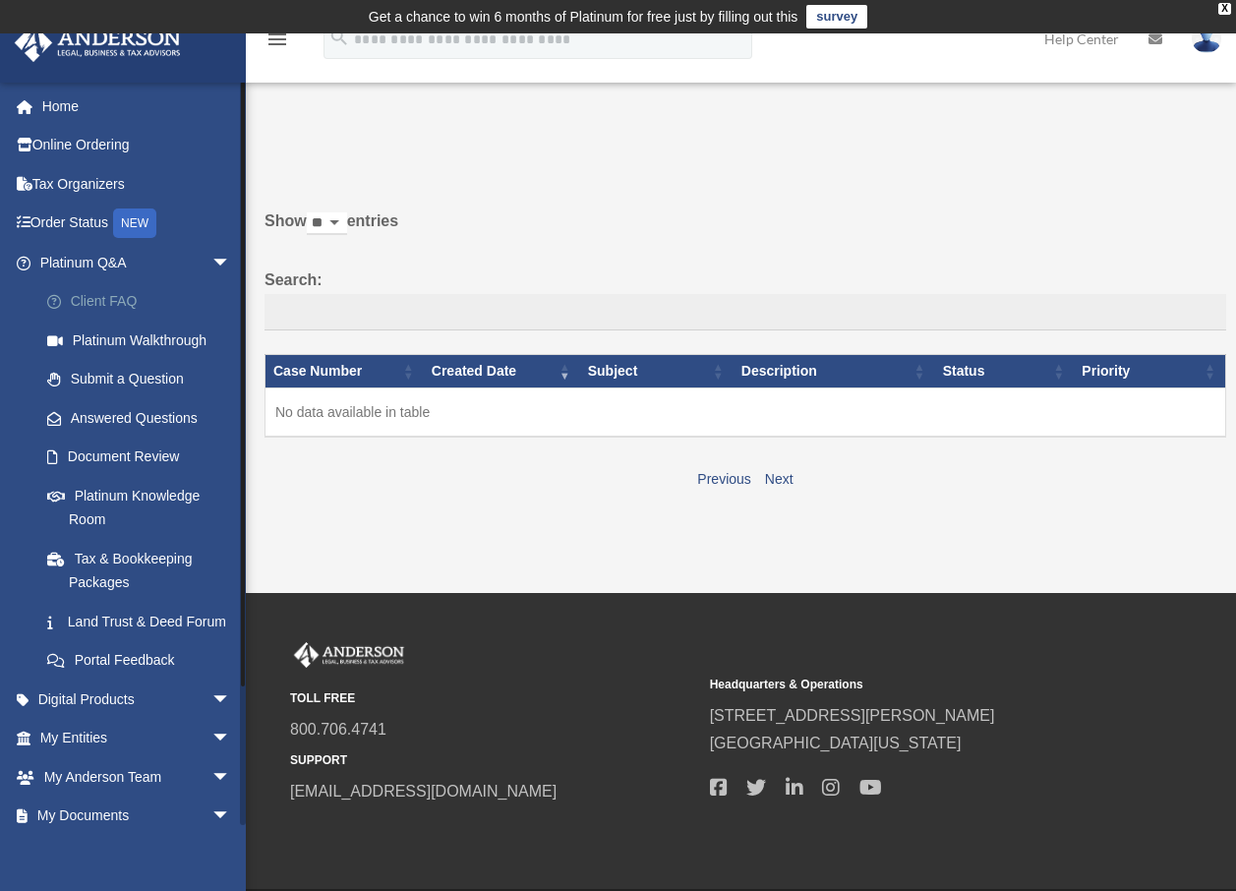
click at [121, 303] on link "Client FAQ" at bounding box center [144, 301] width 233 height 39
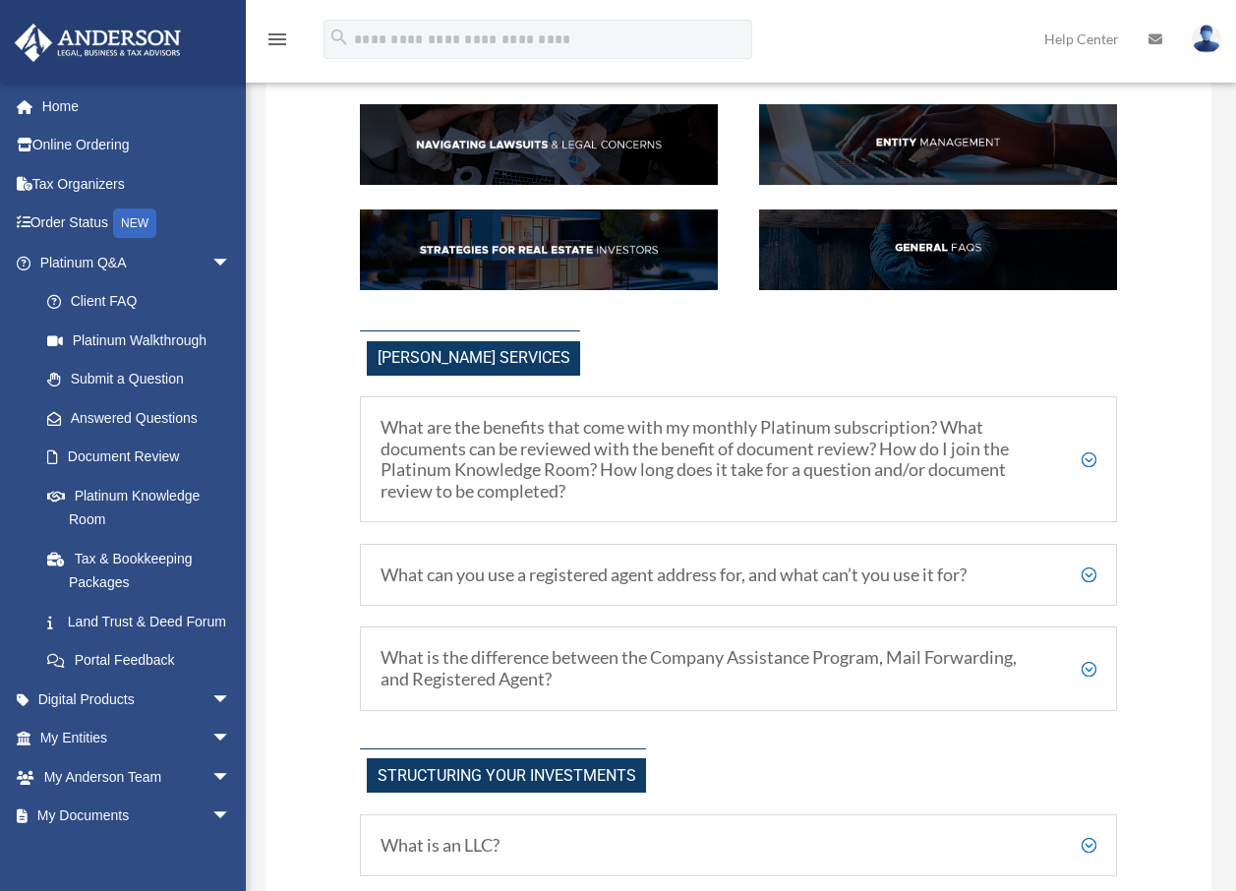
scroll to position [393, 0]
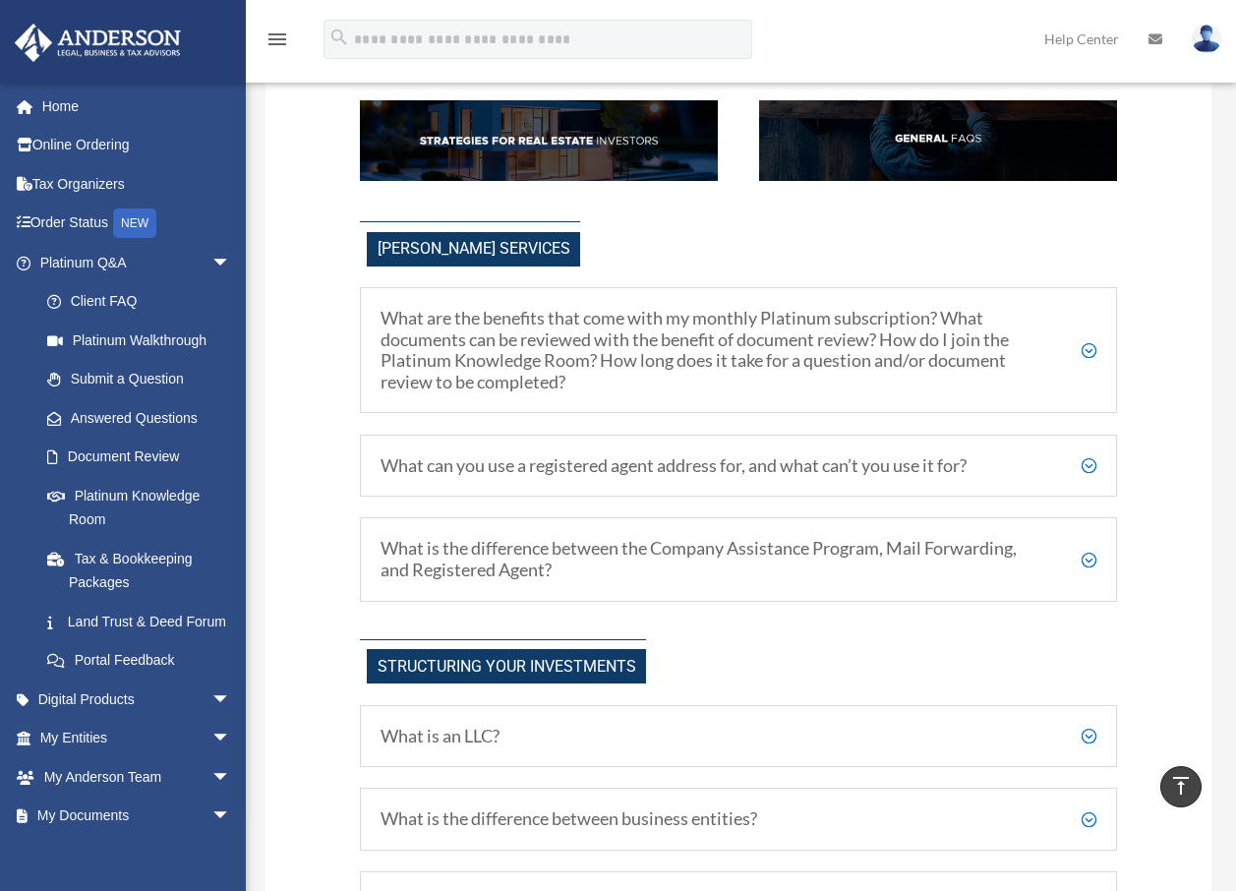
click at [1090, 564] on h5 "What is the difference between the Company Assistance Program, Mail Forwarding,…" at bounding box center [739, 559] width 716 height 42
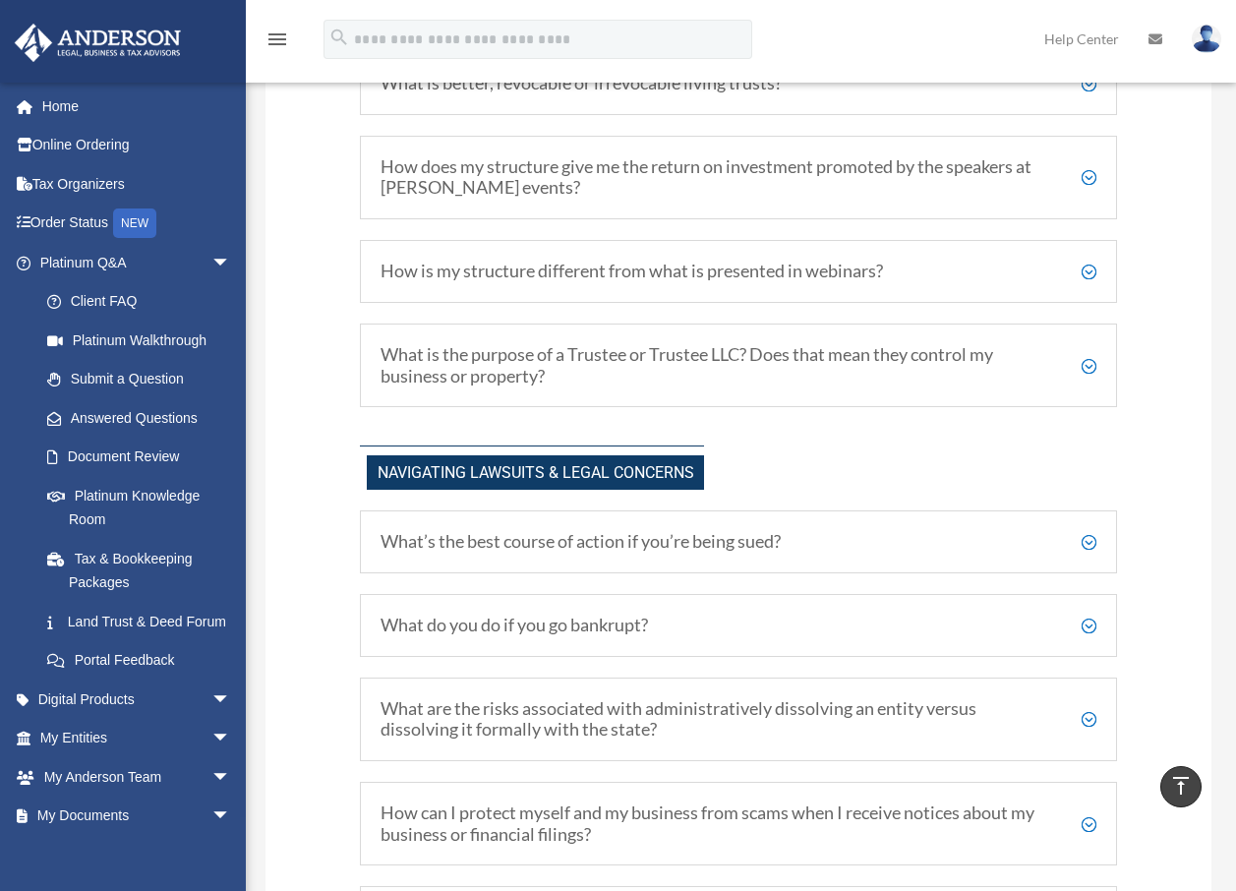
scroll to position [1770, 0]
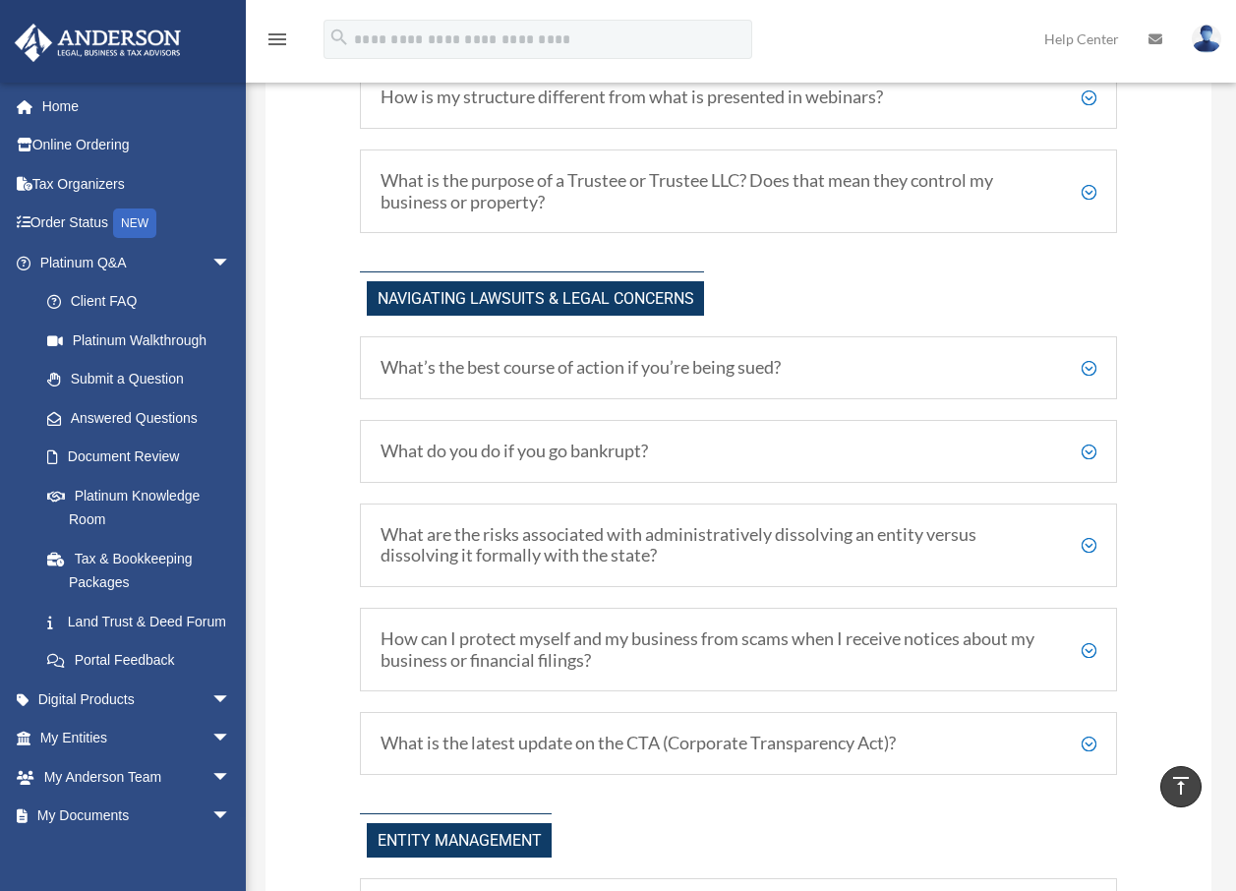
click at [827, 363] on h5 "What’s the best course of action if you’re being sued?" at bounding box center [739, 368] width 716 height 22
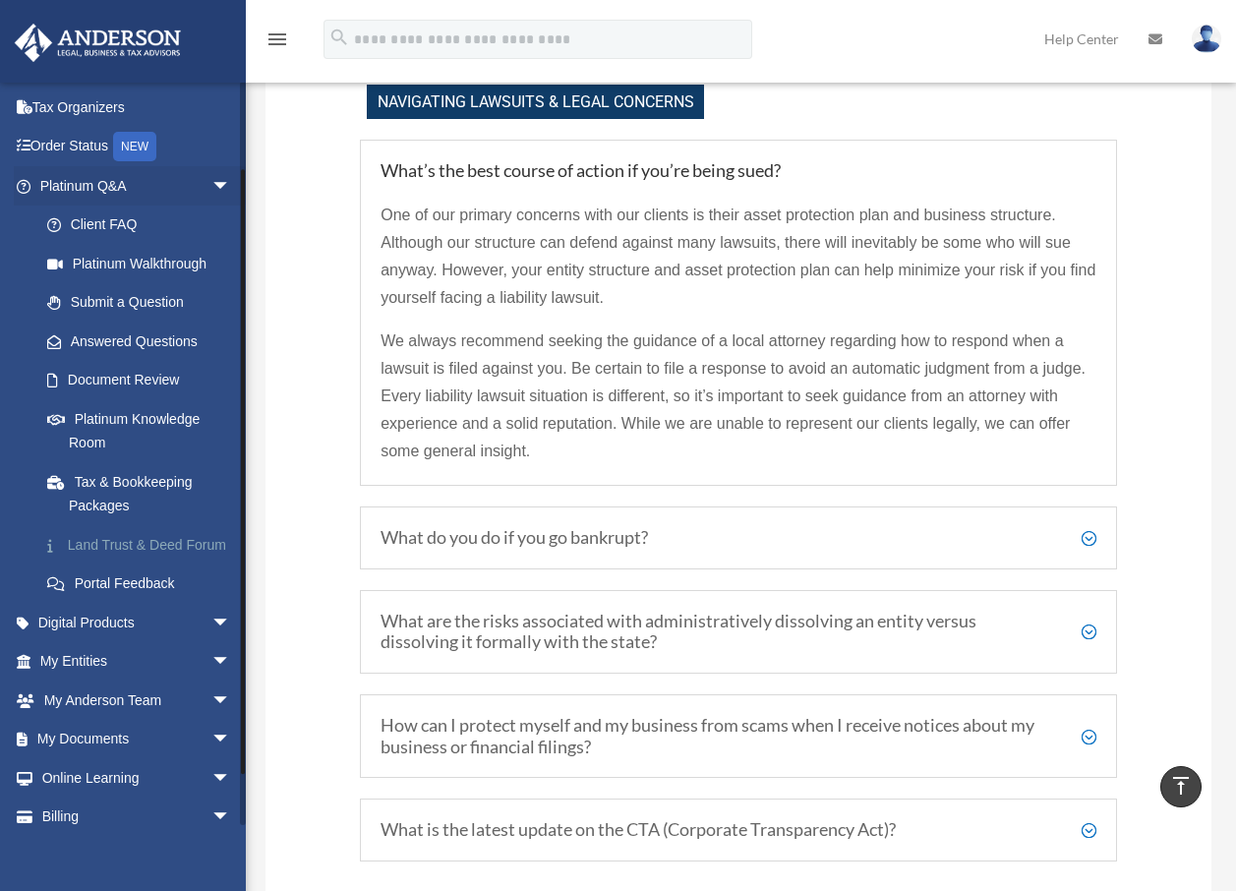
scroll to position [98, 0]
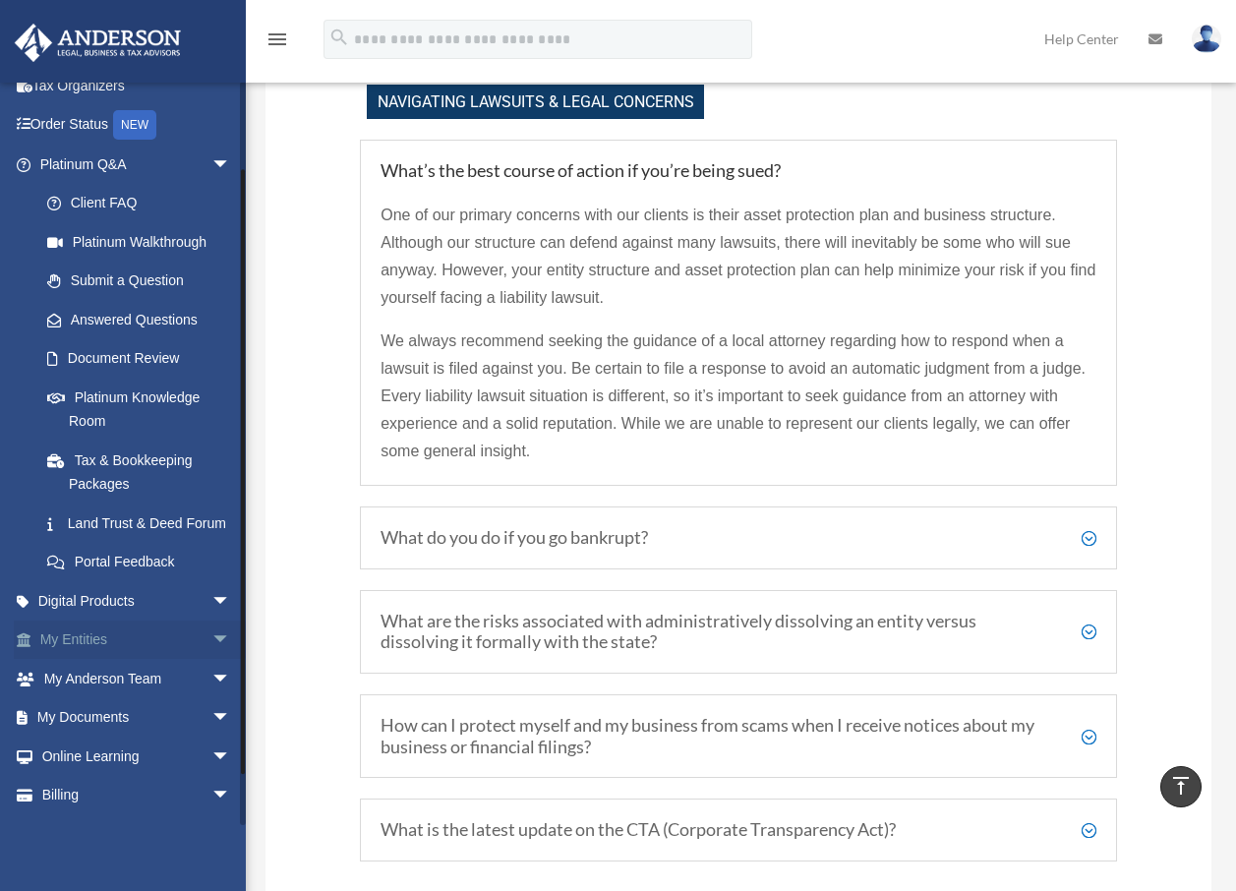
click at [211, 661] on span "arrow_drop_down" at bounding box center [230, 641] width 39 height 40
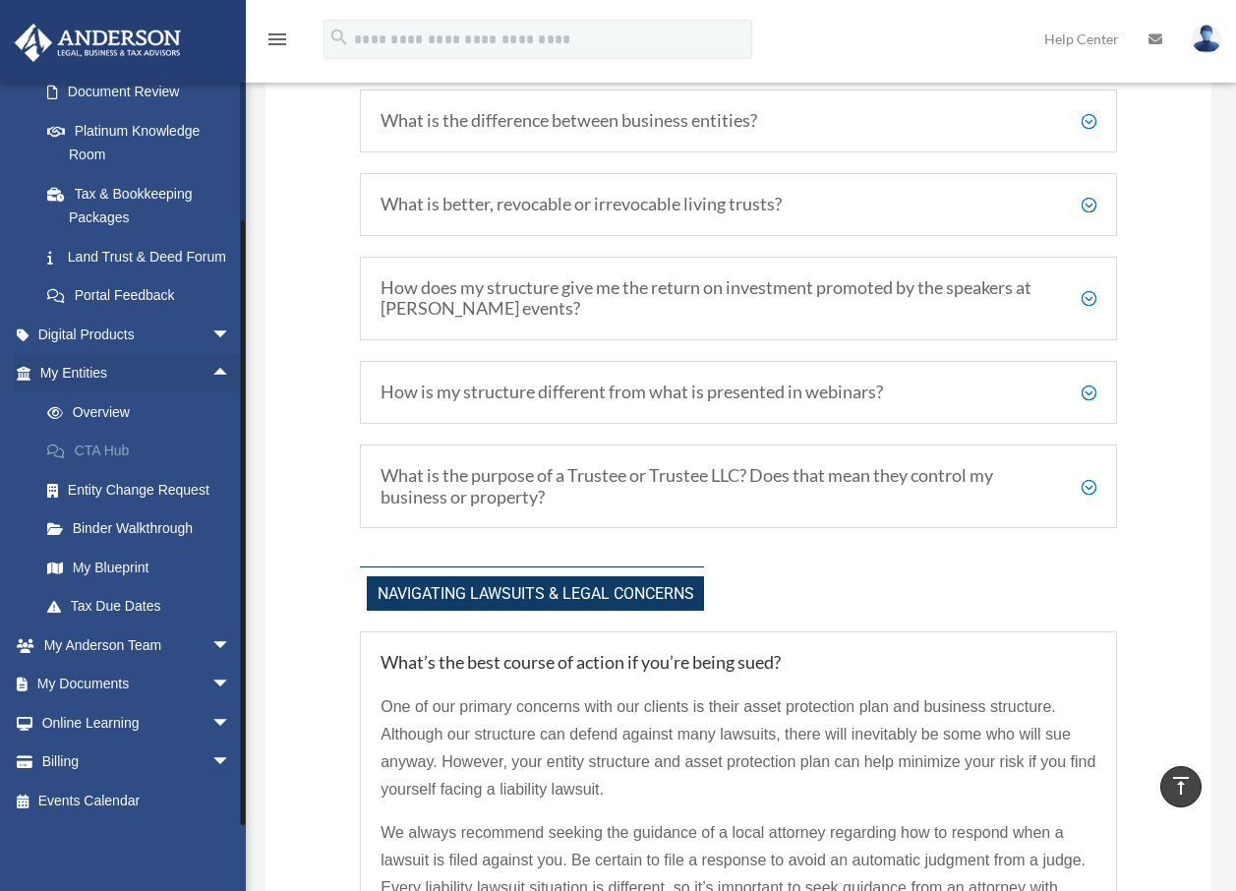
scroll to position [1574, 0]
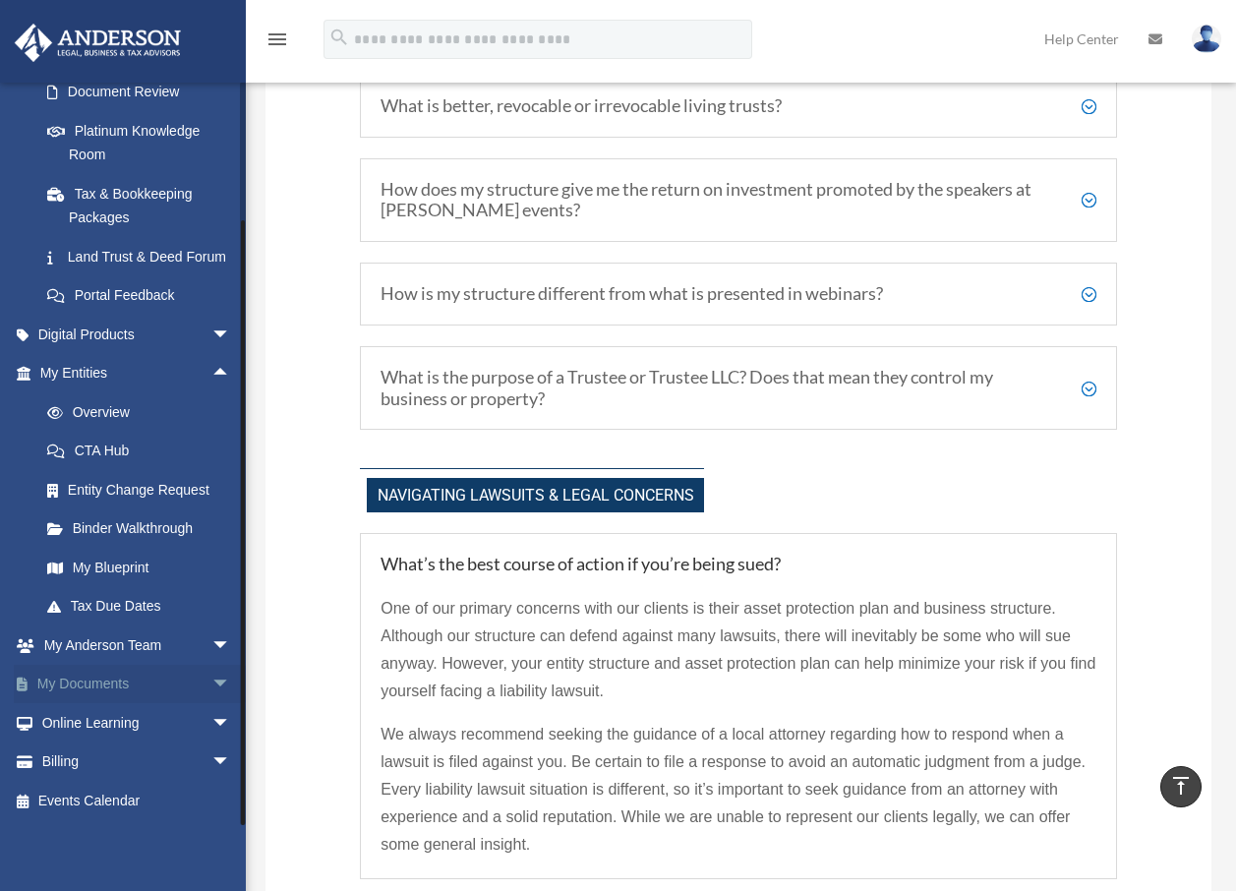
click at [112, 687] on link "My Documents arrow_drop_down" at bounding box center [137, 684] width 247 height 39
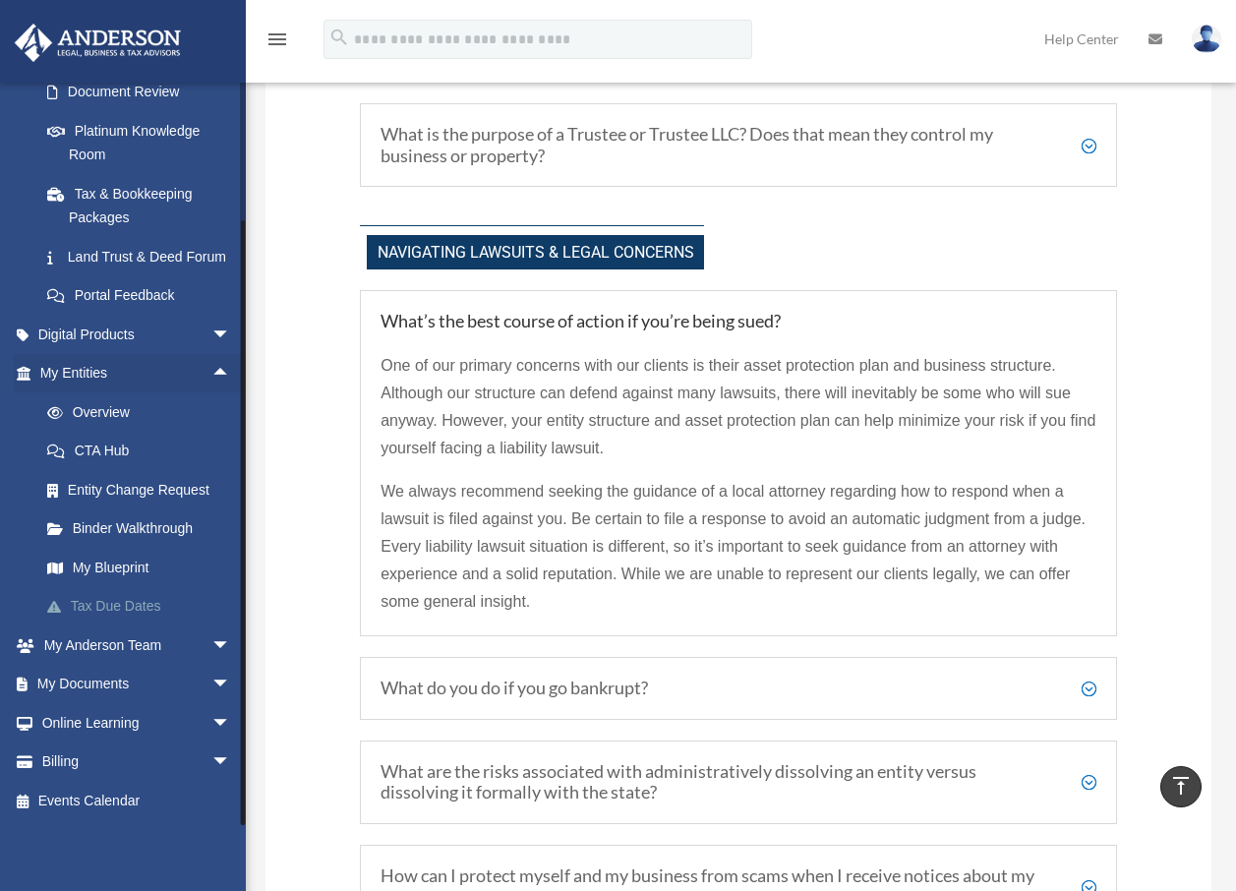
scroll to position [1869, 0]
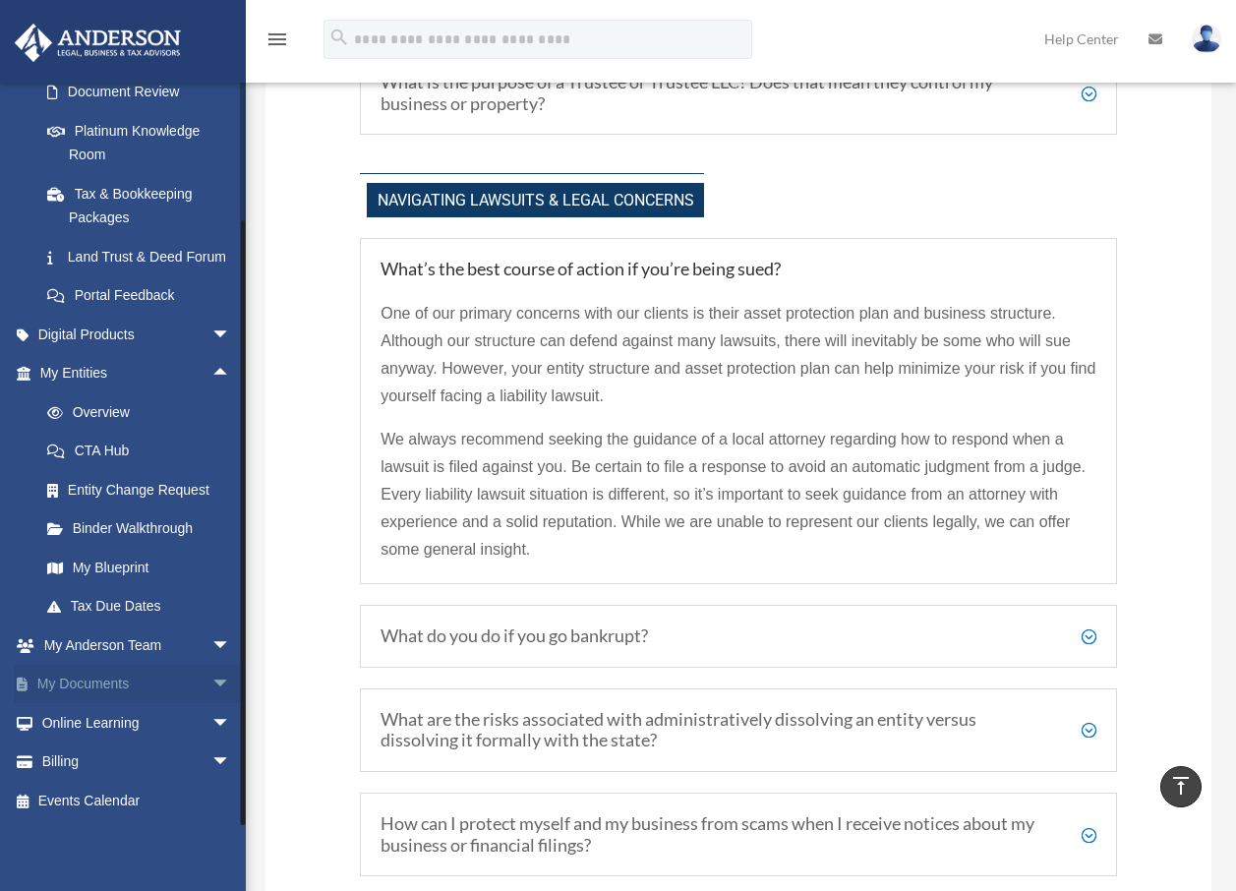
click at [211, 675] on span "arrow_drop_down" at bounding box center [230, 685] width 39 height 40
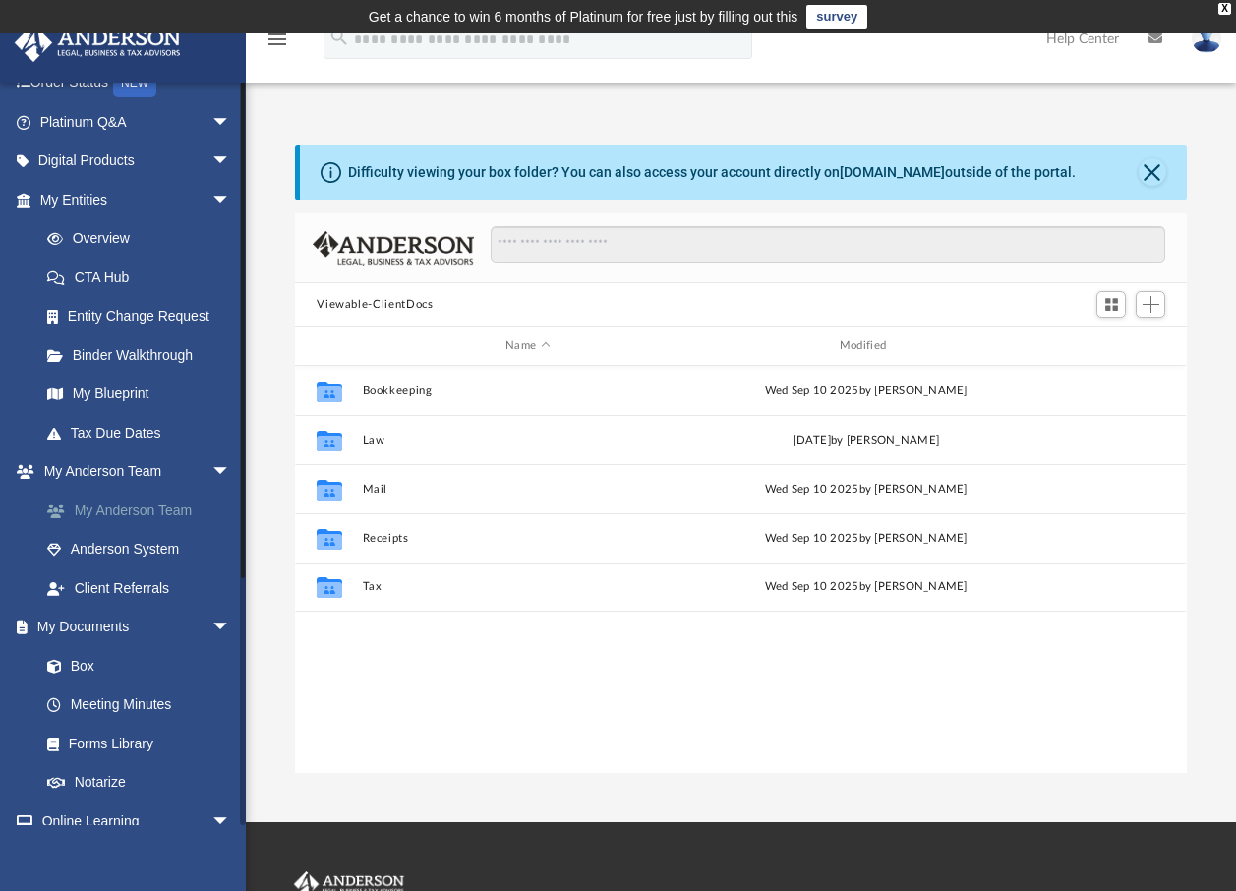
scroll to position [295, 0]
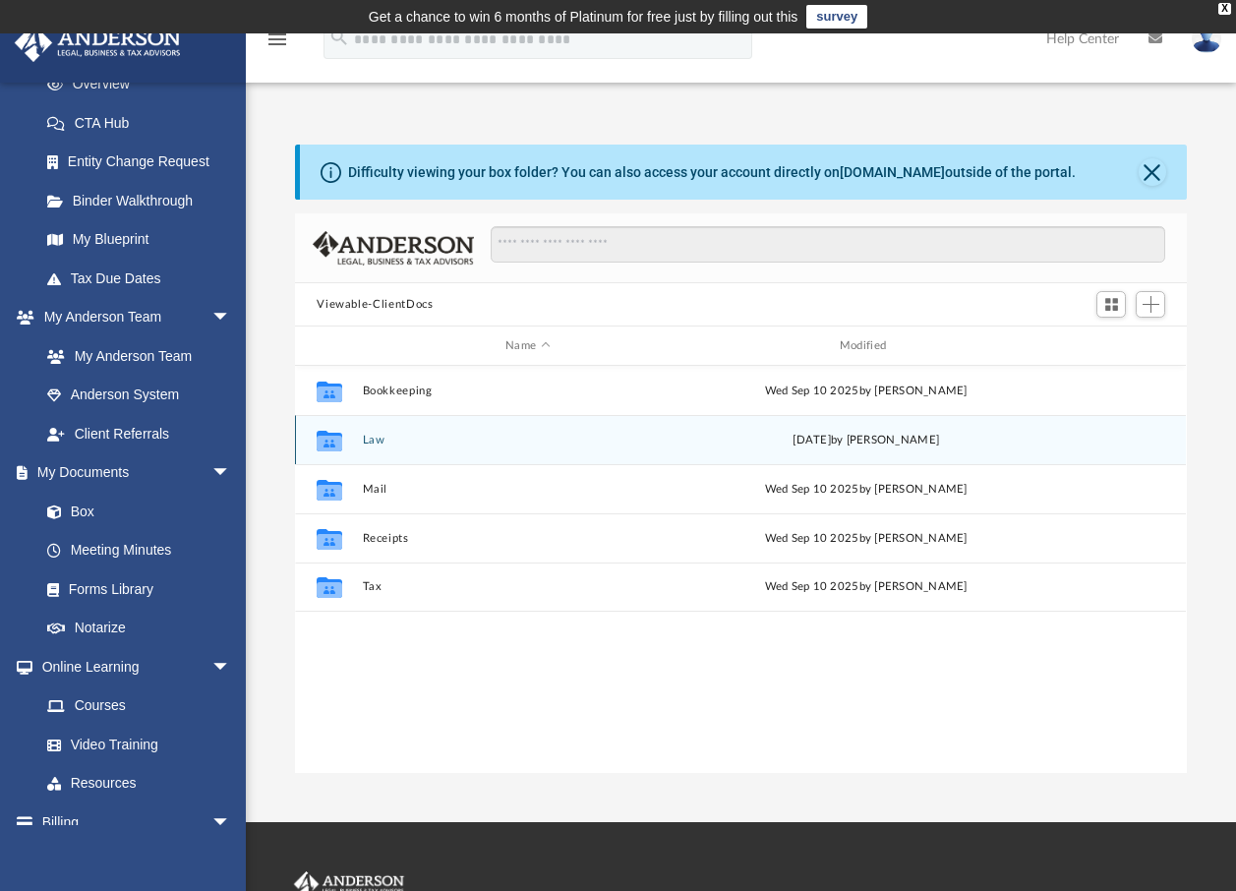
click at [369, 445] on button "Law" at bounding box center [528, 440] width 330 height 13
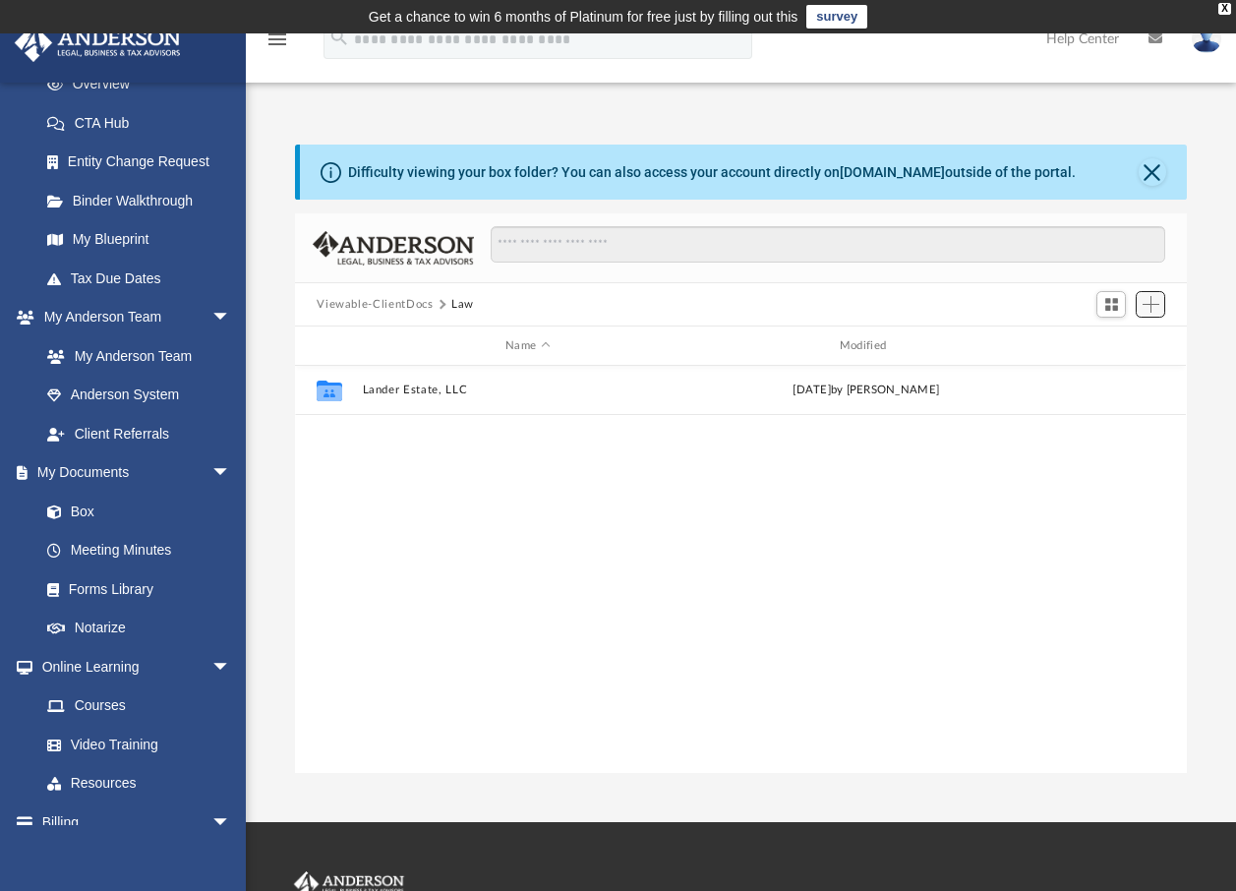
click at [1148, 310] on span "Add" at bounding box center [1151, 304] width 17 height 17
click at [1116, 342] on li "Upload" at bounding box center [1123, 343] width 63 height 21
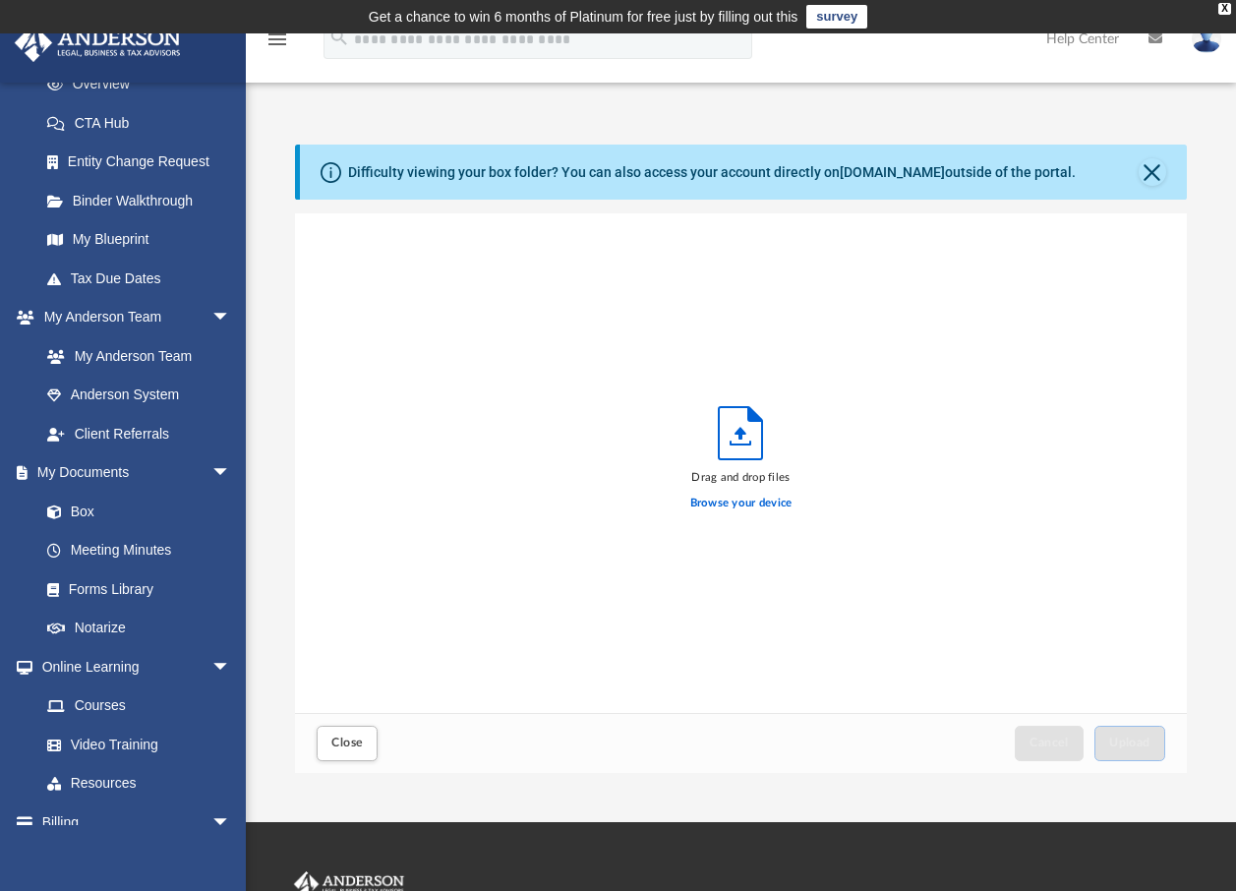
scroll to position [484, 877]
click at [744, 505] on label "Browse your device" at bounding box center [741, 504] width 102 height 18
click at [0, 0] on input "Browse your device" at bounding box center [0, 0] width 0 height 0
